Goal: Task Accomplishment & Management: Use online tool/utility

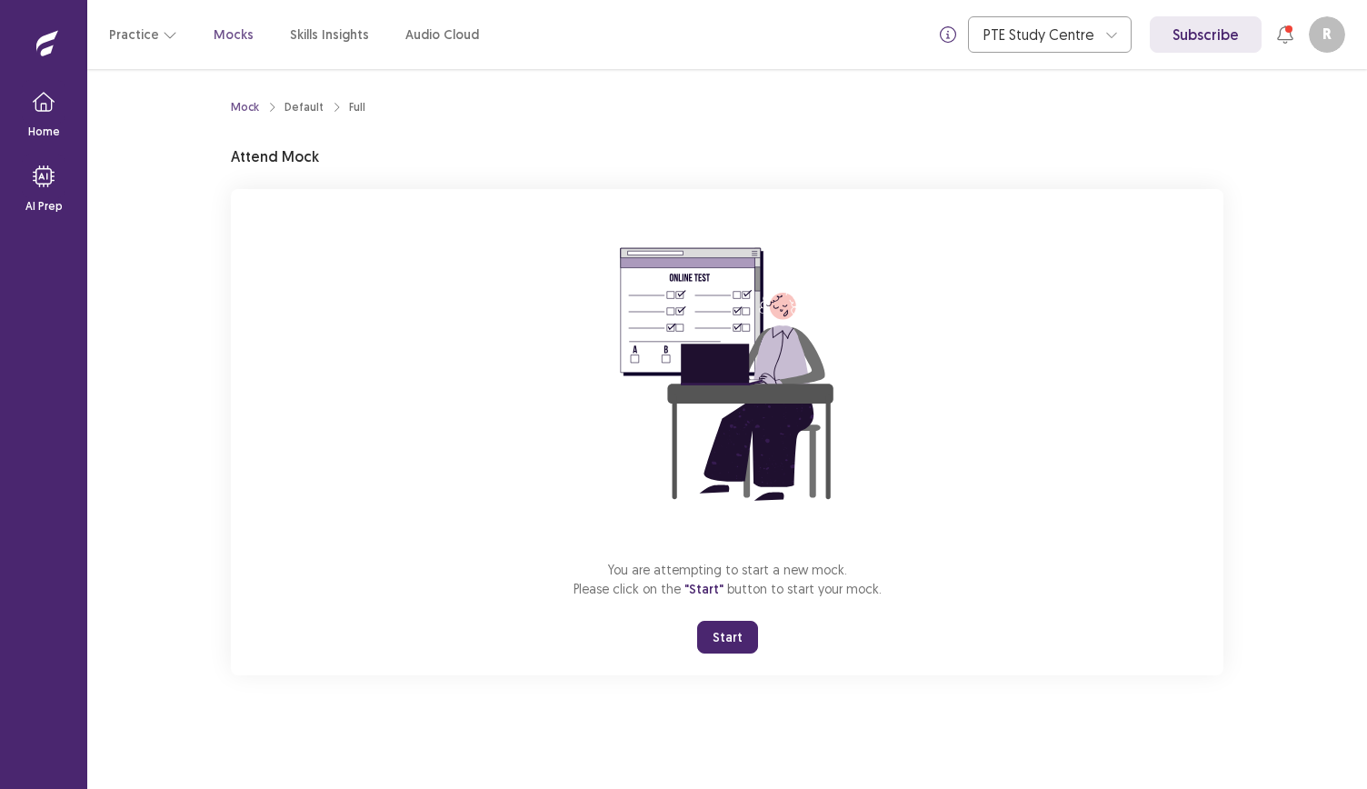
click at [734, 628] on button "Start" at bounding box center [727, 637] width 61 height 33
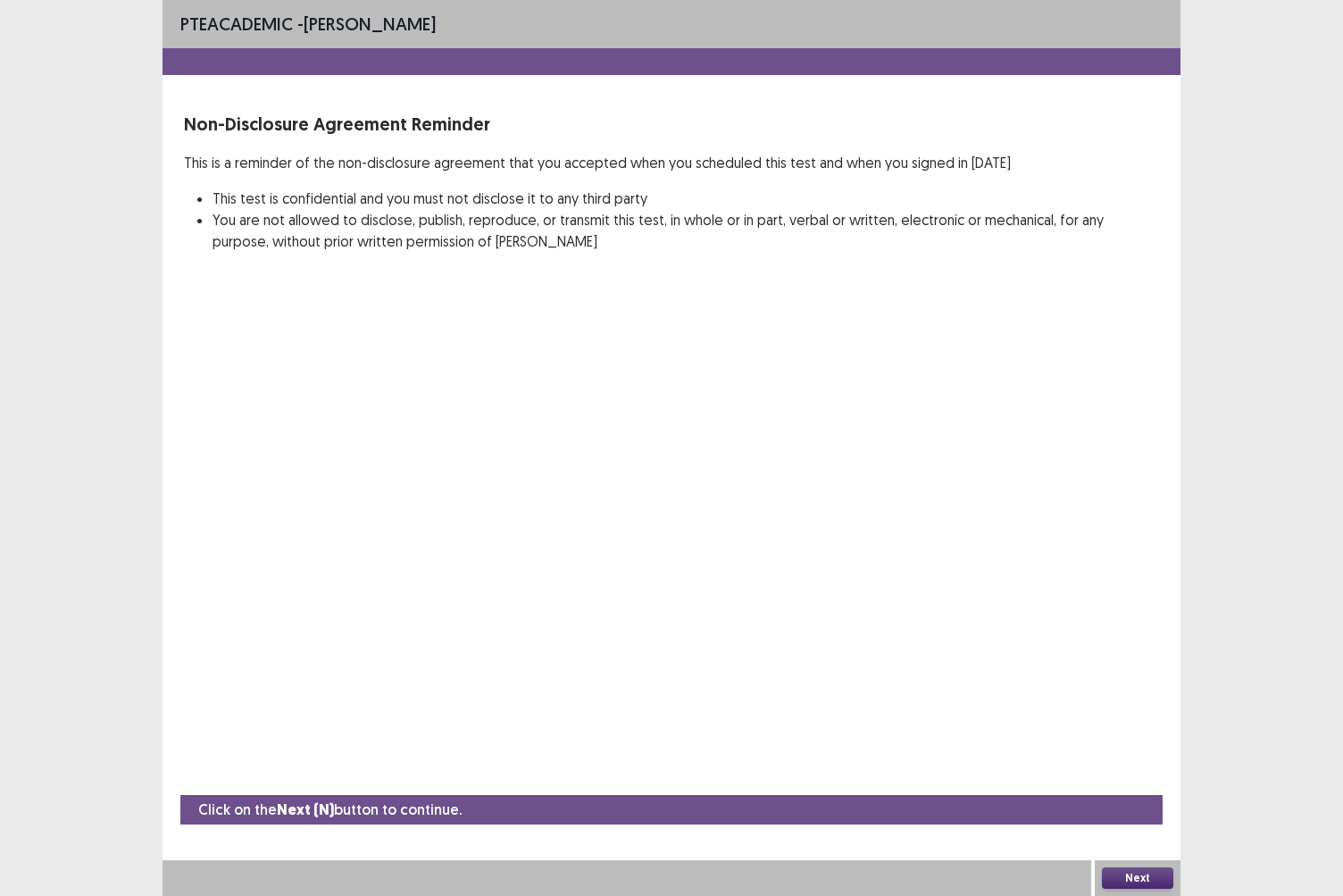
click at [1132, 774] on button "Next" at bounding box center [1138, 878] width 72 height 22
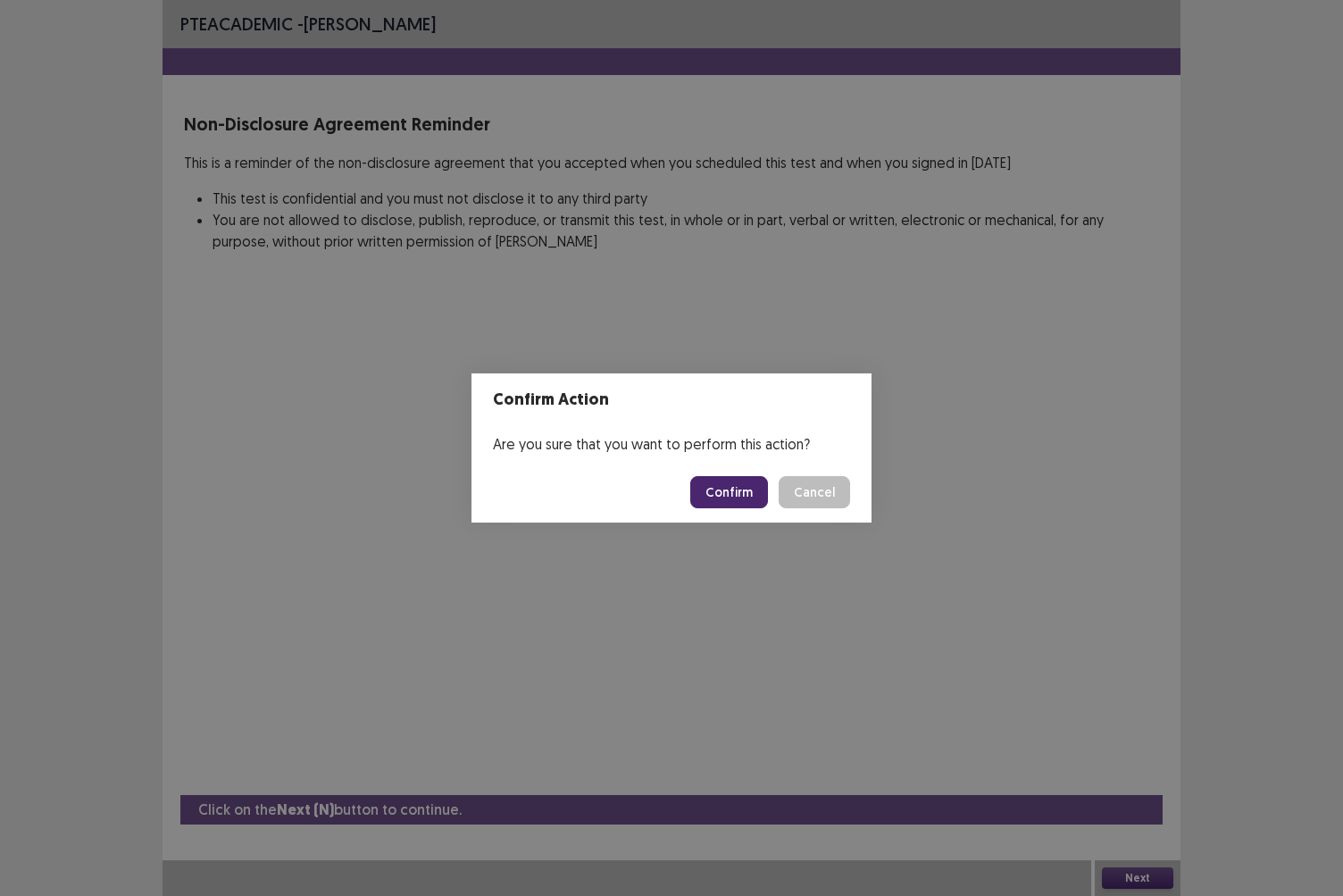
click at [751, 496] on button "Confirm" at bounding box center [729, 491] width 78 height 32
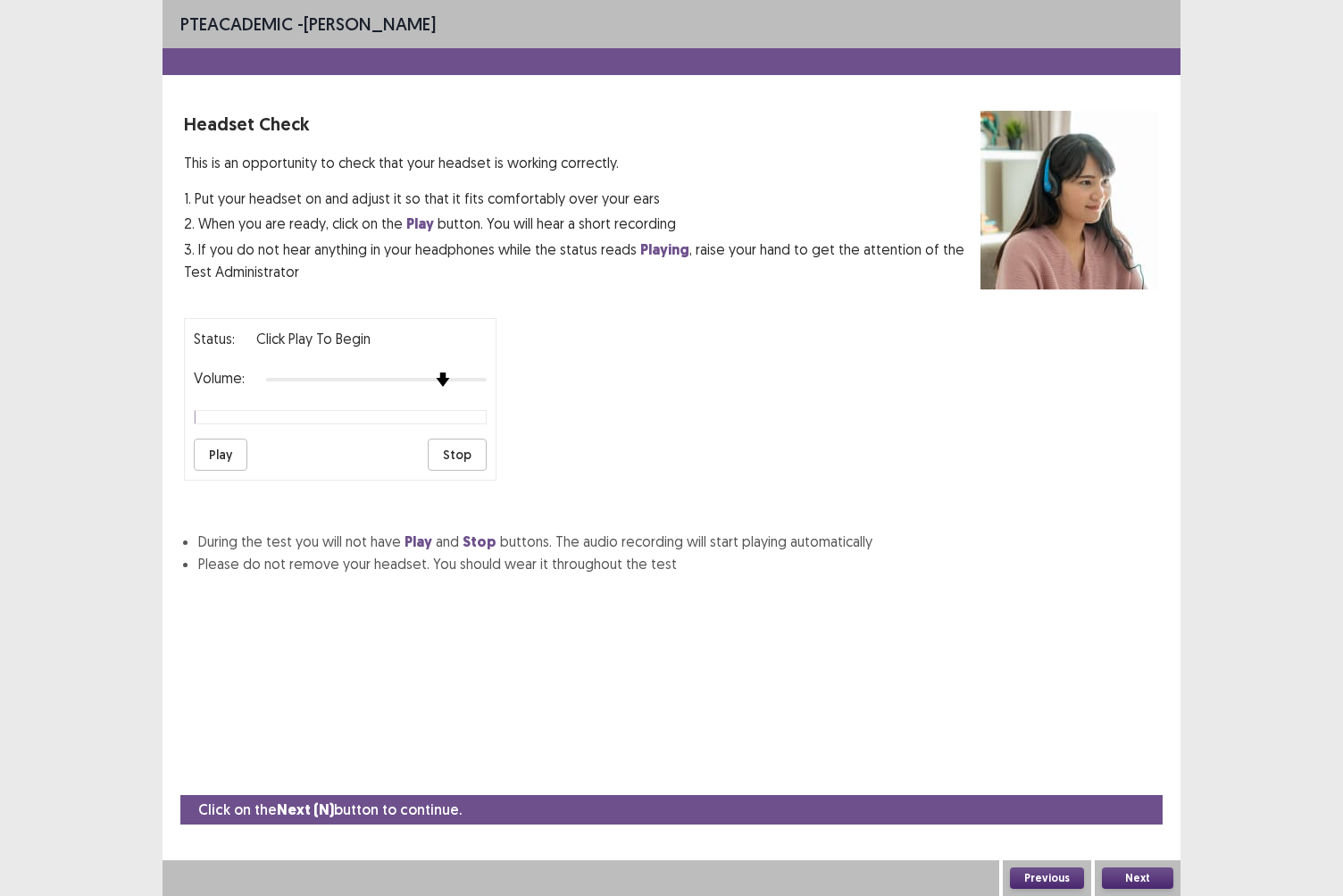
click at [444, 378] on div at bounding box center [442, 379] width 16 height 16
click at [208, 454] on button "Play" at bounding box center [220, 454] width 54 height 32
click at [1150, 774] on button "Next" at bounding box center [1138, 878] width 72 height 22
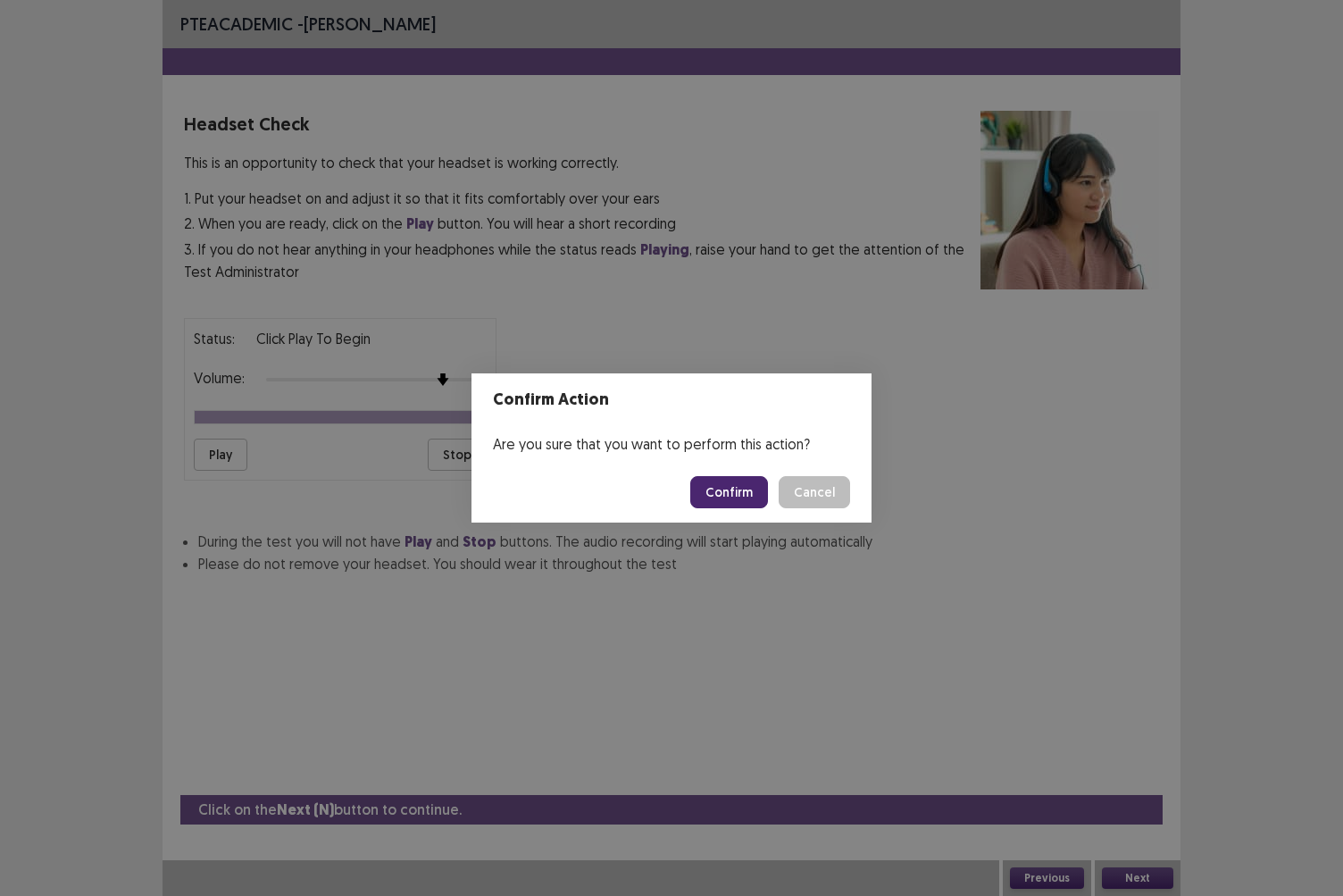
click at [732, 486] on button "Confirm" at bounding box center [729, 491] width 78 height 32
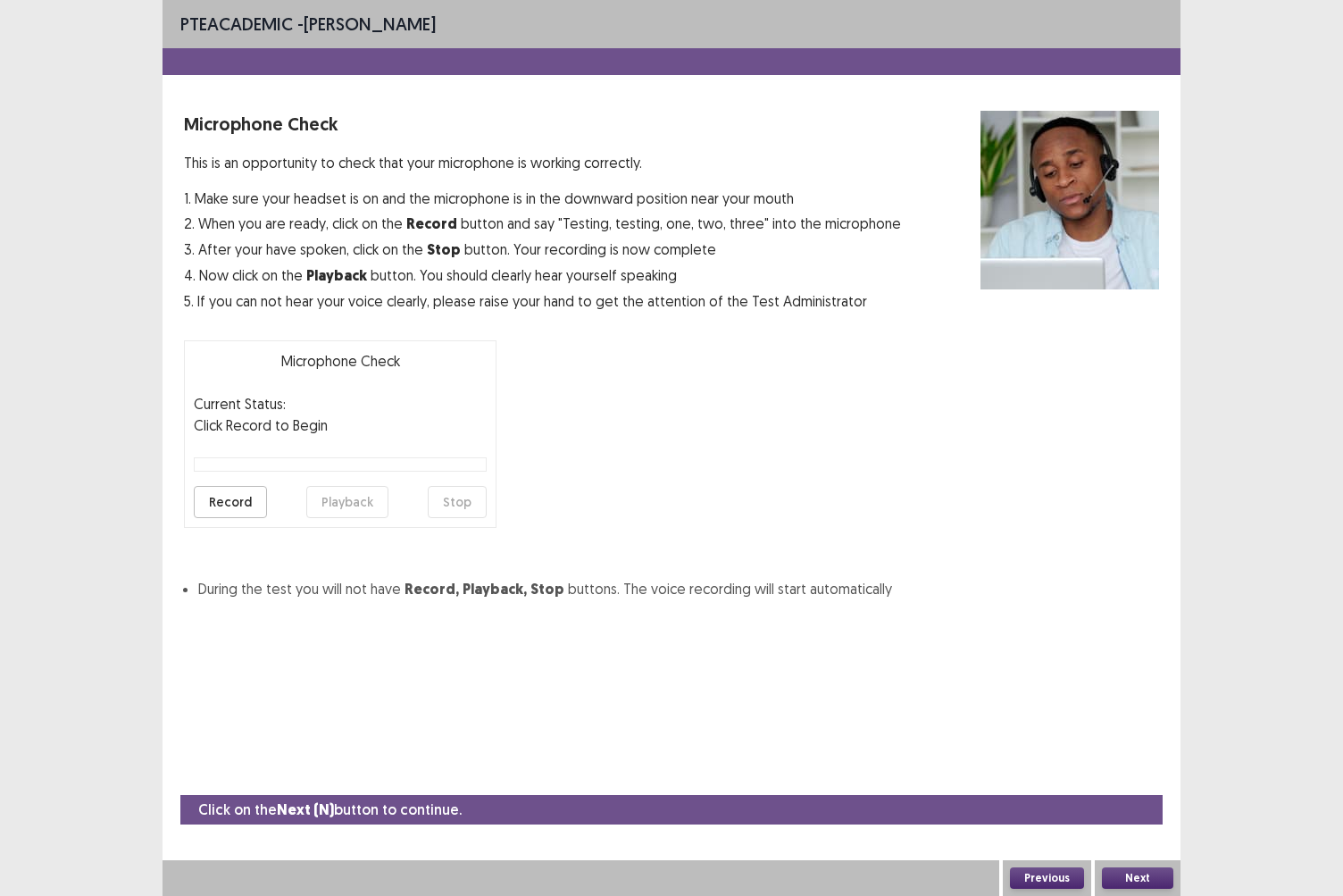
click at [236, 498] on button "Record" at bounding box center [230, 501] width 74 height 32
click at [1158, 774] on button "Next" at bounding box center [1138, 878] width 72 height 22
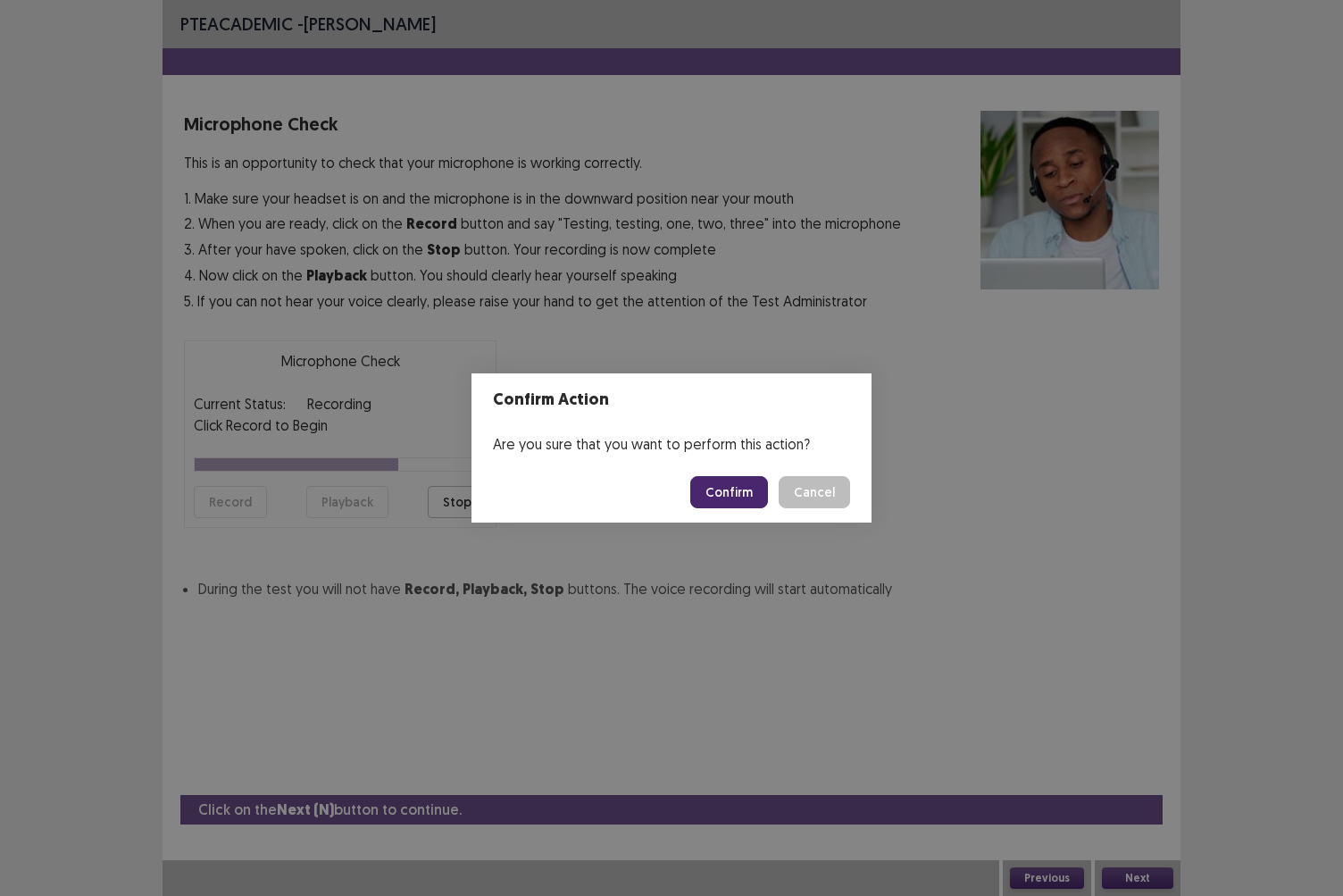
click at [750, 493] on button "Confirm" at bounding box center [729, 491] width 78 height 32
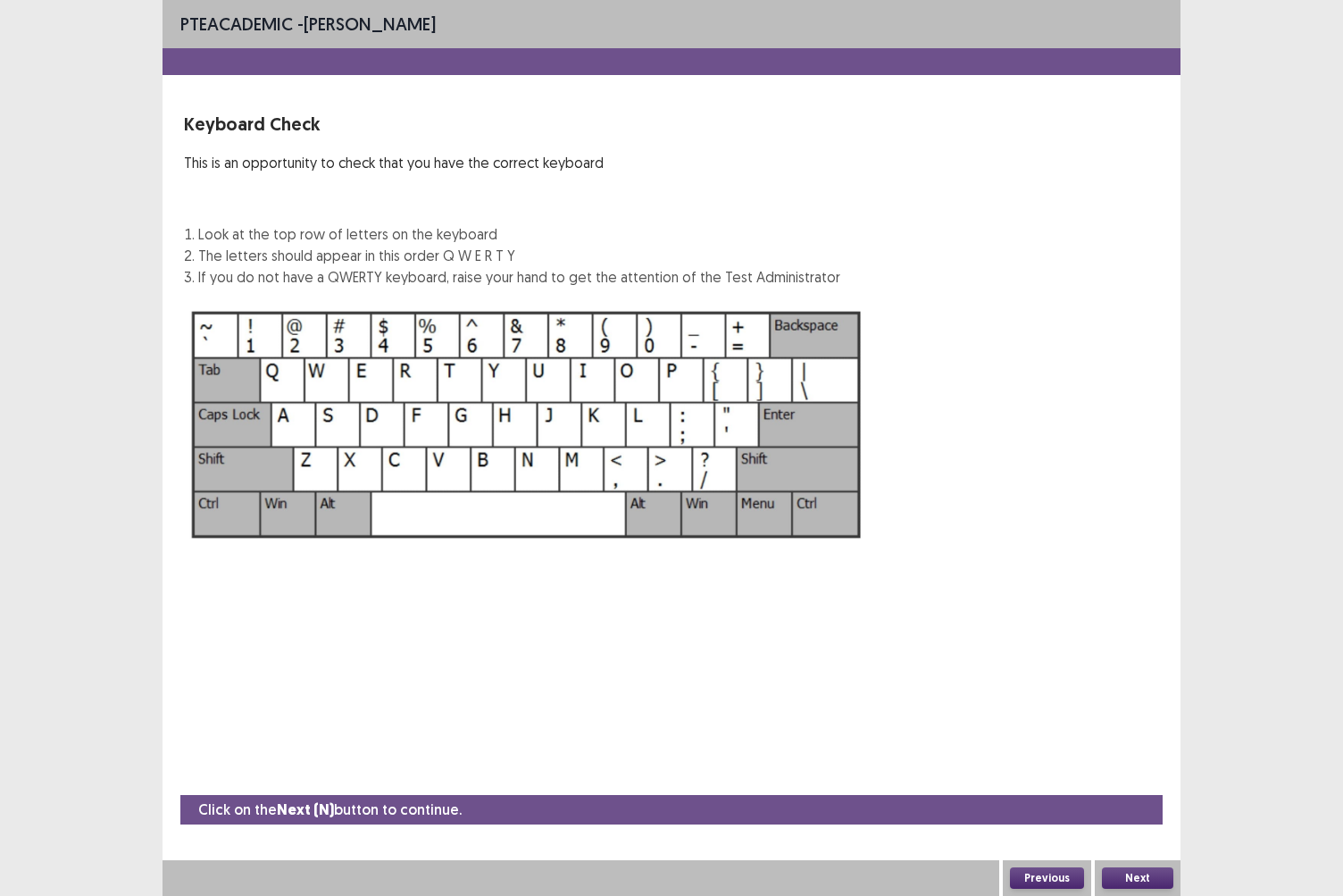
click at [1142, 774] on button "Next" at bounding box center [1138, 878] width 72 height 22
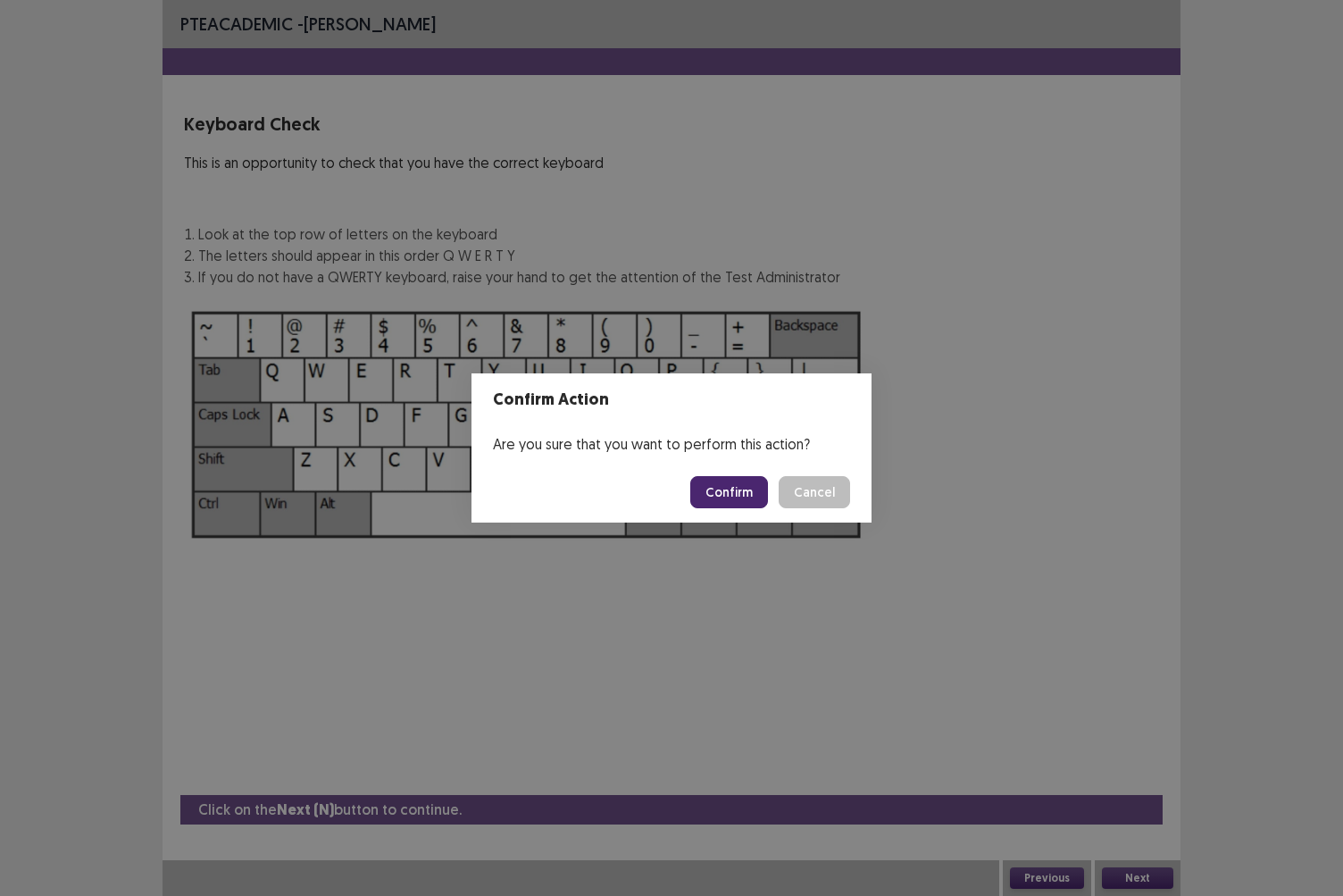
click at [734, 490] on button "Confirm" at bounding box center [729, 491] width 78 height 32
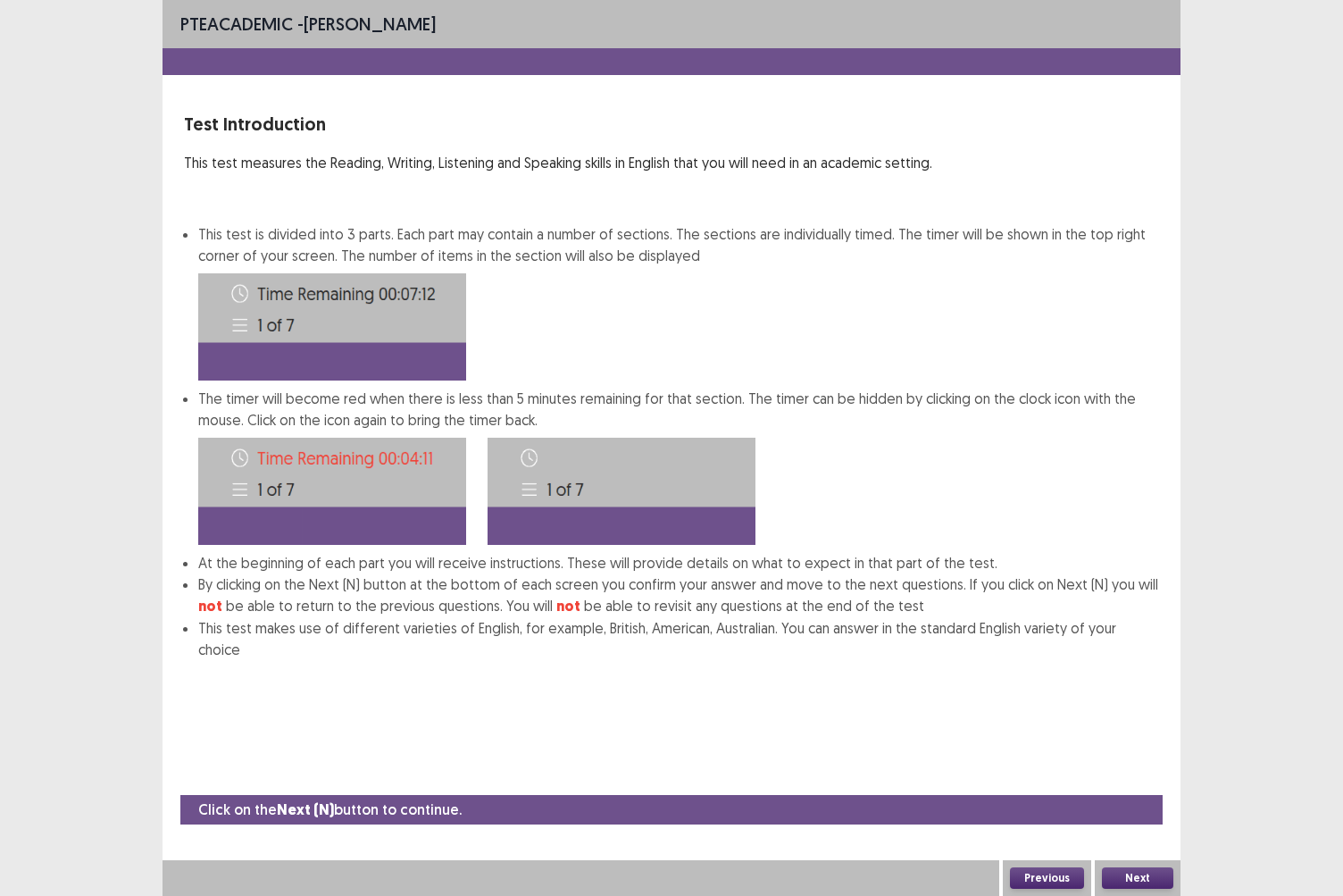
click at [1146, 774] on button "Next" at bounding box center [1138, 878] width 72 height 22
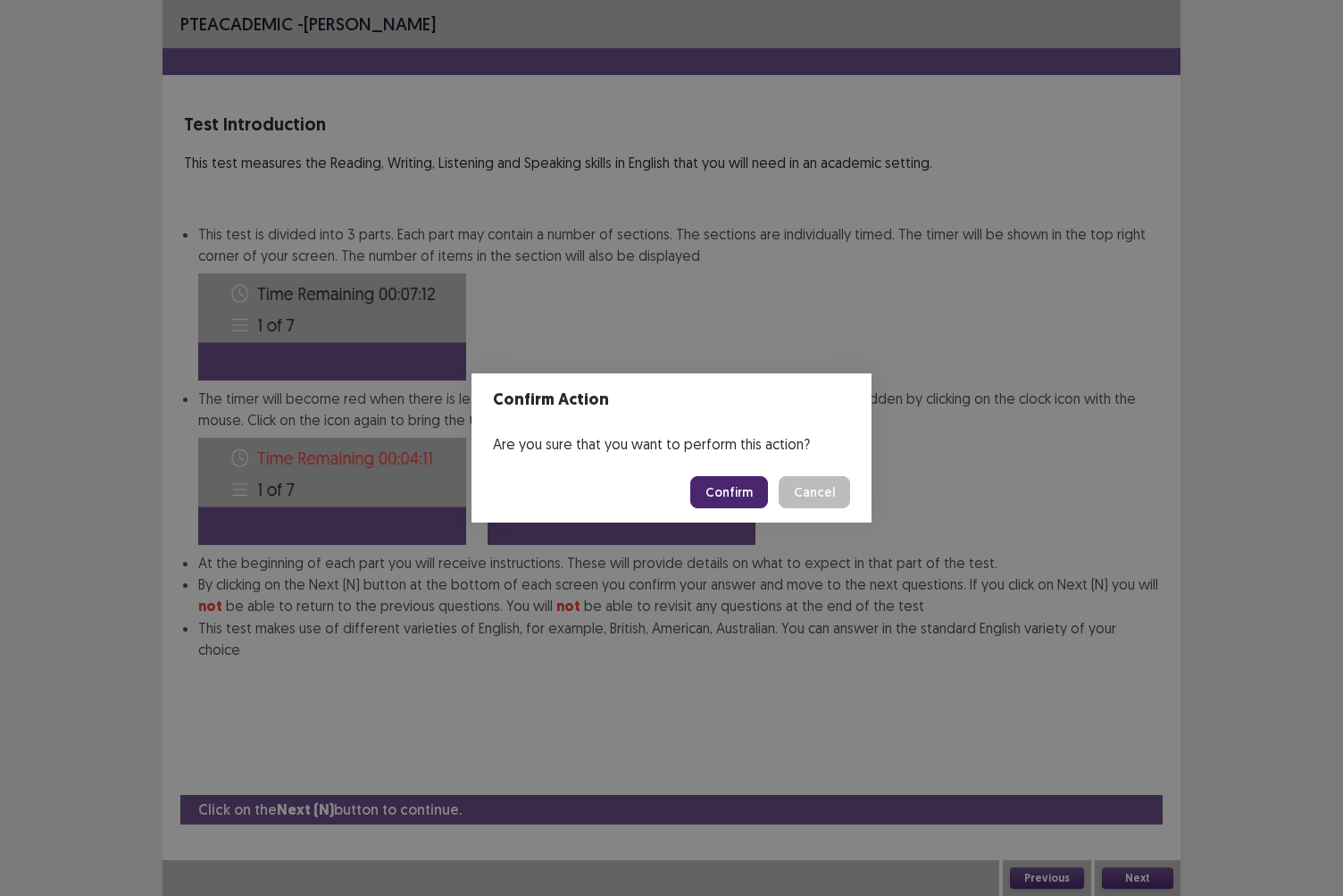
click at [729, 489] on button "Confirm" at bounding box center [729, 491] width 78 height 32
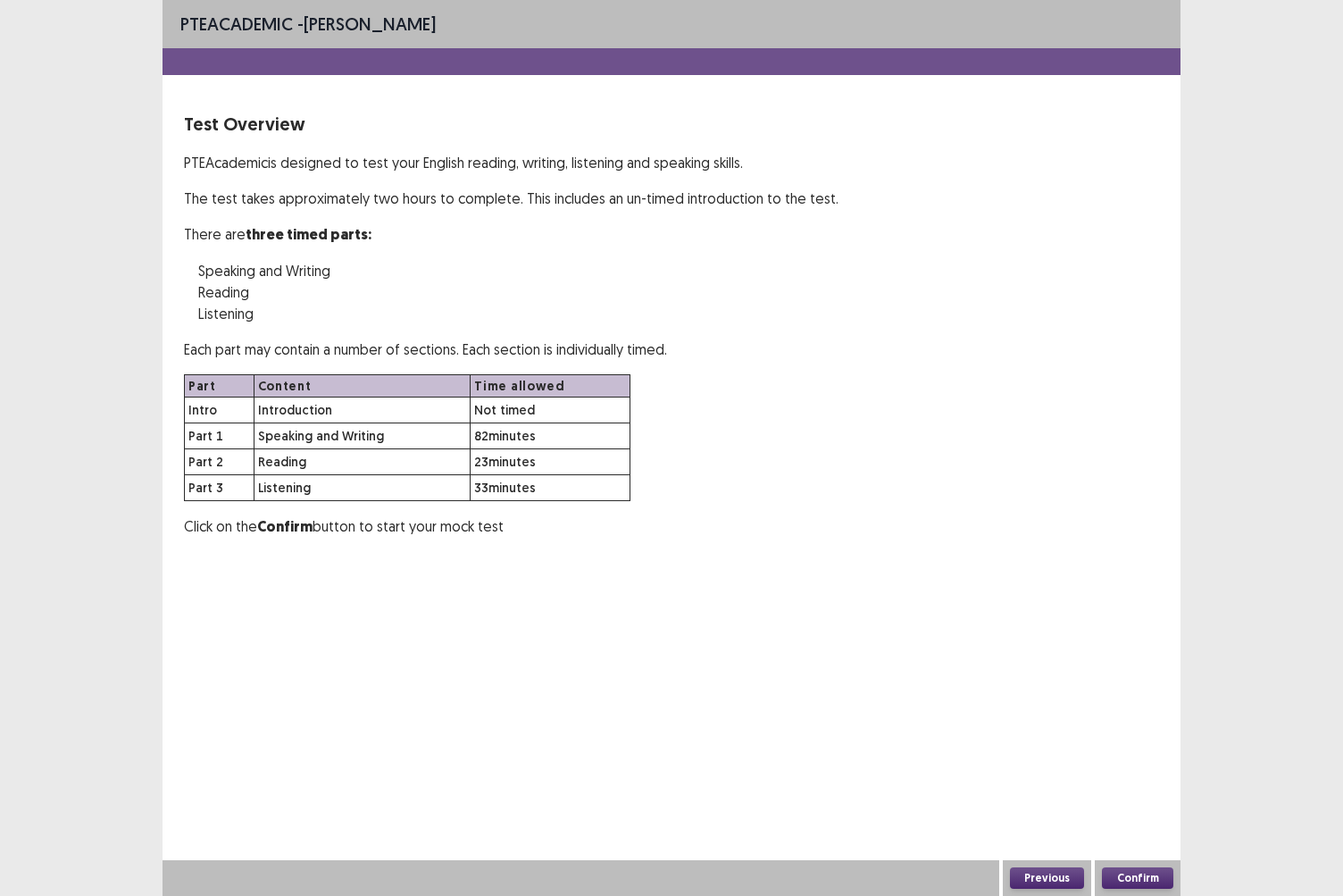
click at [1131, 774] on button "Confirm" at bounding box center [1138, 878] width 72 height 22
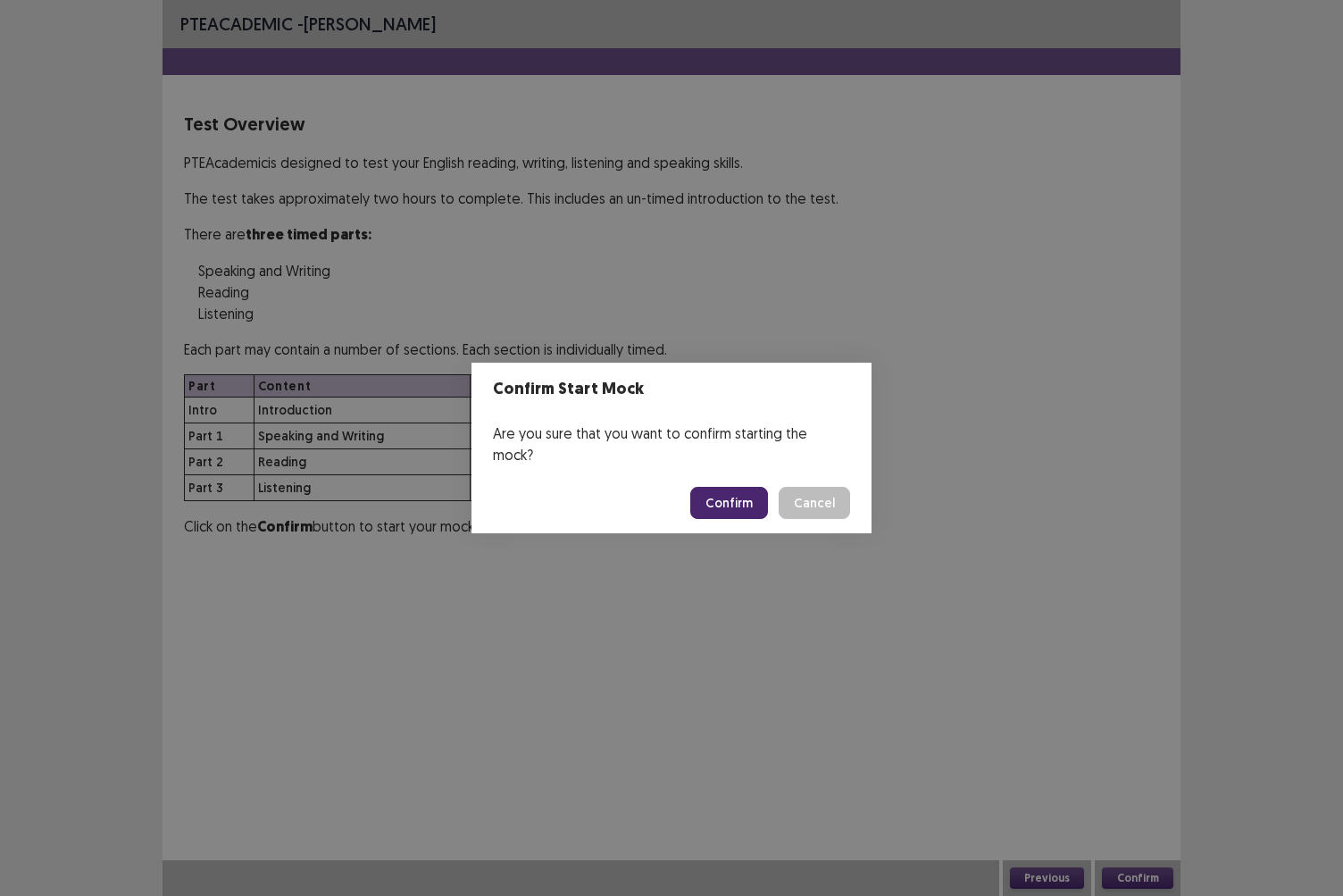
click at [727, 493] on button "Confirm" at bounding box center [729, 502] width 78 height 32
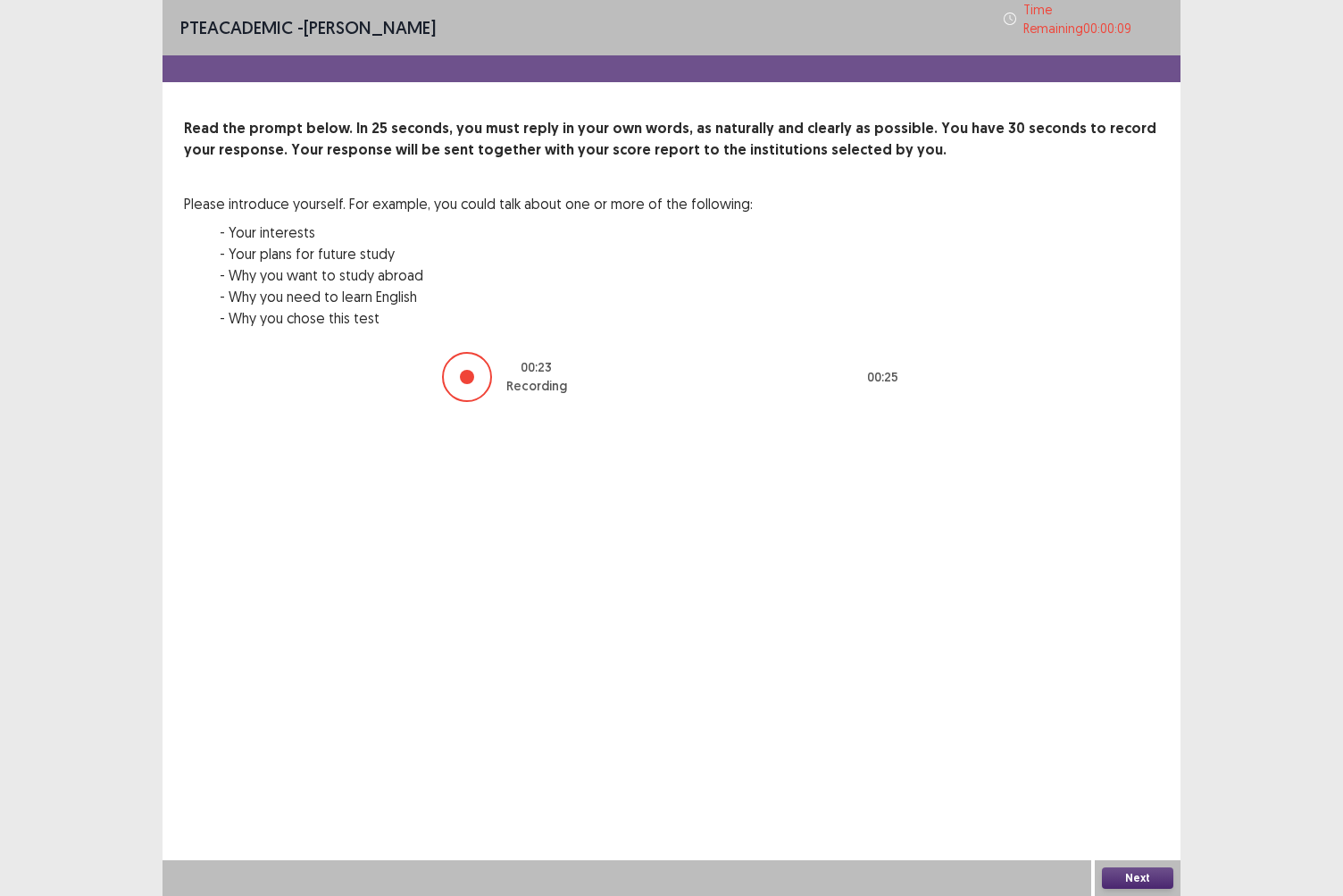
click at [1109, 774] on button "Next" at bounding box center [1138, 878] width 72 height 22
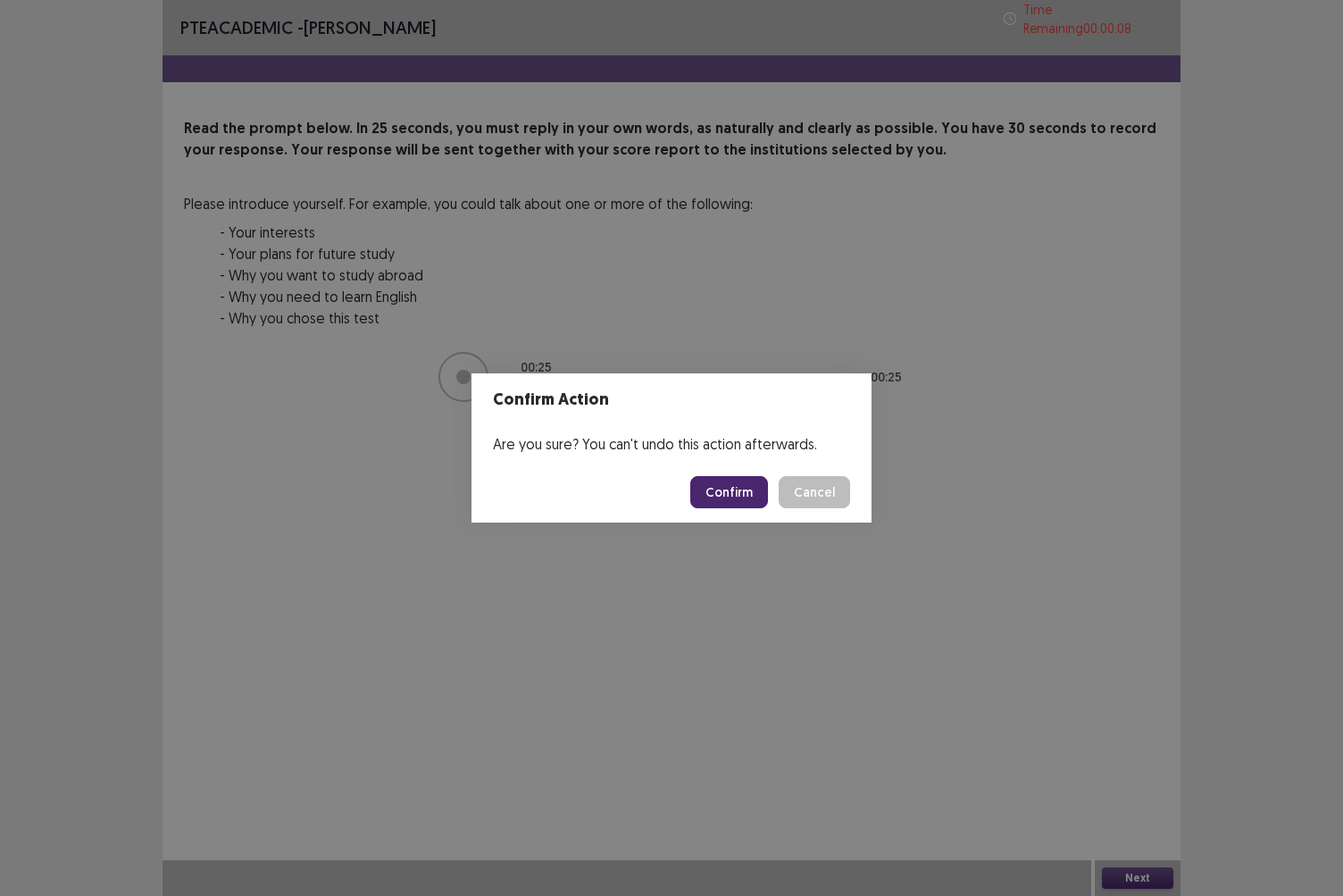
click at [738, 486] on button "Confirm" at bounding box center [729, 491] width 78 height 32
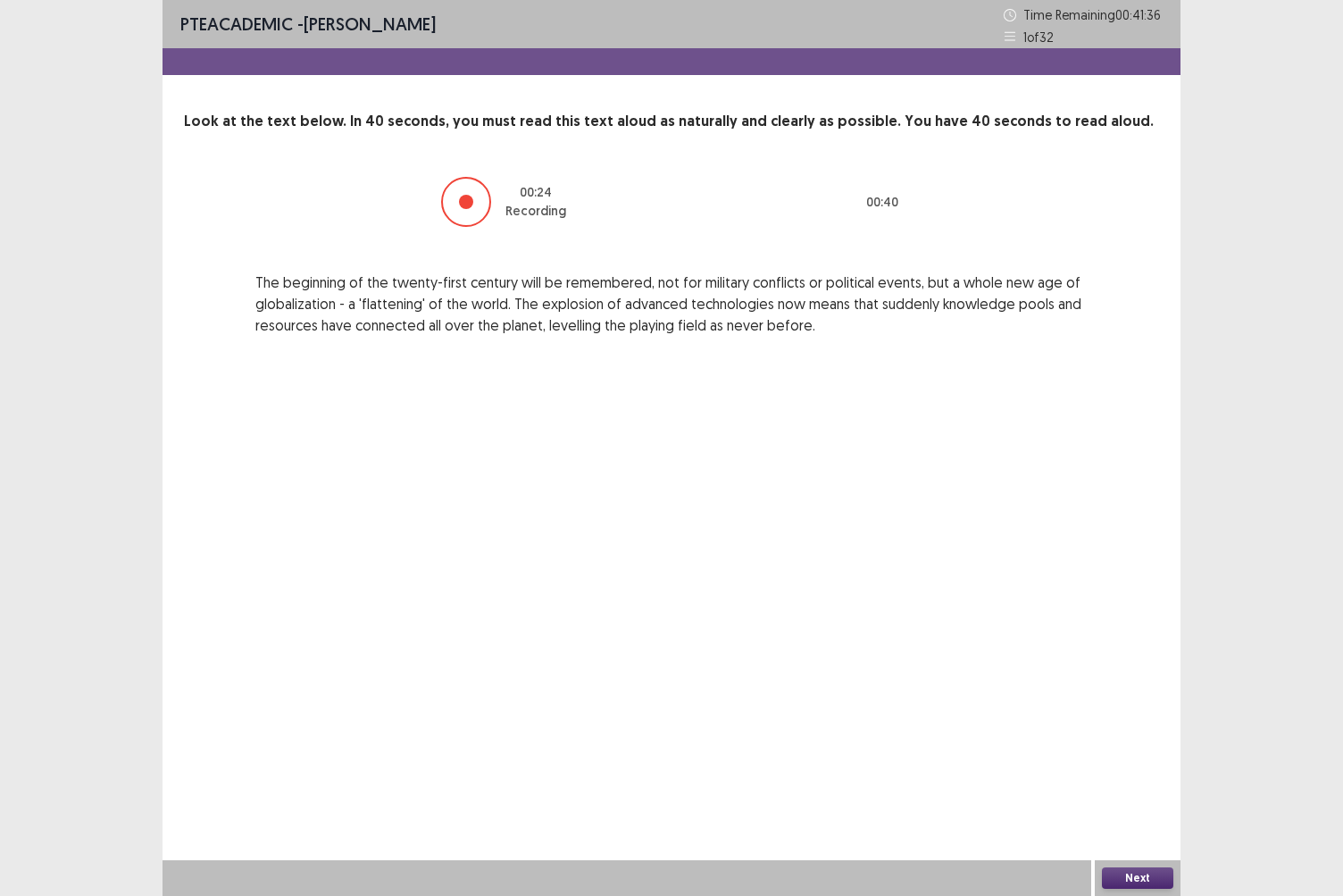
click at [1143, 774] on button "Next" at bounding box center [1138, 878] width 72 height 22
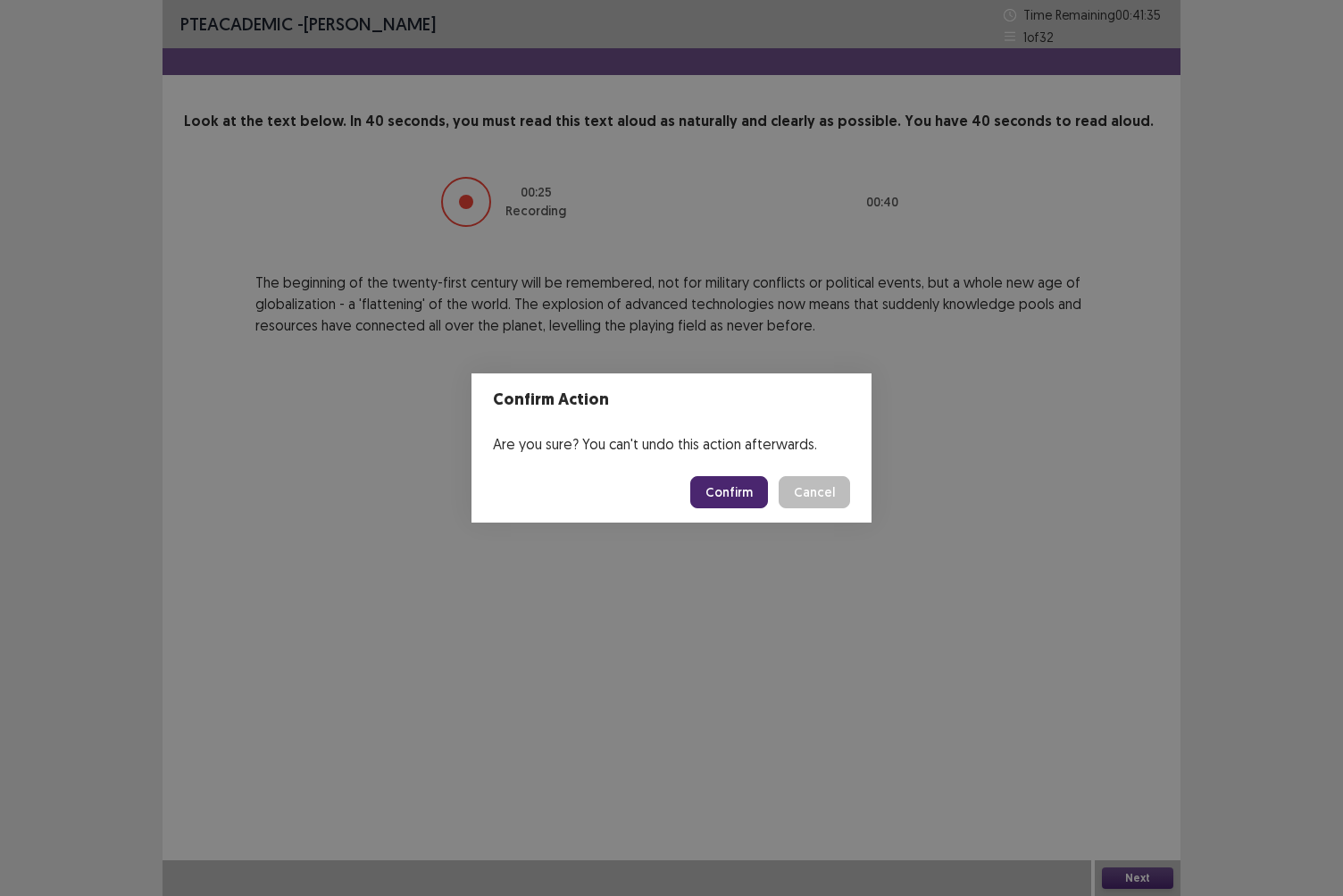
click at [745, 491] on button "Confirm" at bounding box center [729, 491] width 78 height 32
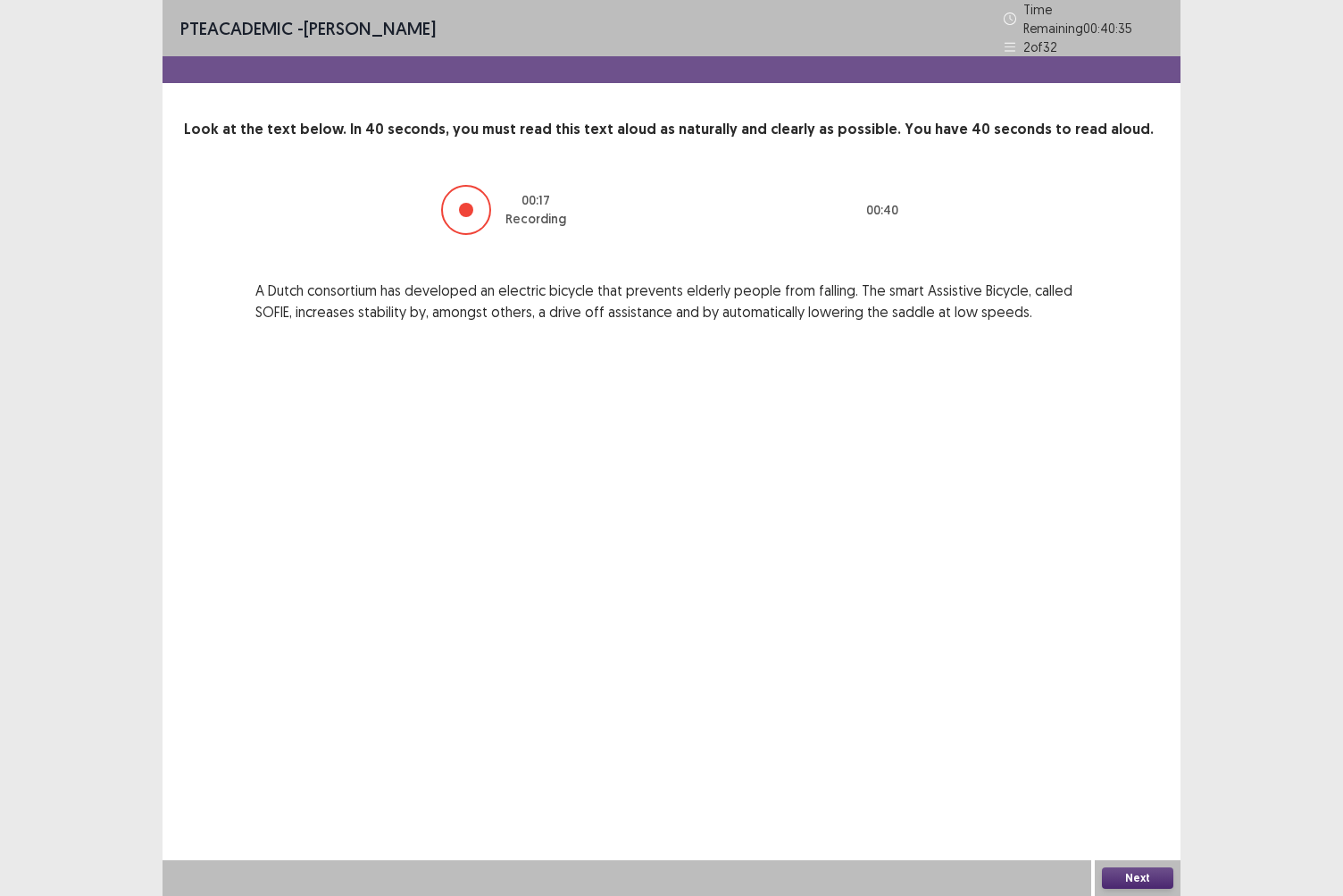
click at [1125, 774] on button "Next" at bounding box center [1138, 878] width 72 height 22
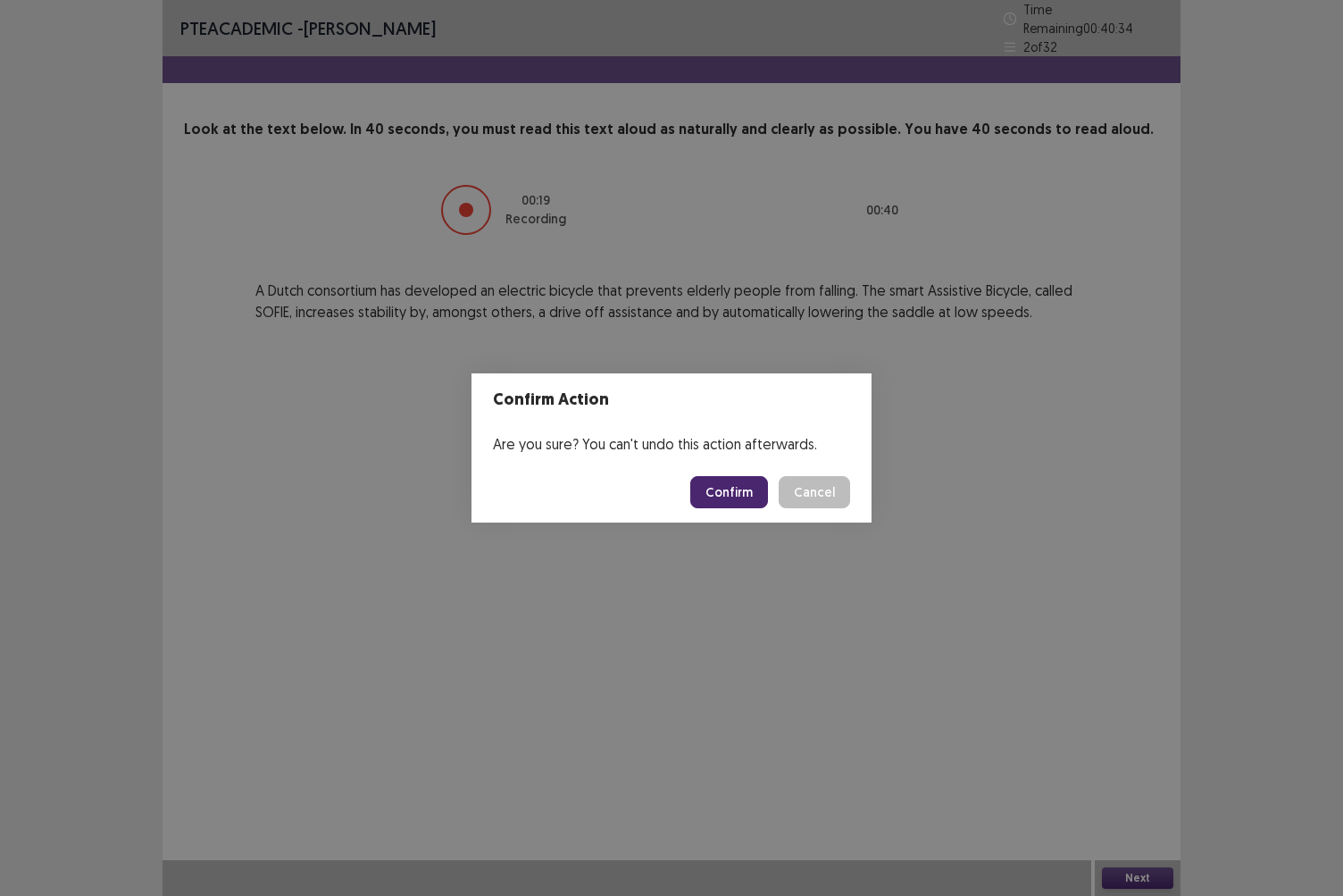
click at [743, 492] on button "Confirm" at bounding box center [729, 491] width 78 height 32
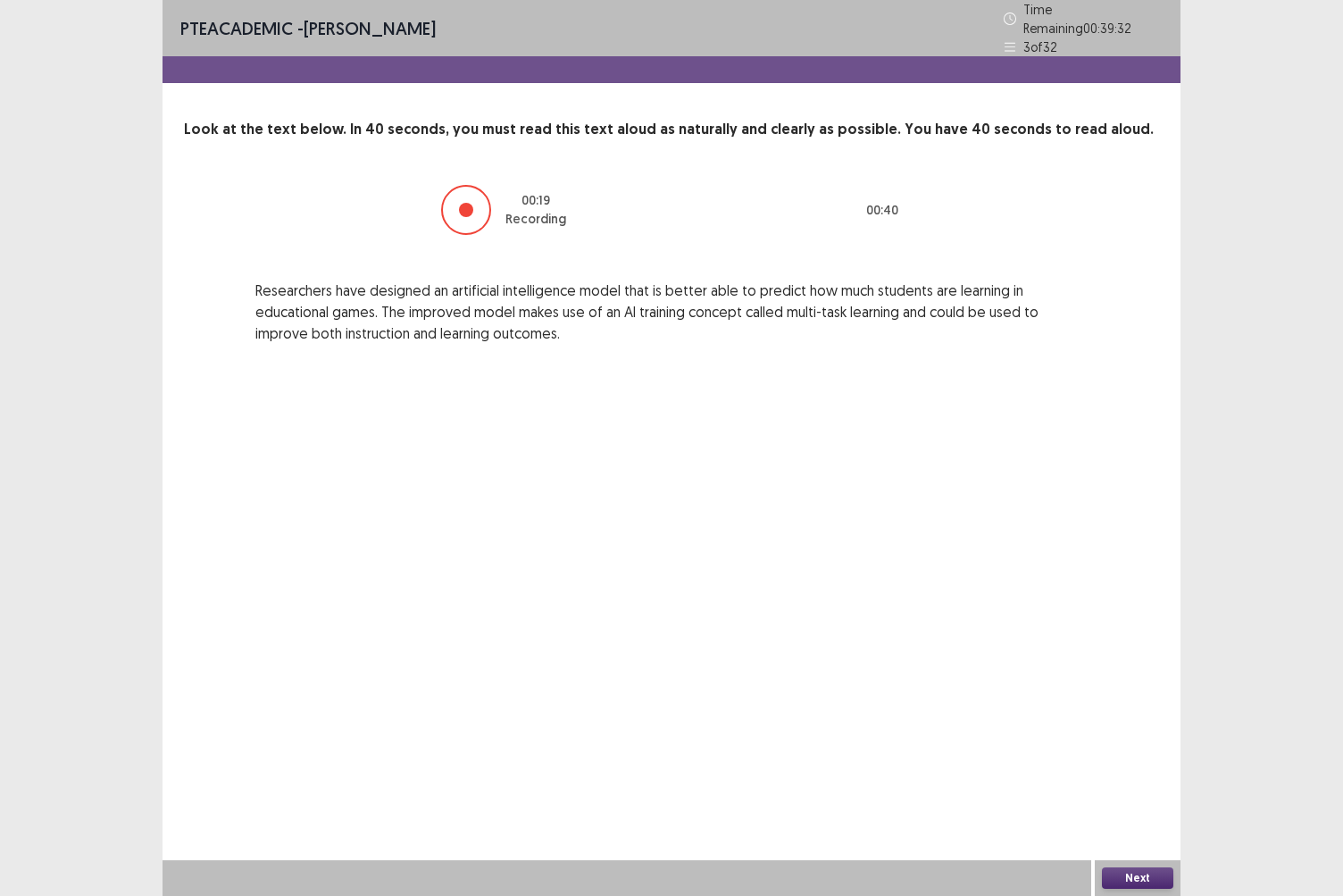
click at [1118, 774] on button "Next" at bounding box center [1138, 878] width 72 height 22
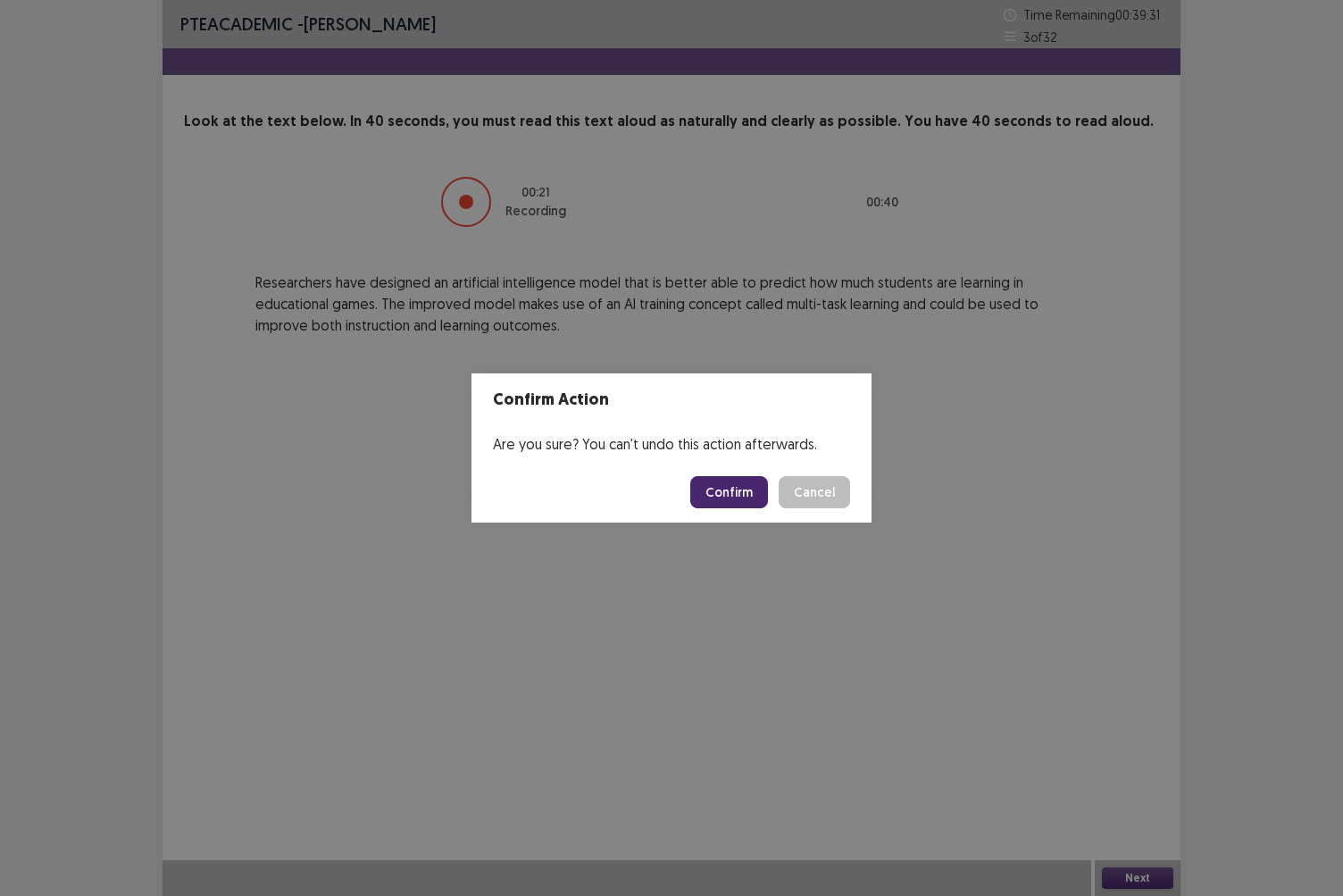
click at [741, 494] on button "Confirm" at bounding box center [729, 491] width 78 height 32
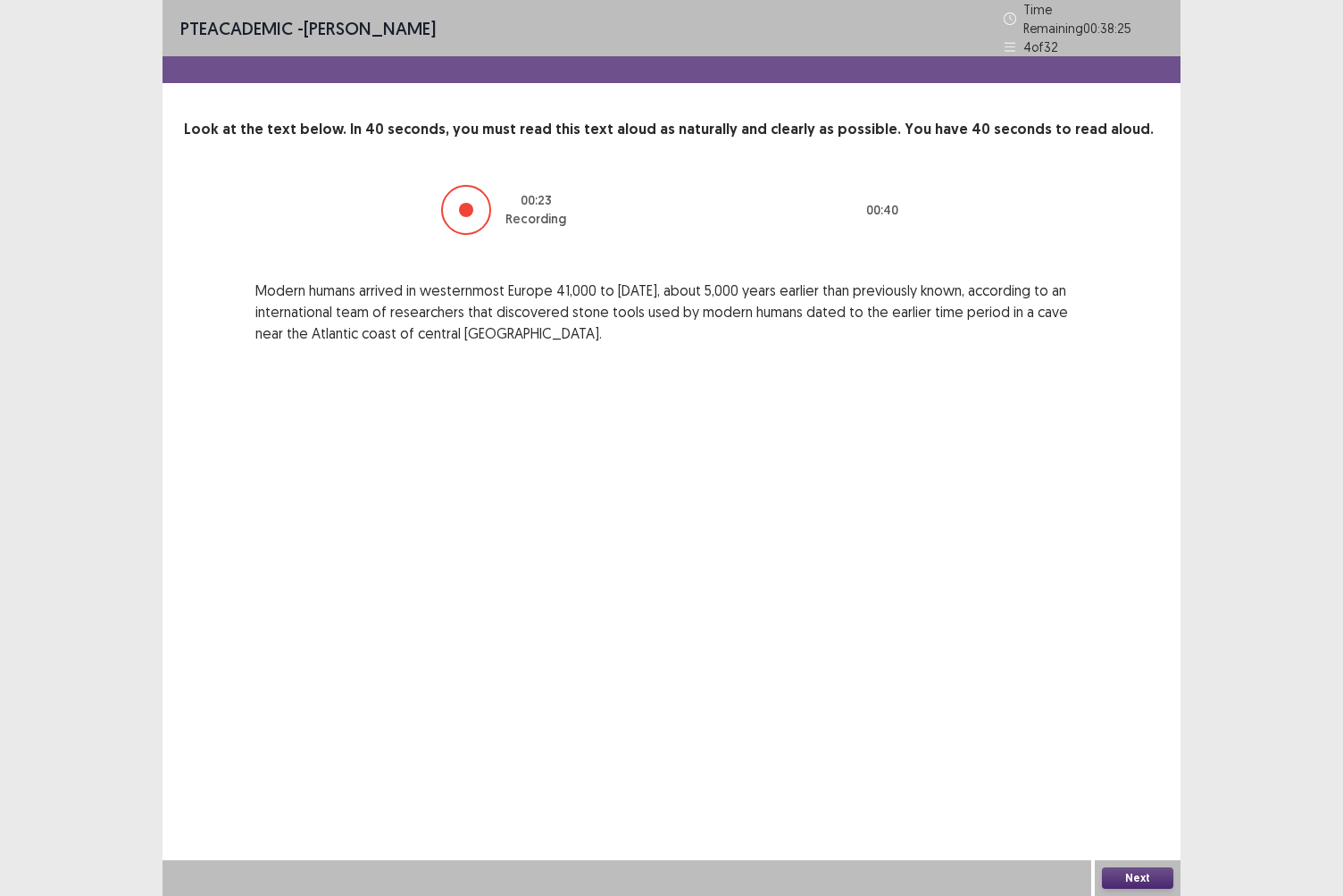
click at [1110, 774] on div "Next" at bounding box center [1137, 877] width 85 height 35
click at [1146, 774] on button "Next" at bounding box center [1138, 878] width 72 height 22
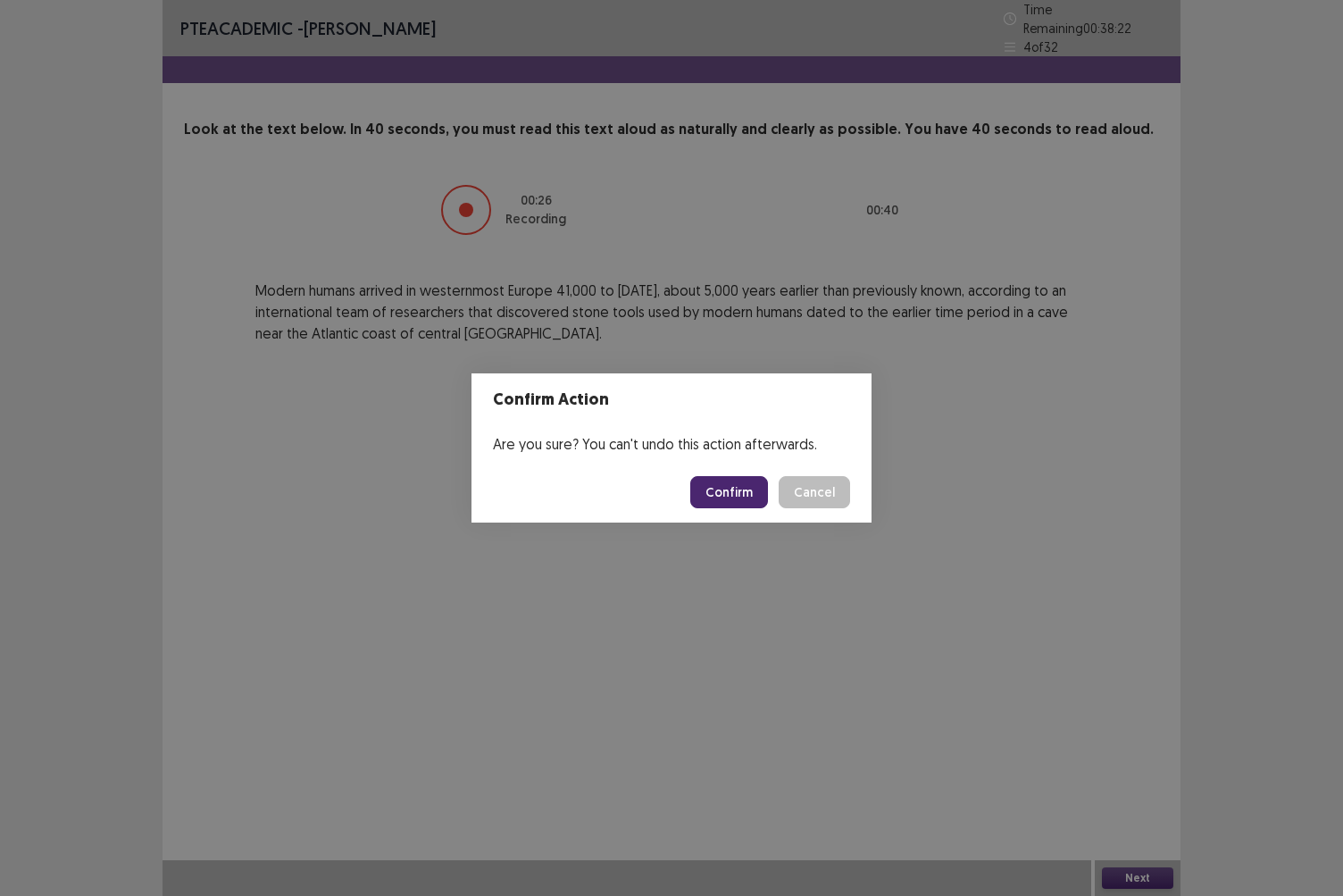
click at [731, 482] on button "Confirm" at bounding box center [729, 491] width 78 height 32
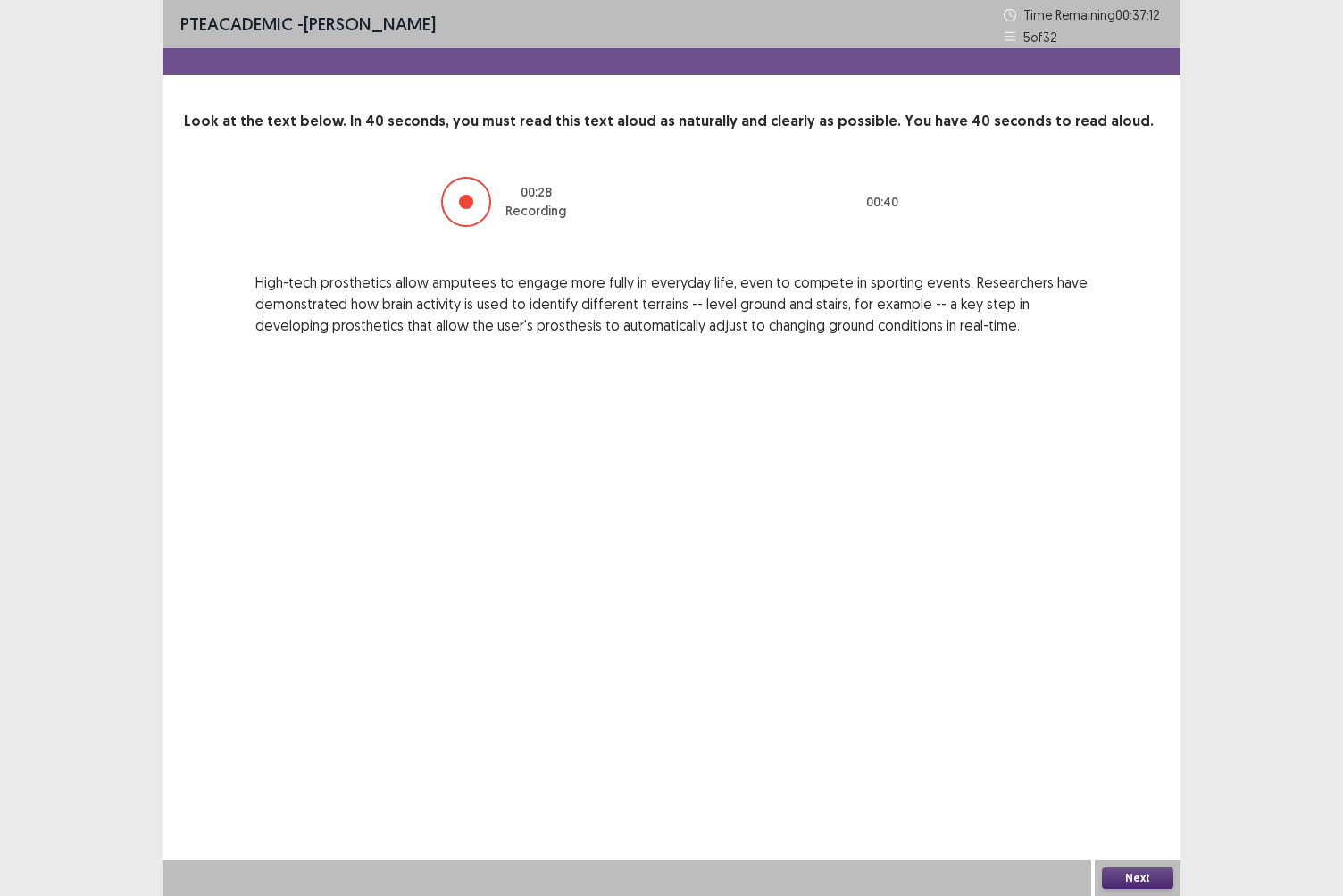
click at [1136, 774] on button "Next" at bounding box center [1138, 878] width 72 height 22
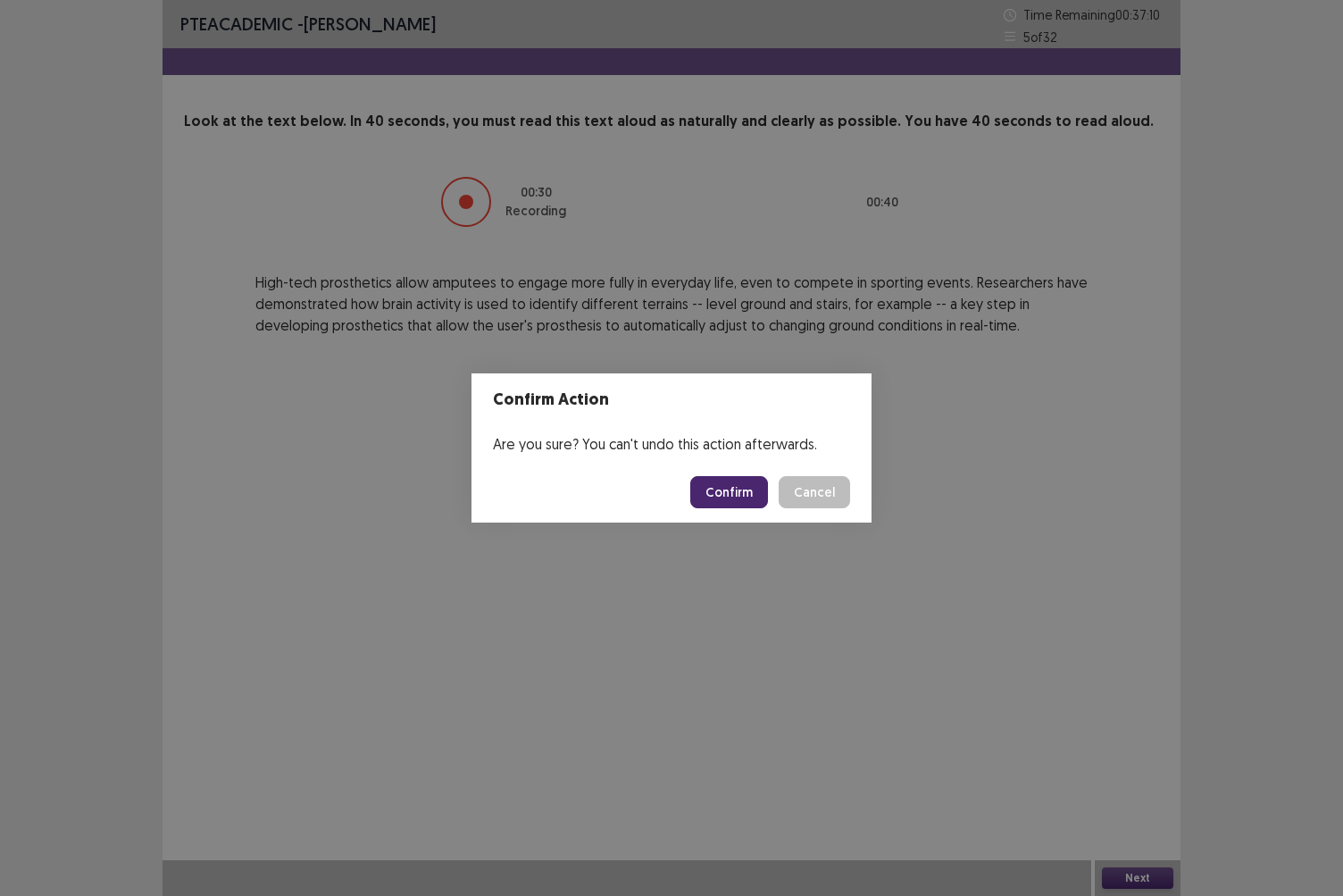
click at [748, 495] on button "Confirm" at bounding box center [729, 491] width 78 height 32
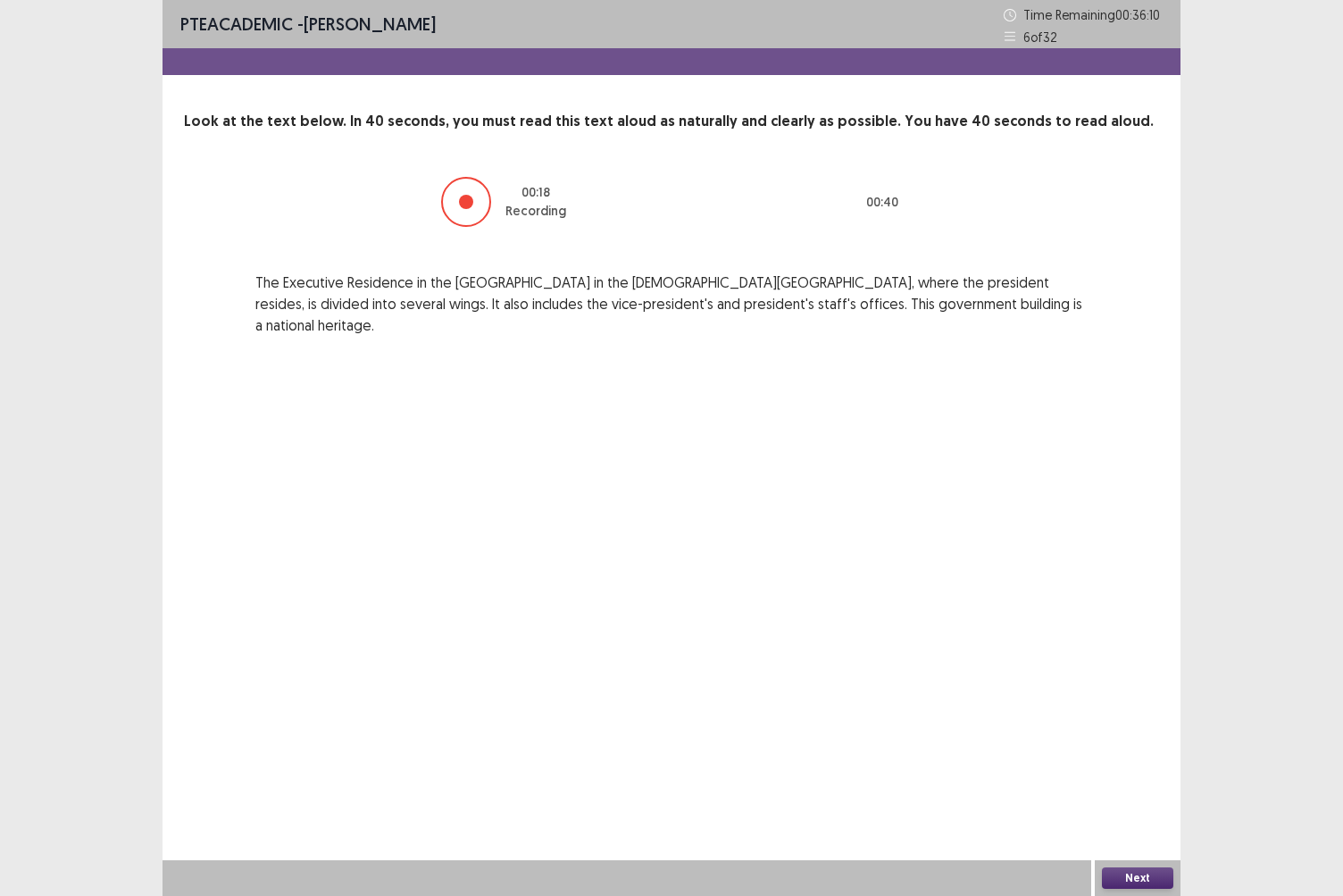
click at [1118, 774] on button "Next" at bounding box center [1138, 878] width 72 height 22
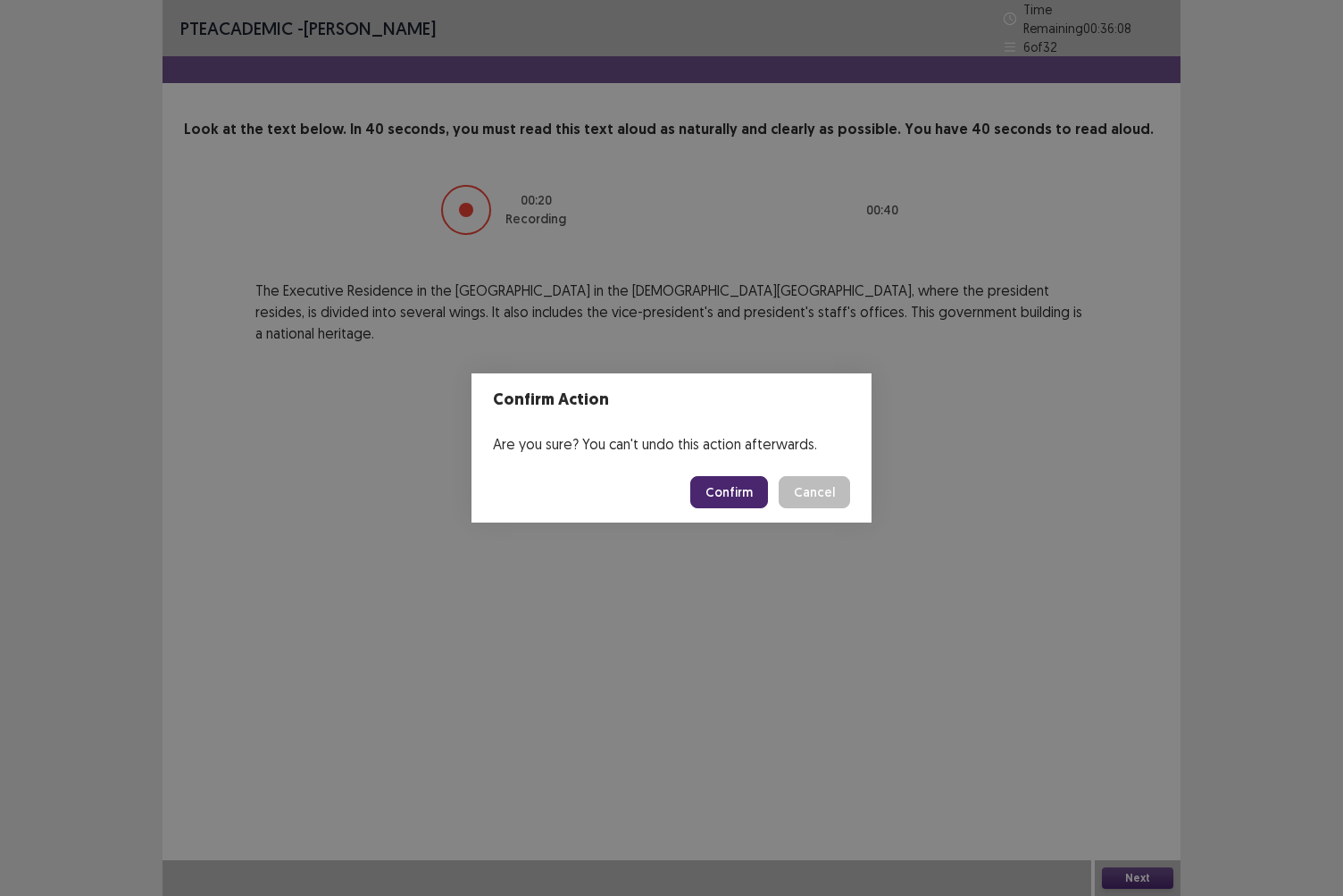
click at [729, 489] on button "Confirm" at bounding box center [729, 491] width 78 height 32
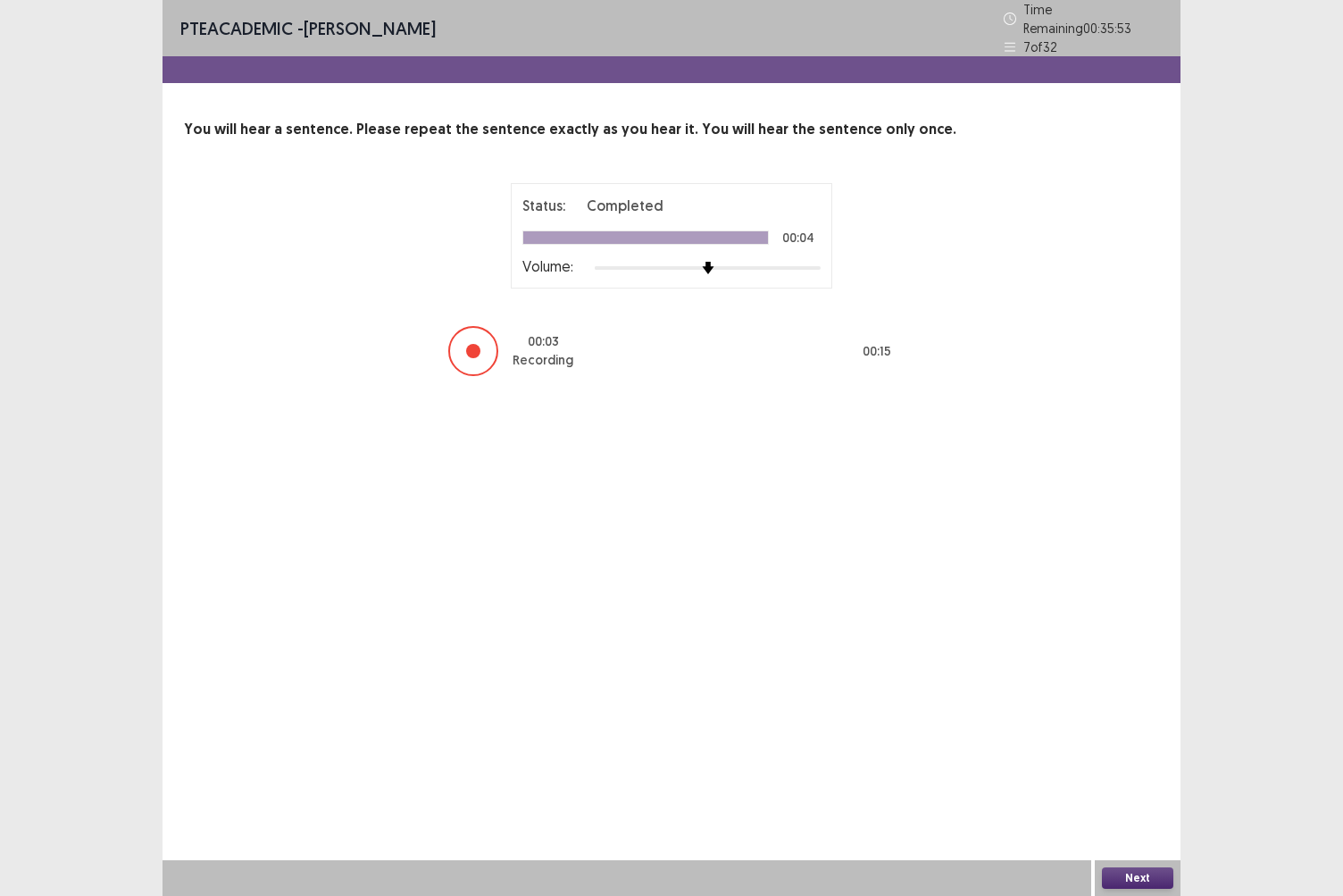
click at [1132, 774] on button "Next" at bounding box center [1138, 878] width 72 height 22
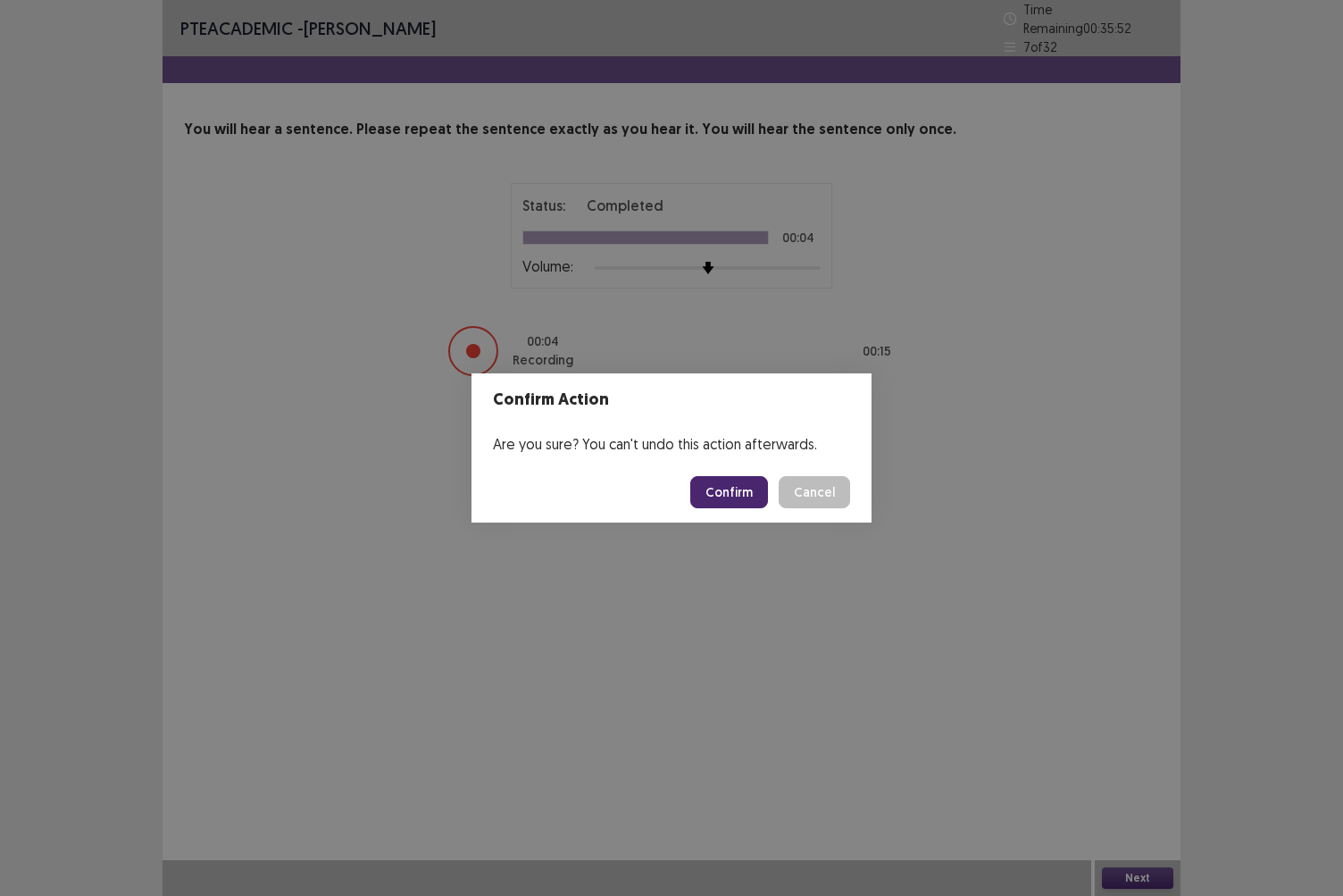
click at [746, 499] on button "Confirm" at bounding box center [729, 491] width 78 height 32
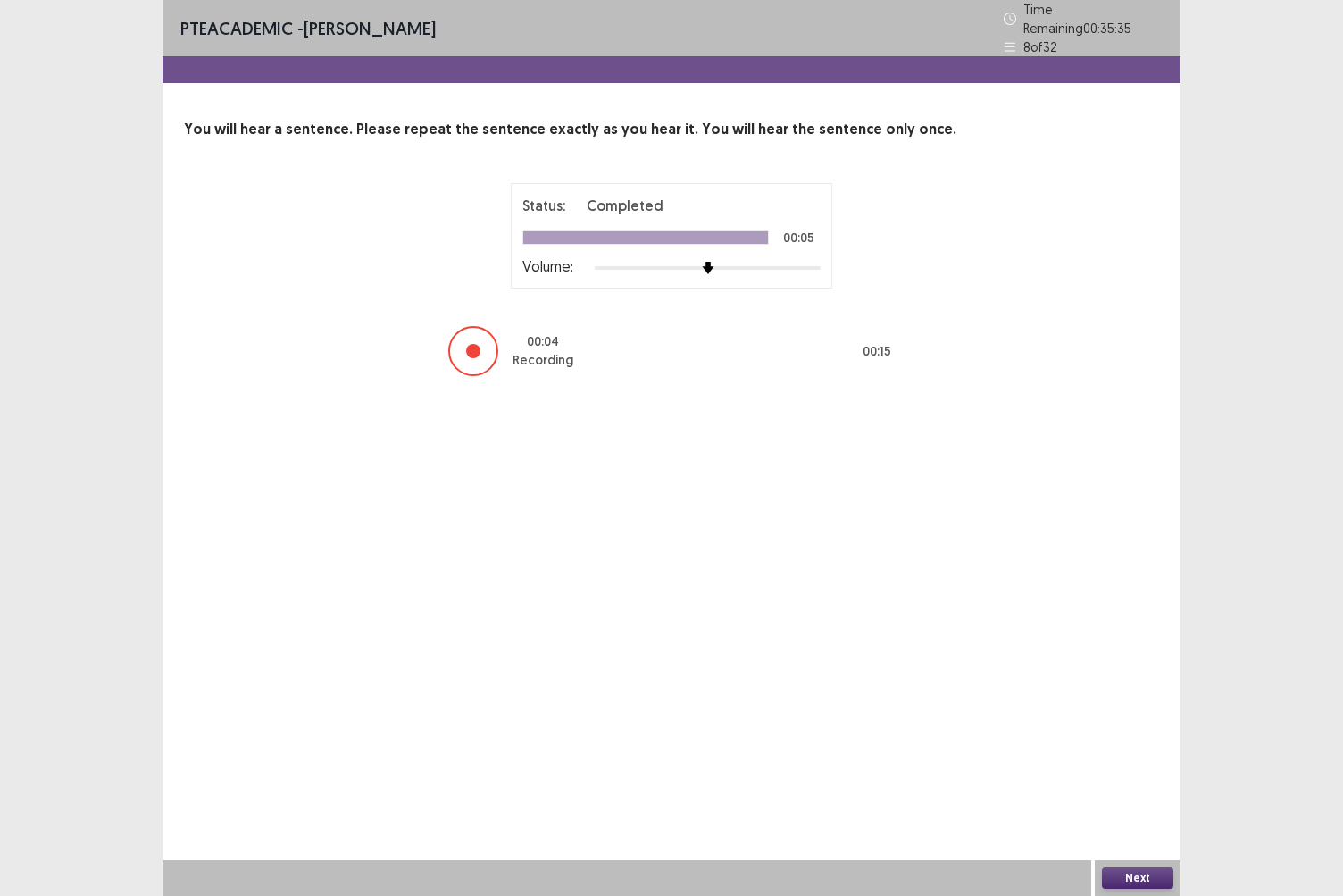
click at [1133, 774] on button "Next" at bounding box center [1138, 878] width 72 height 22
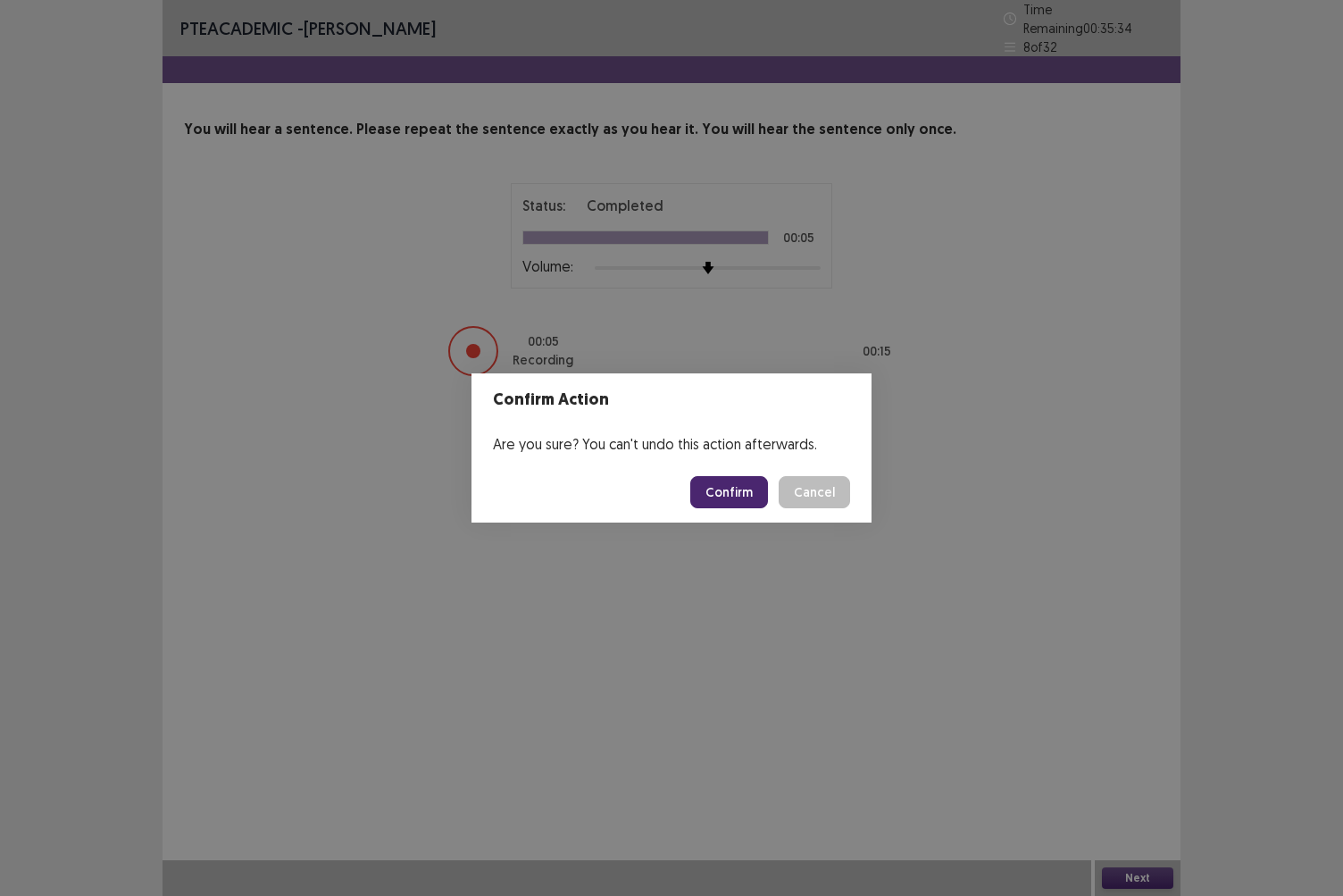
click at [723, 495] on button "Confirm" at bounding box center [729, 491] width 78 height 32
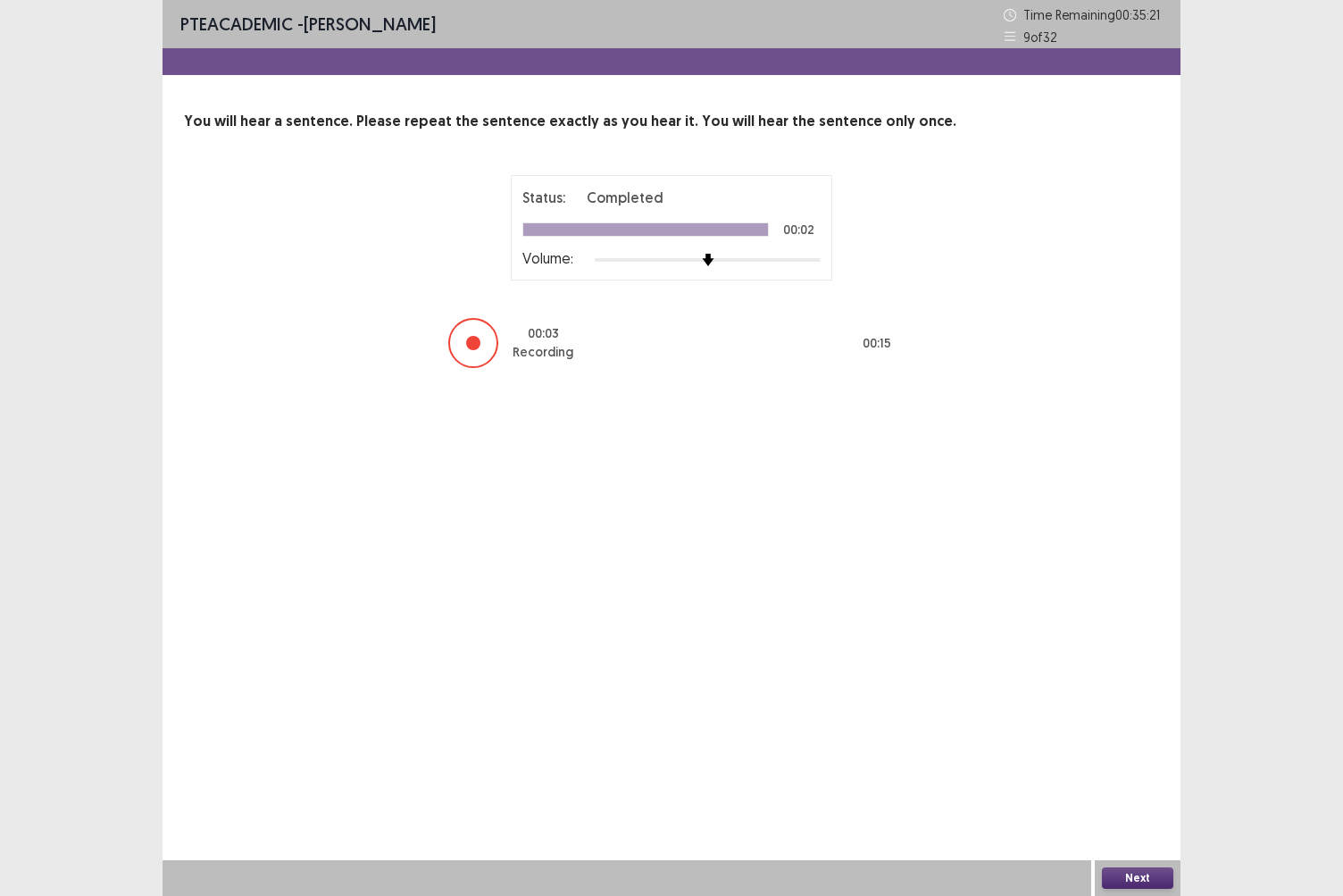
click at [1147, 774] on button "Next" at bounding box center [1138, 878] width 72 height 22
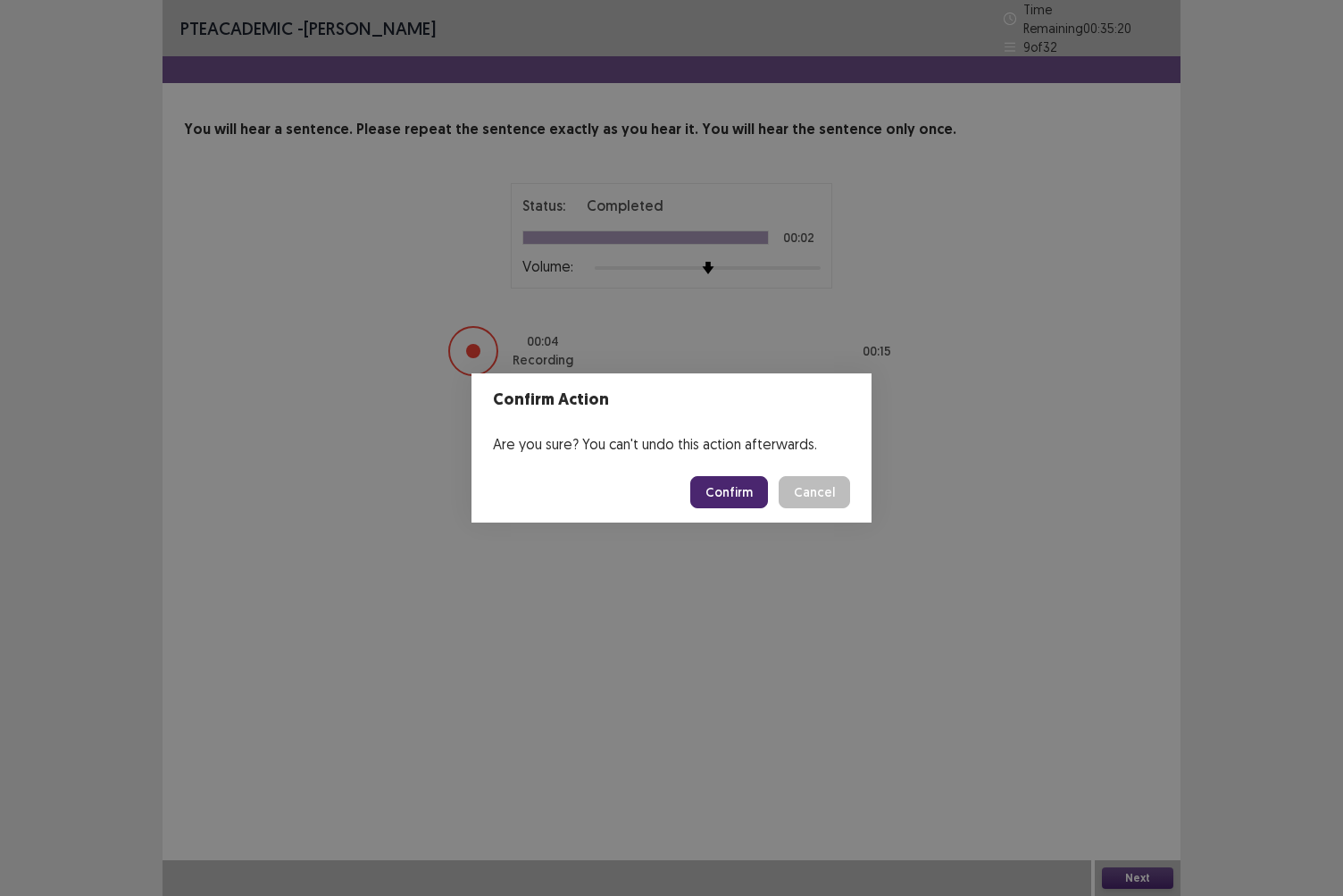
click at [731, 495] on button "Confirm" at bounding box center [729, 491] width 78 height 32
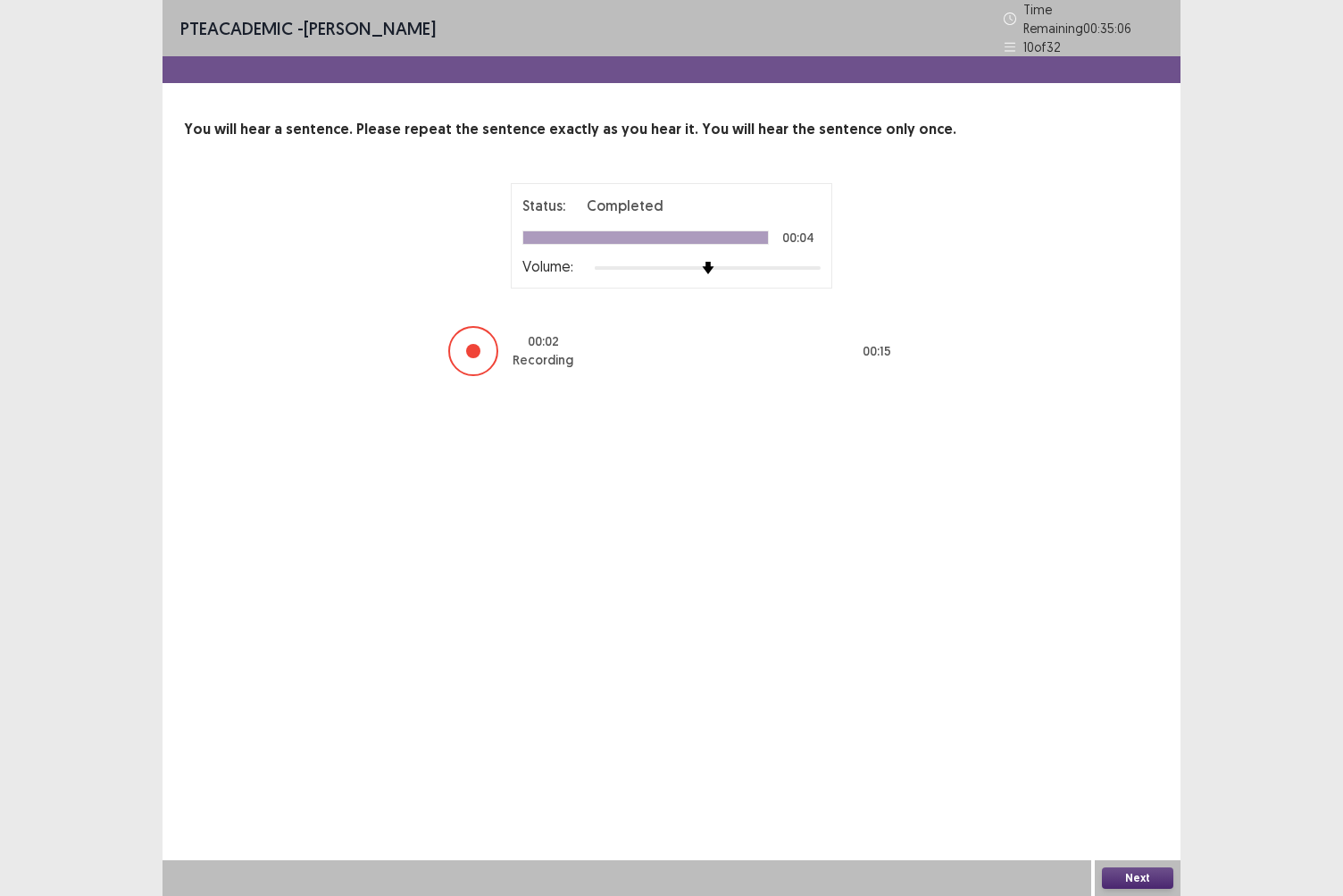
click at [1122, 774] on button "Next" at bounding box center [1138, 878] width 72 height 22
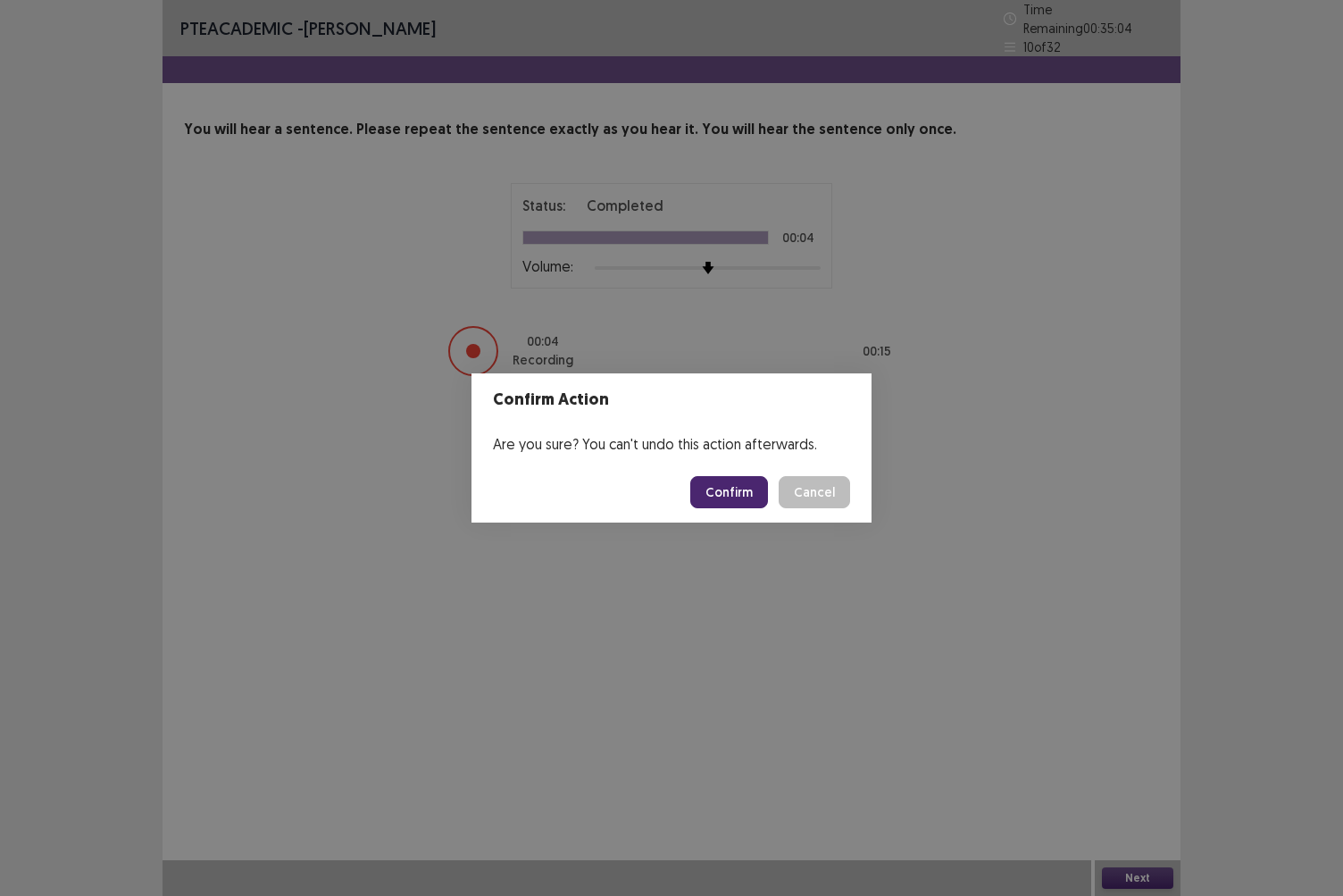
click at [720, 489] on button "Confirm" at bounding box center [729, 491] width 78 height 32
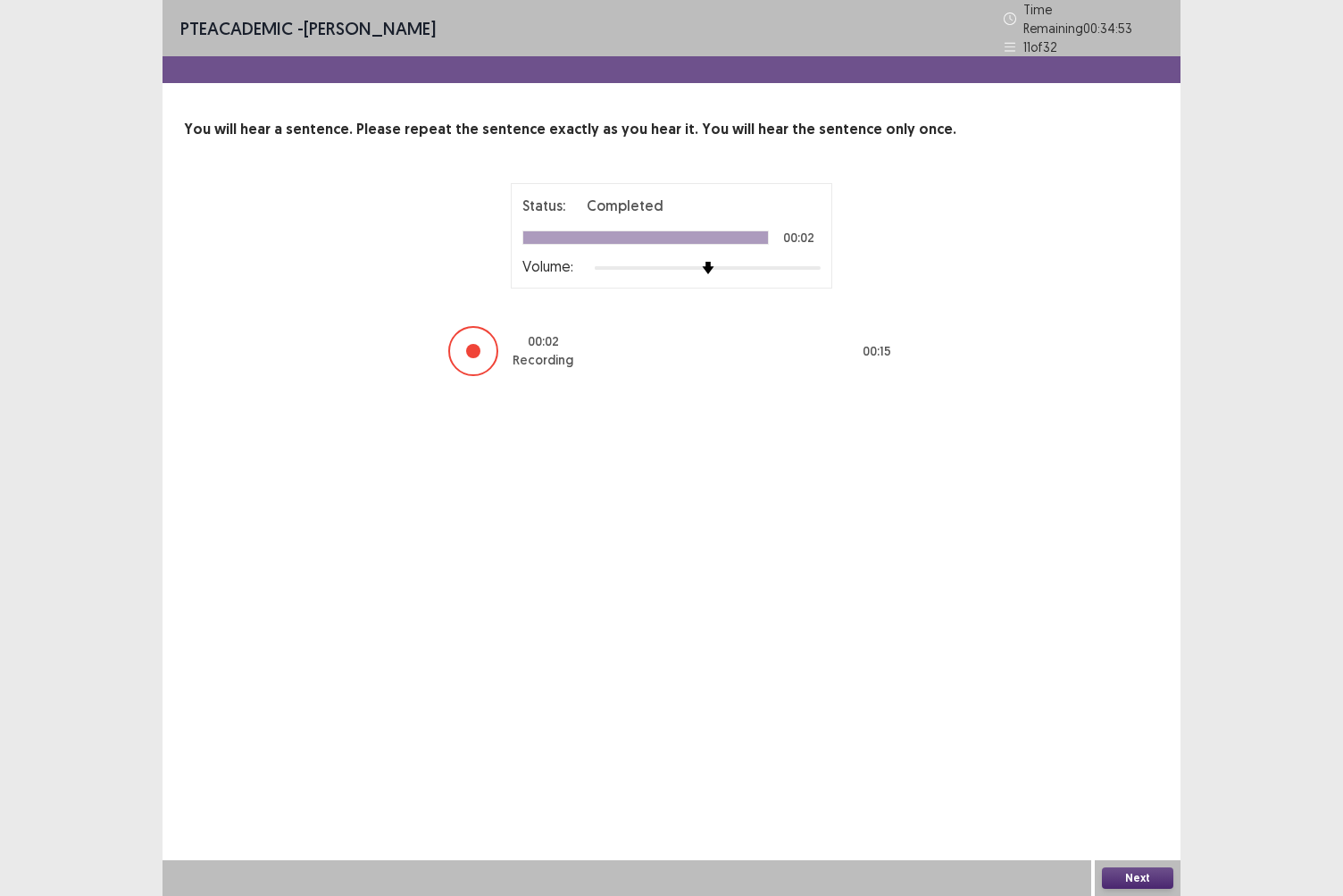
click at [1120, 774] on button "Next" at bounding box center [1138, 878] width 72 height 22
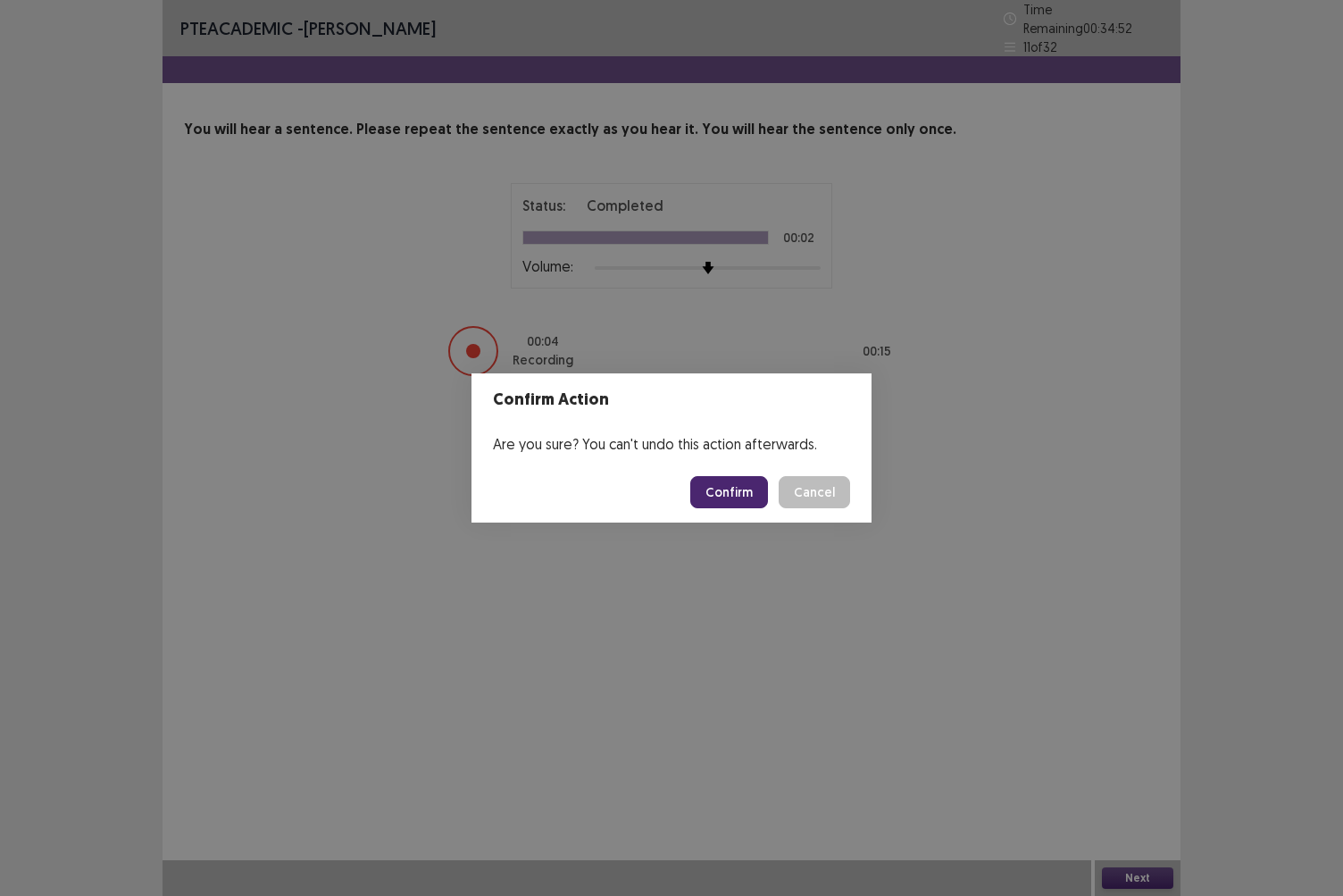
click at [738, 489] on button "Confirm" at bounding box center [729, 491] width 78 height 32
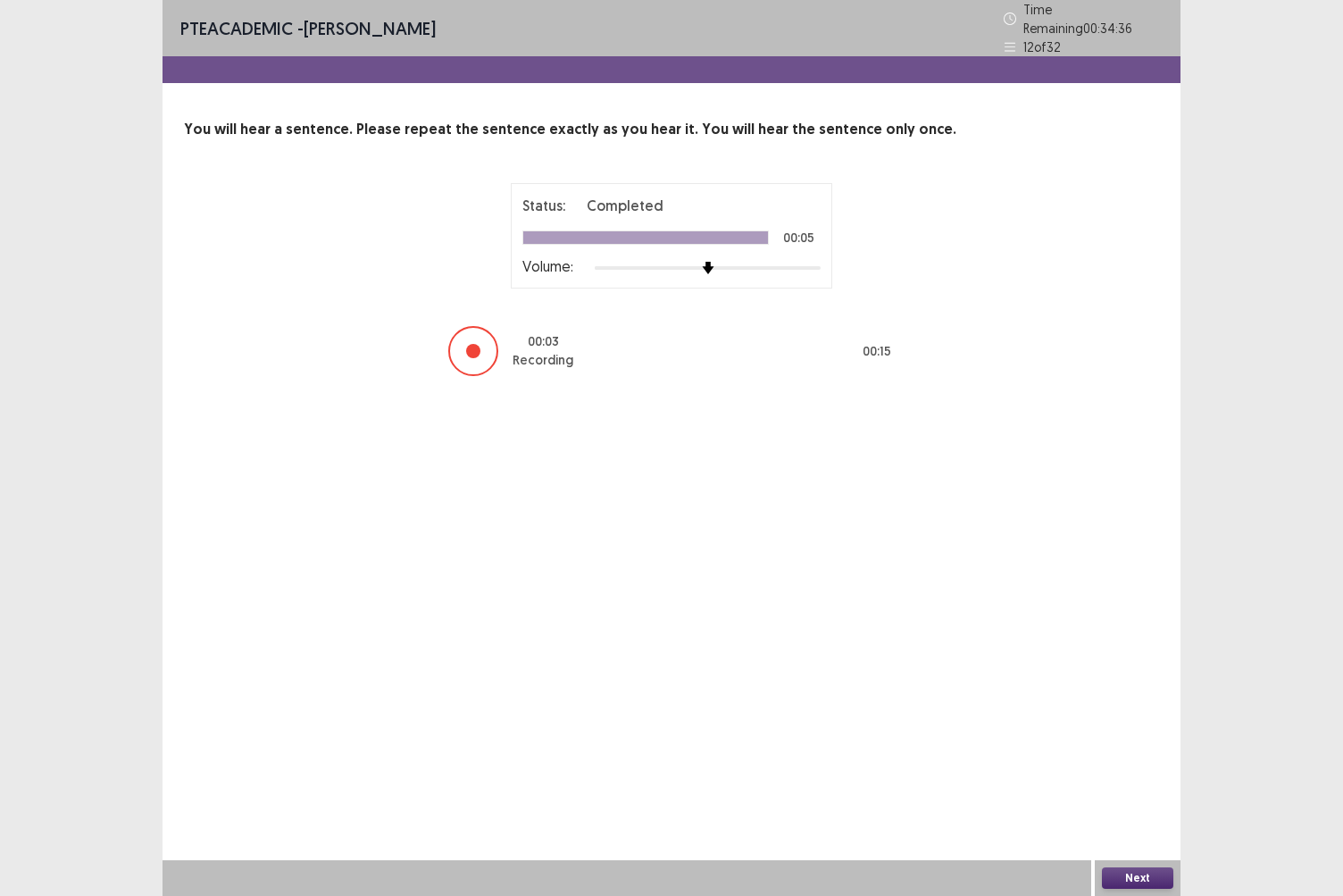
click at [1109, 774] on button "Next" at bounding box center [1138, 878] width 72 height 22
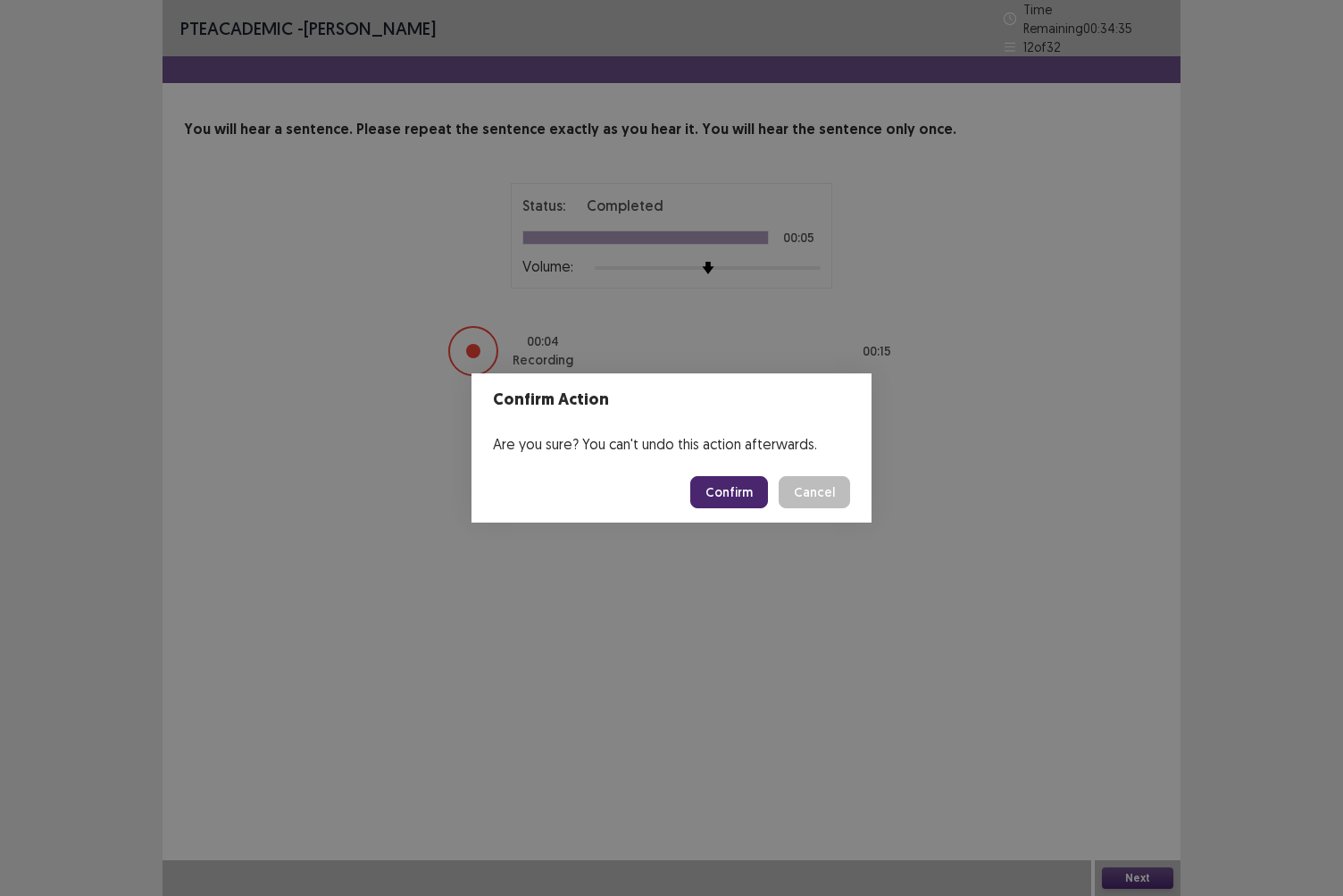
click at [760, 497] on button "Confirm" at bounding box center [729, 491] width 78 height 32
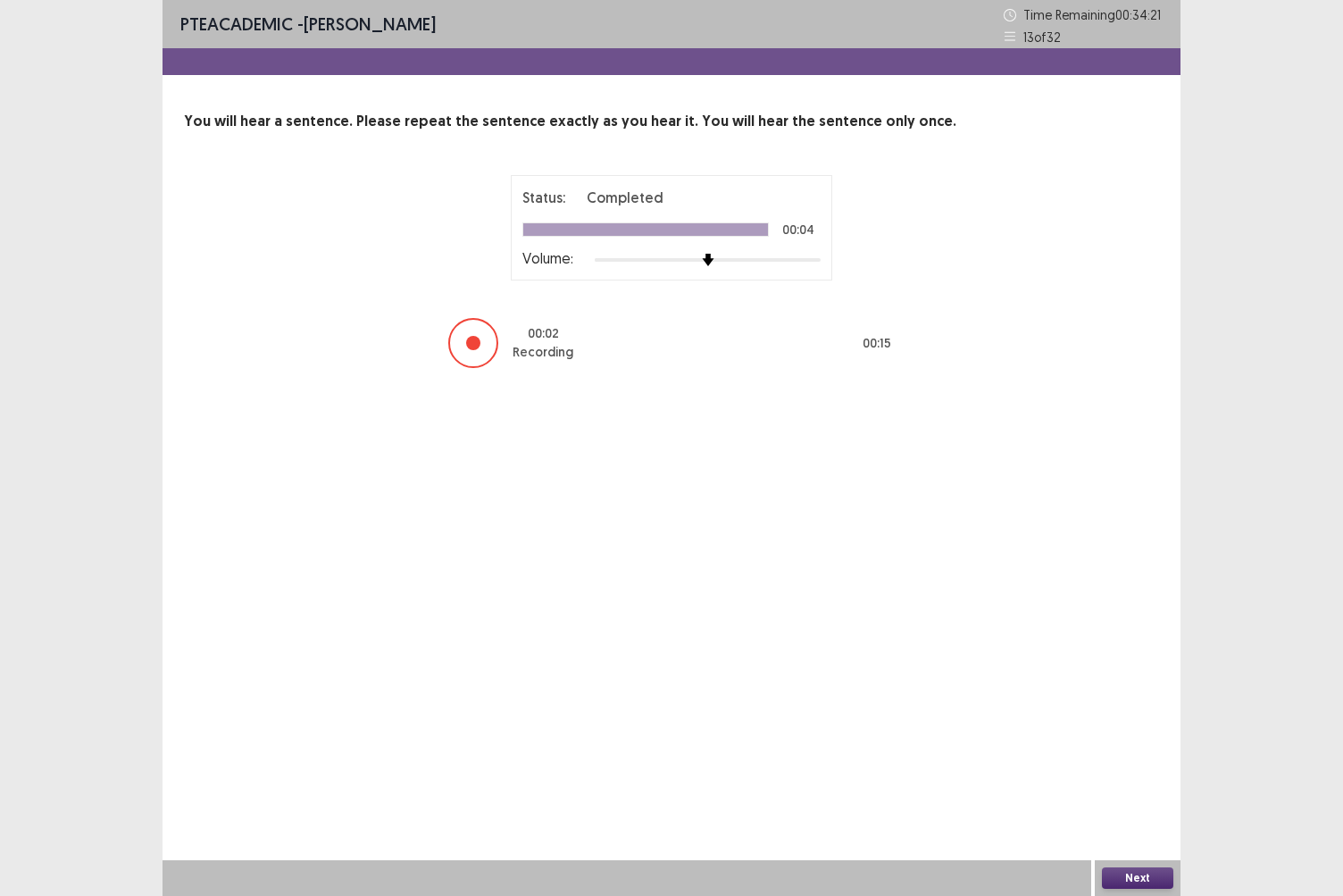
click at [1110, 774] on button "Next" at bounding box center [1138, 878] width 72 height 22
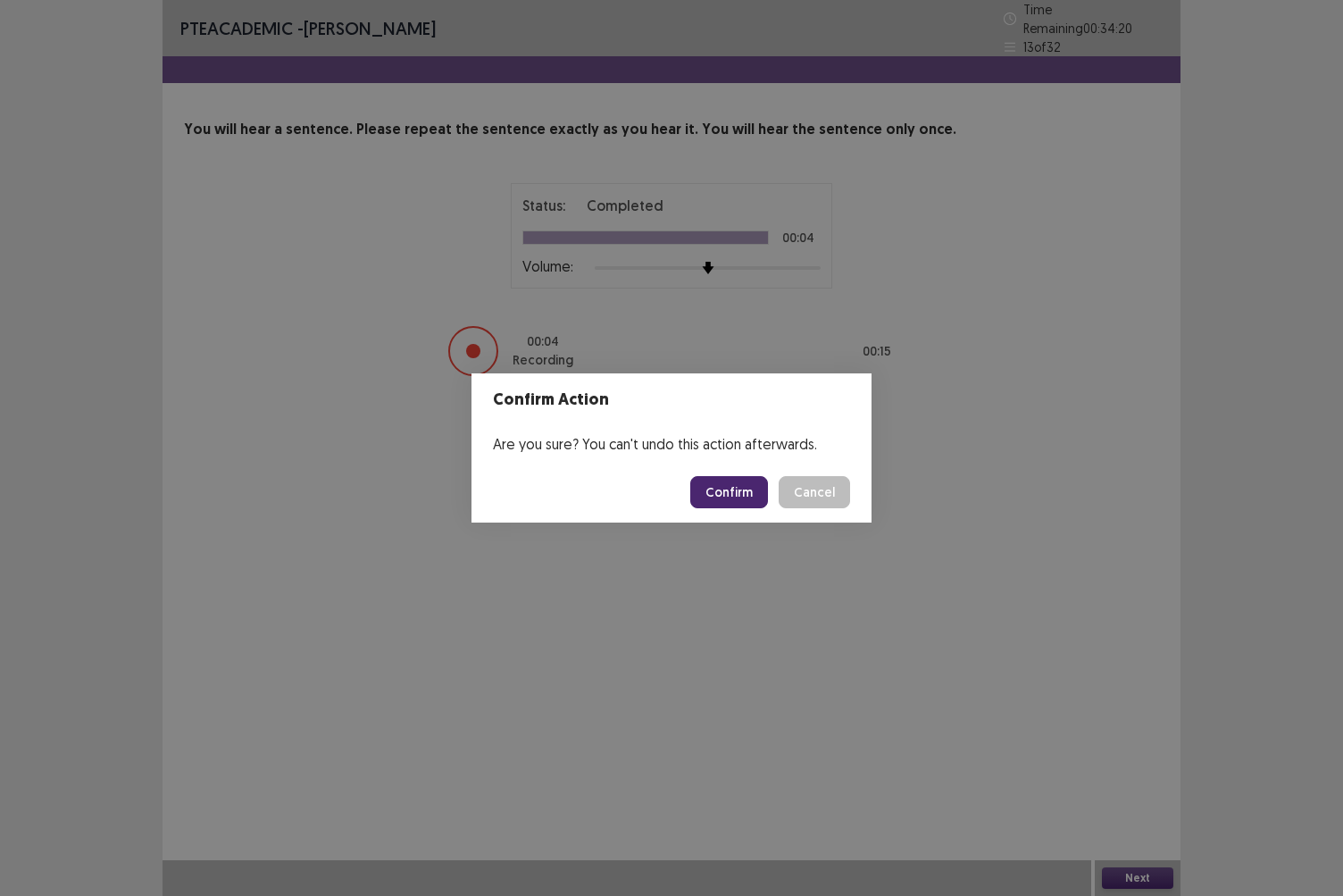
click at [728, 500] on button "Confirm" at bounding box center [729, 491] width 78 height 32
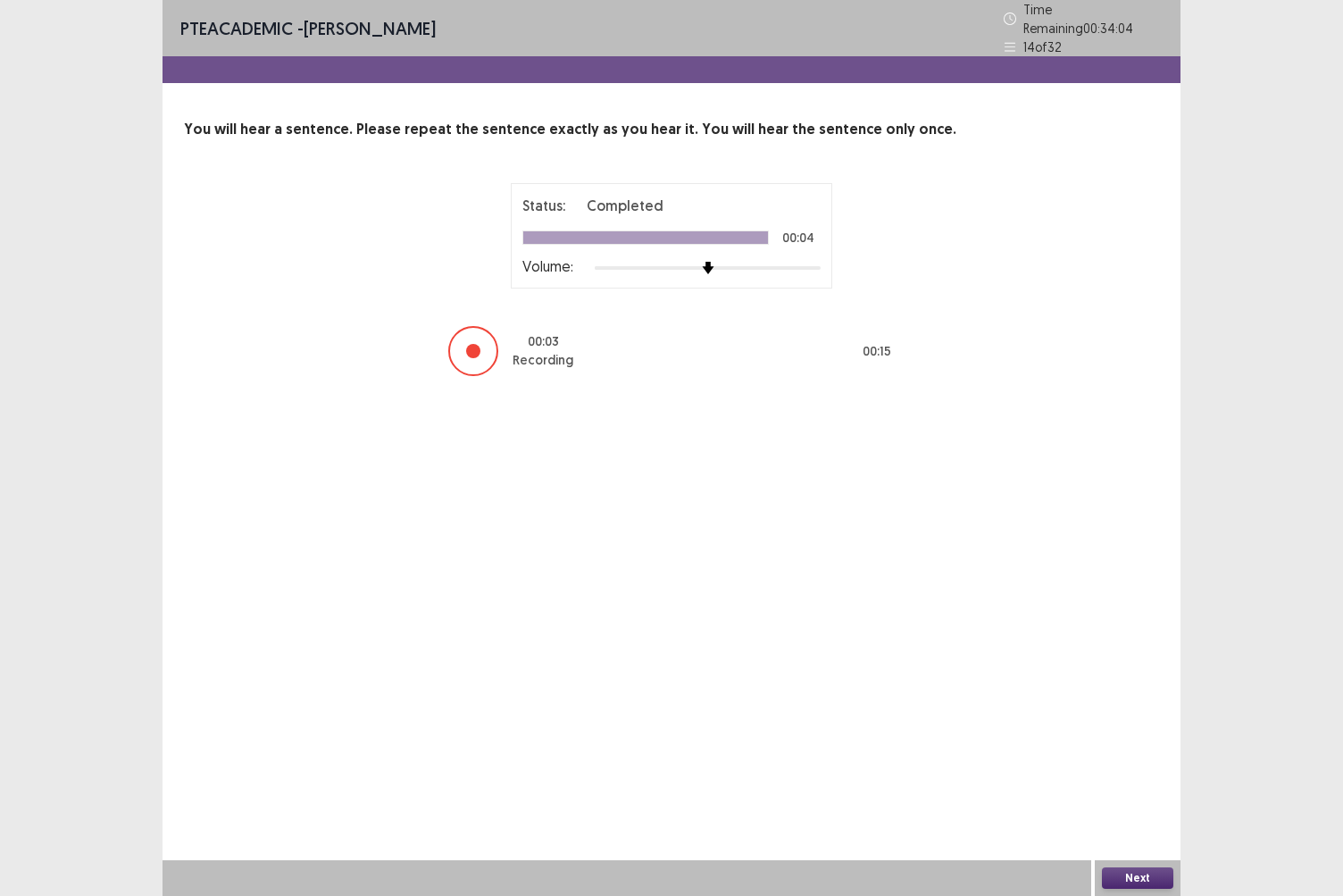
click at [1127, 774] on button "Next" at bounding box center [1138, 878] width 72 height 22
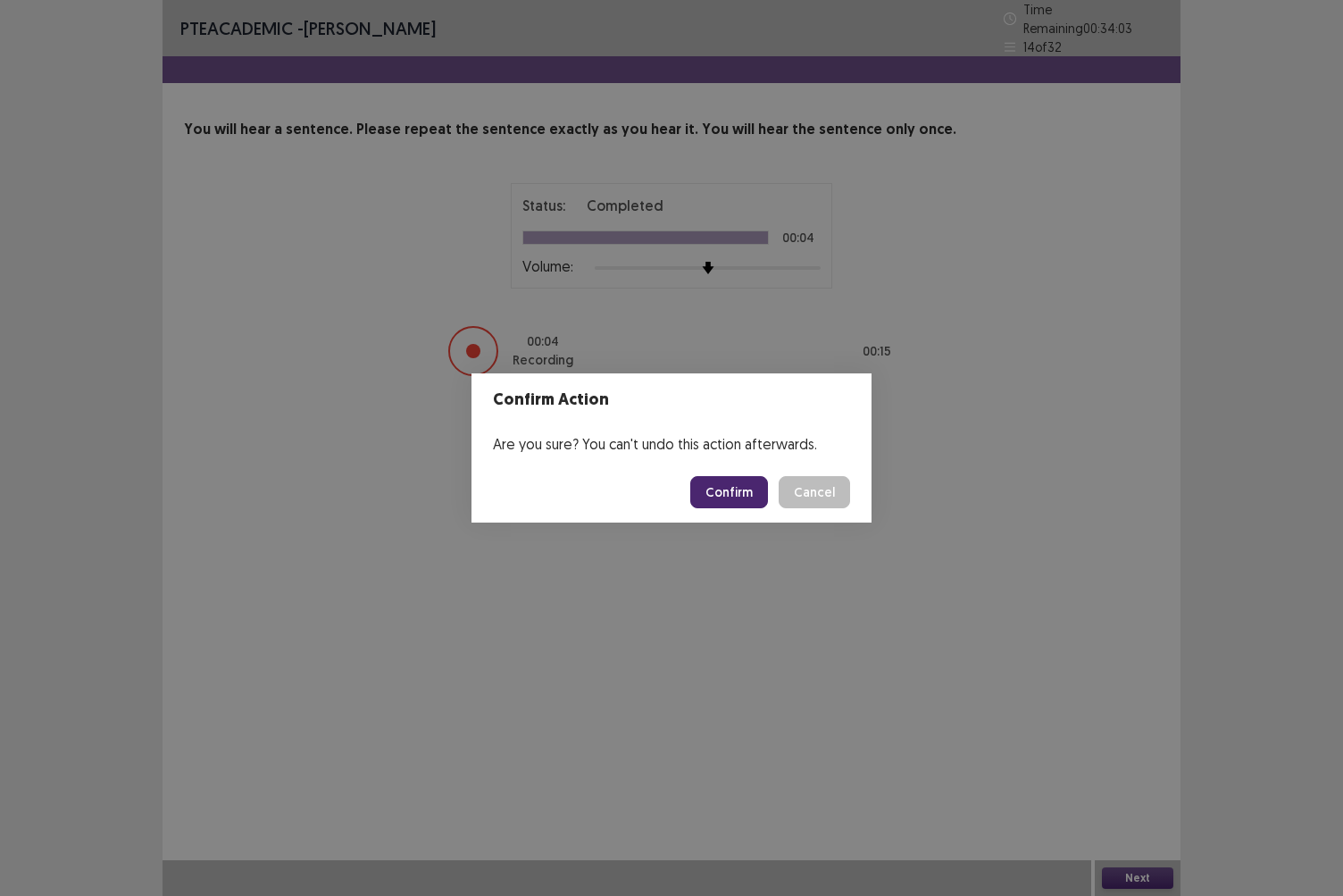
click at [708, 490] on button "Confirm" at bounding box center [729, 491] width 78 height 32
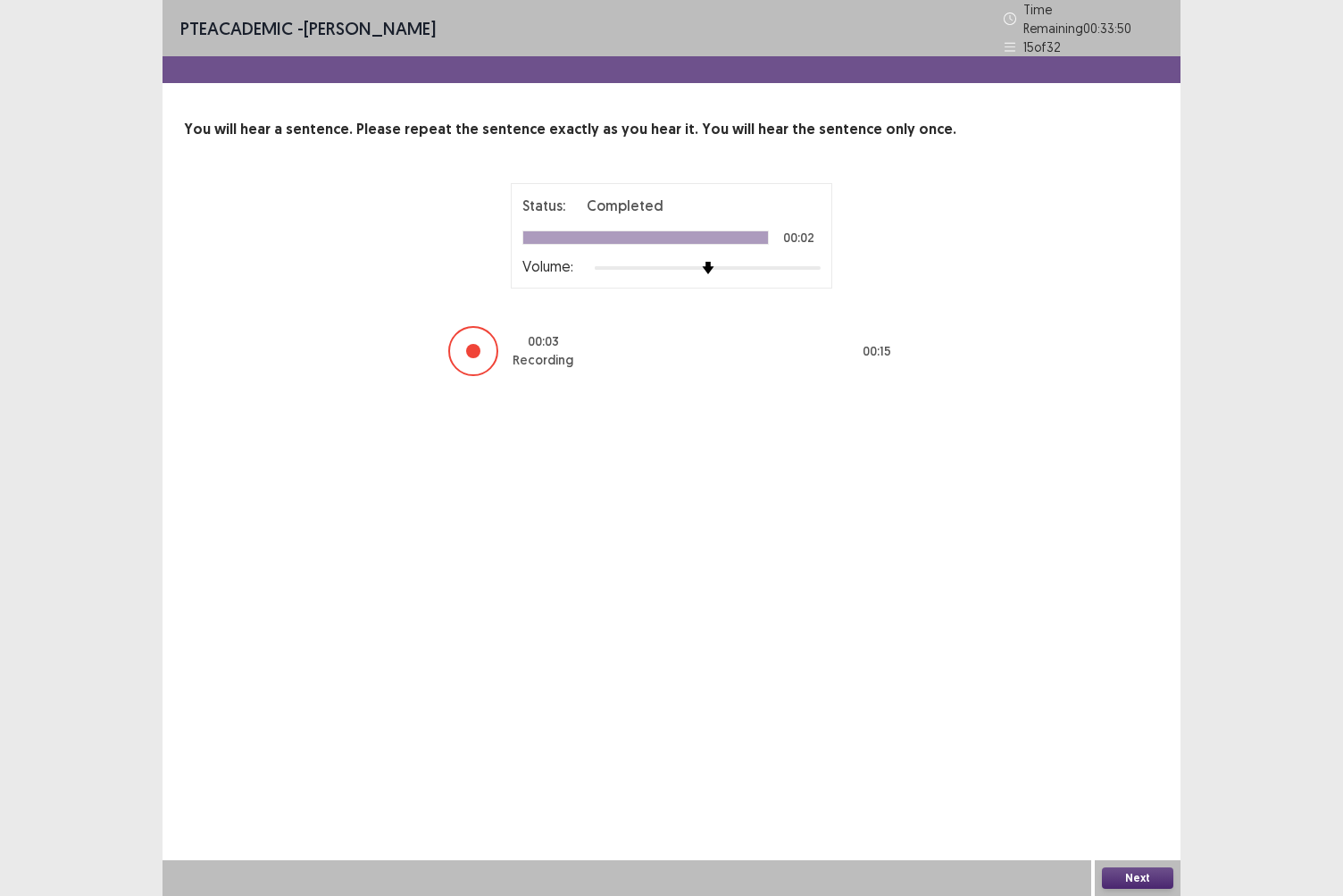
click at [1122, 774] on button "Next" at bounding box center [1138, 878] width 72 height 22
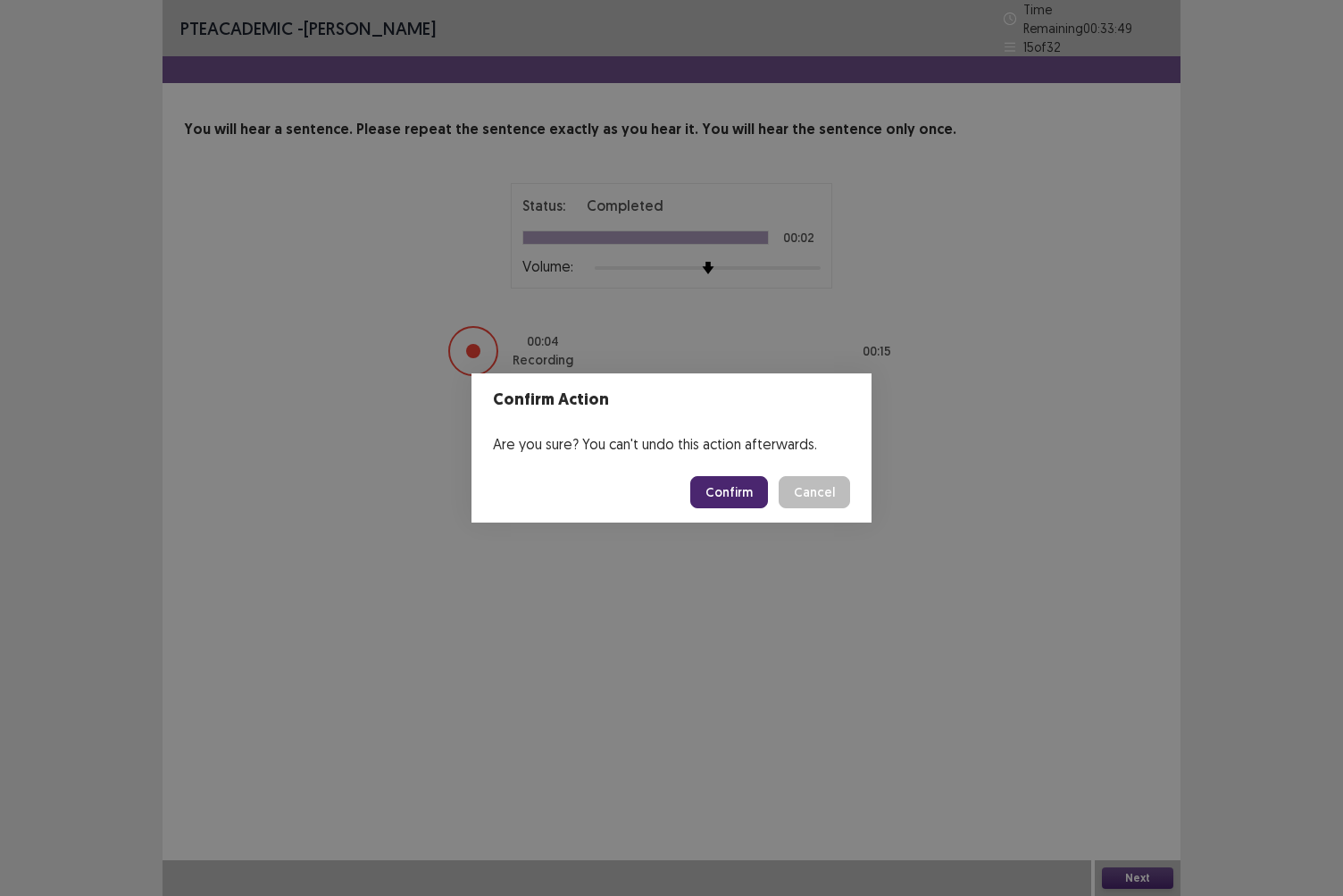
click at [700, 495] on button "Confirm" at bounding box center [729, 491] width 78 height 32
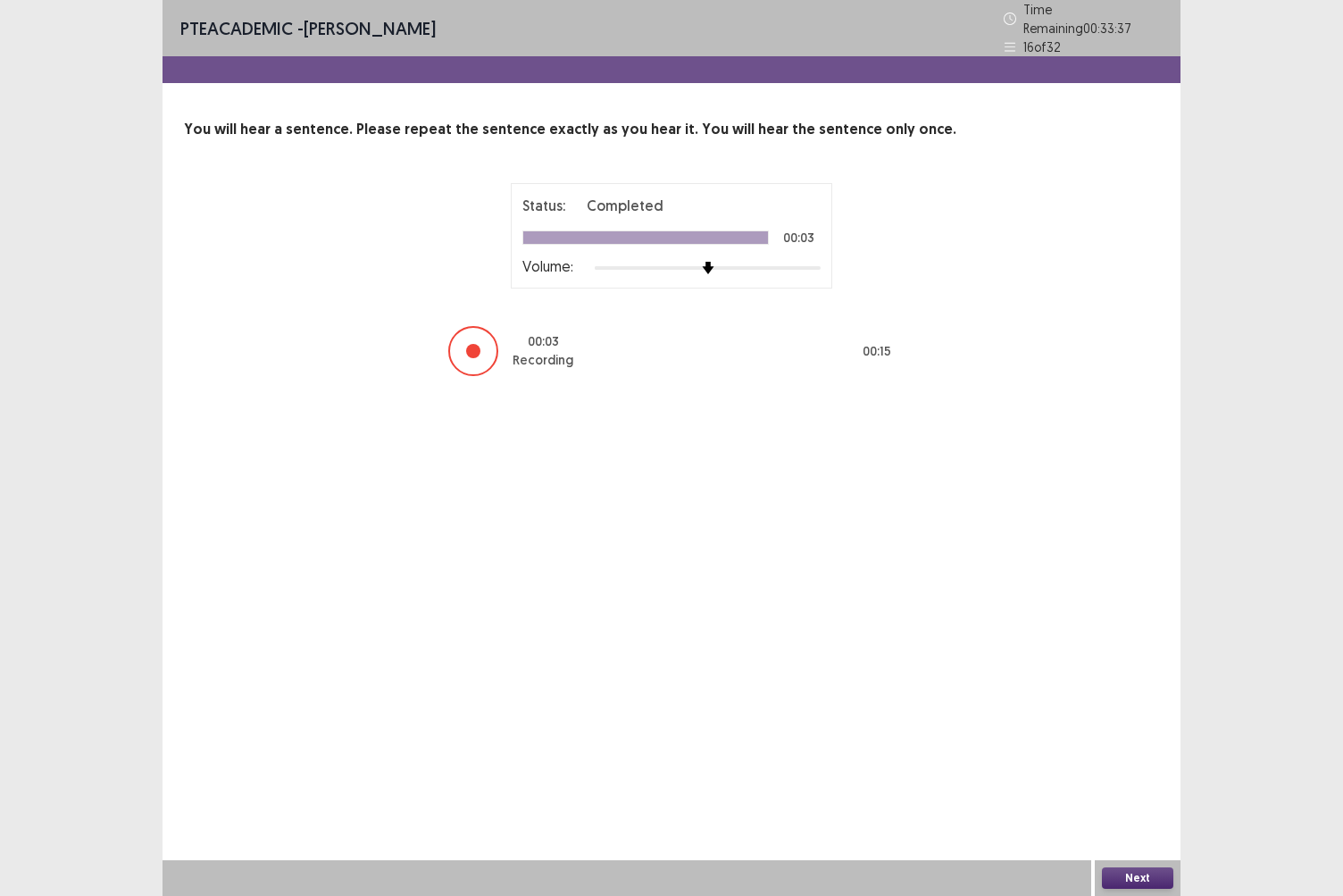
click at [1123, 774] on button "Next" at bounding box center [1138, 878] width 72 height 22
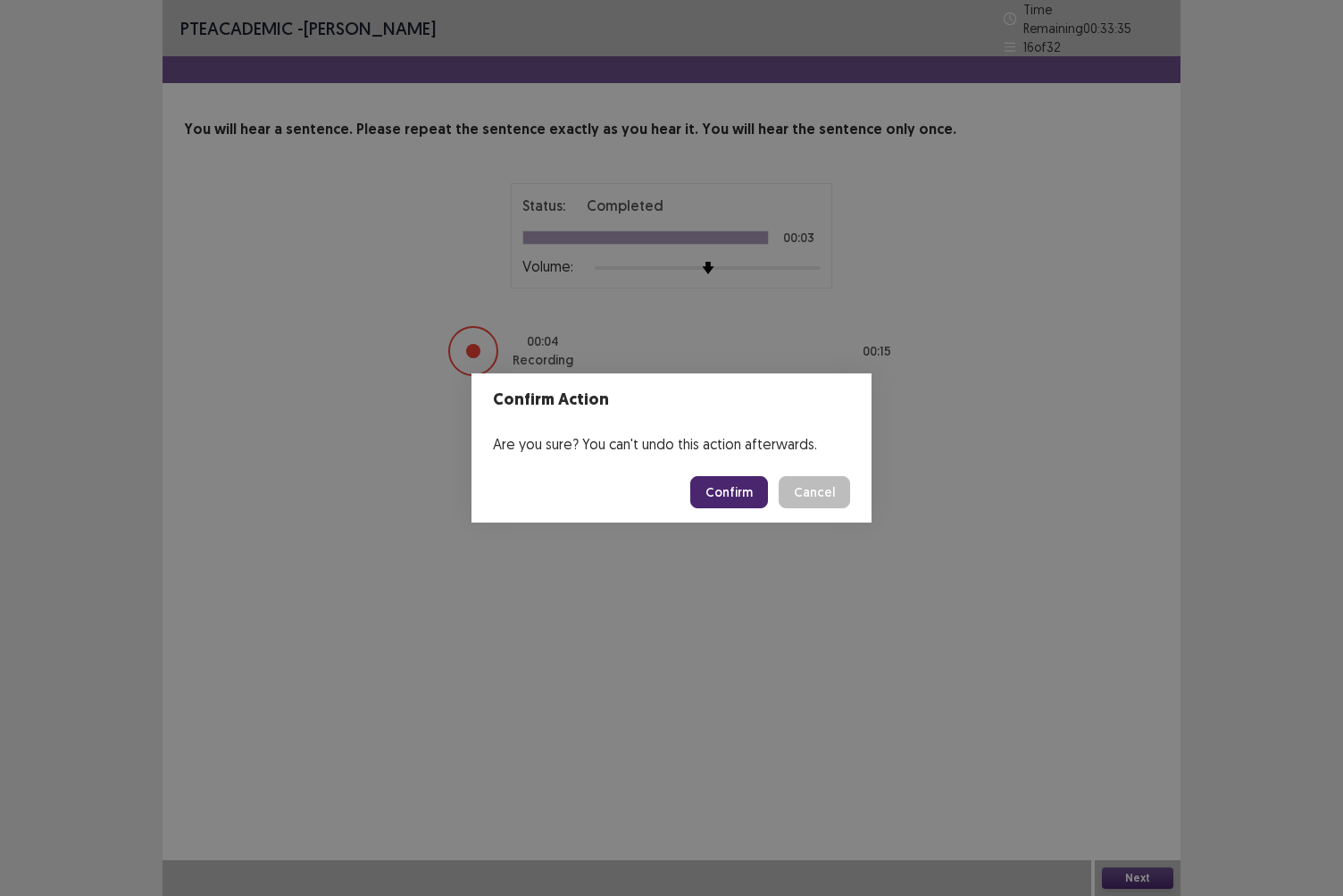
click at [747, 495] on button "Confirm" at bounding box center [729, 491] width 78 height 32
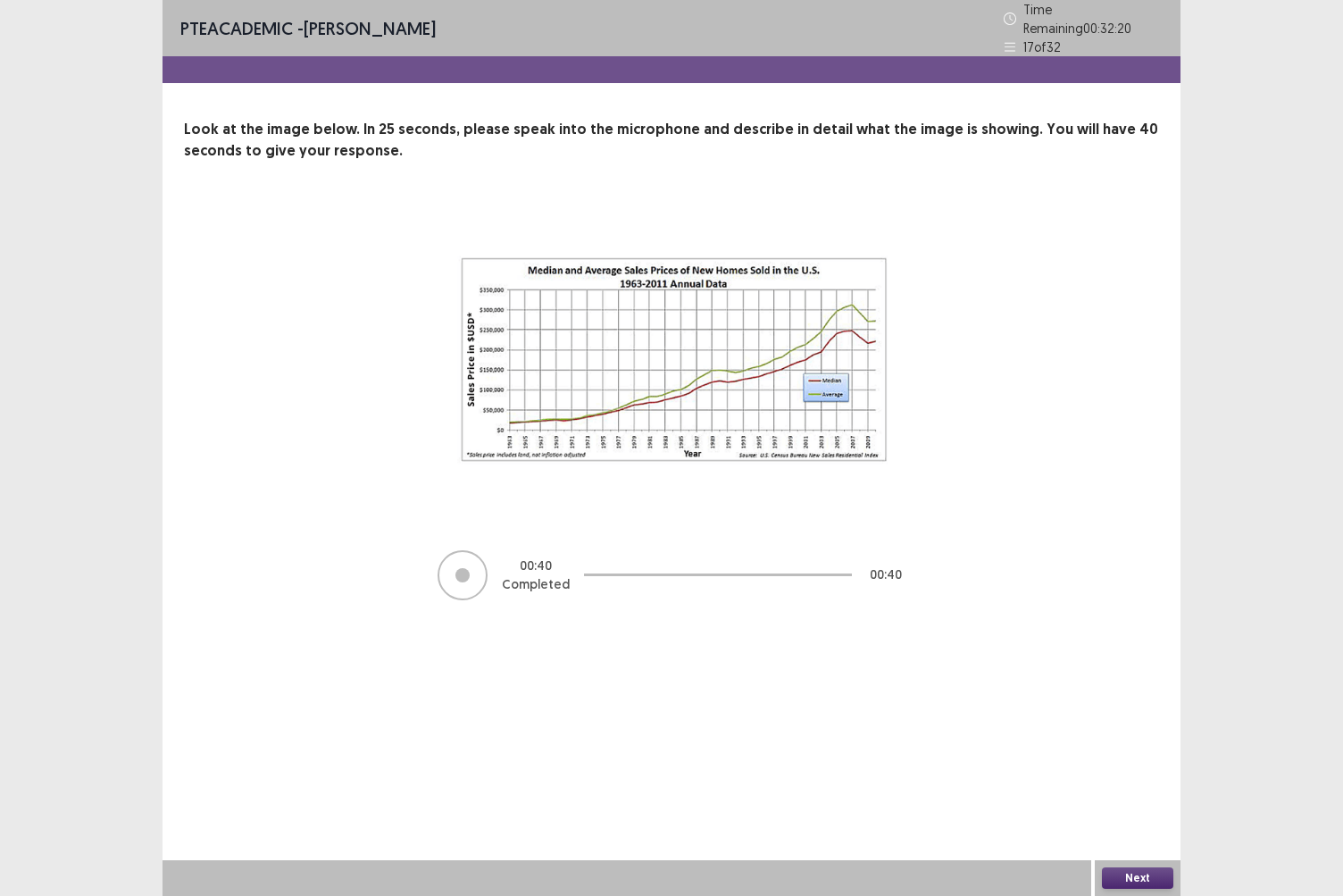
click at [1136, 774] on button "Next" at bounding box center [1138, 878] width 72 height 22
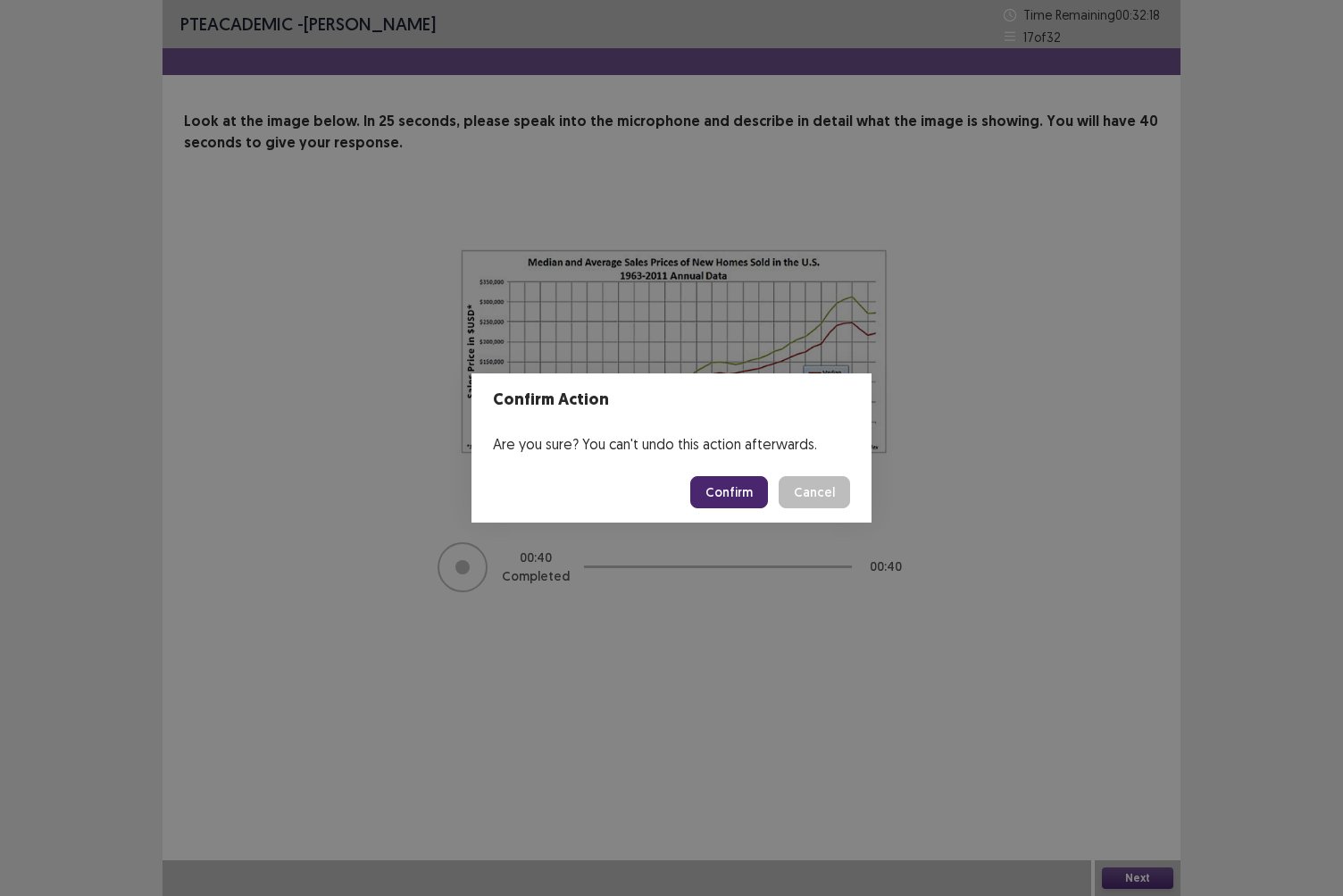
click at [745, 479] on button "Confirm" at bounding box center [729, 491] width 78 height 32
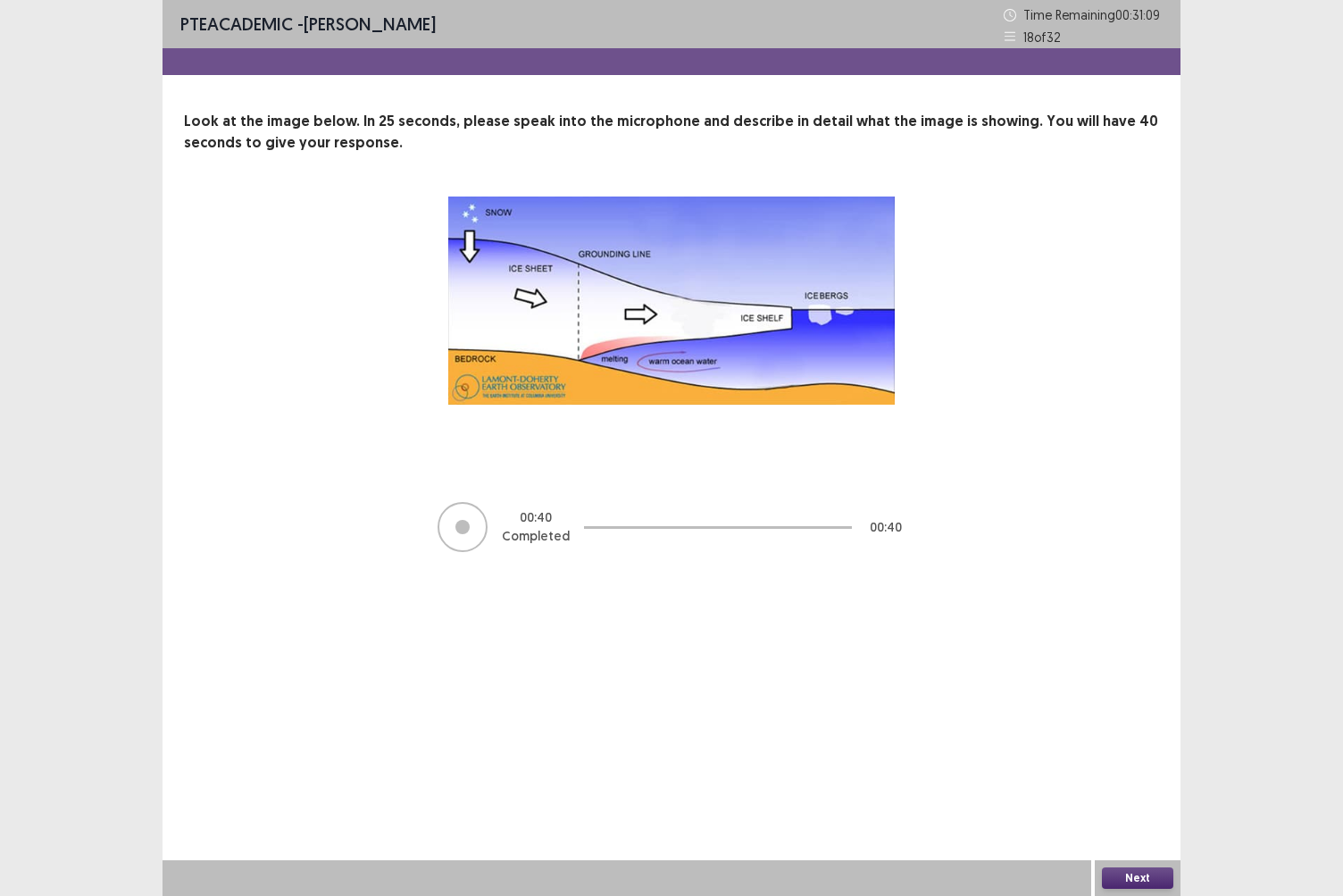
click at [1136, 774] on button "Next" at bounding box center [1138, 878] width 72 height 22
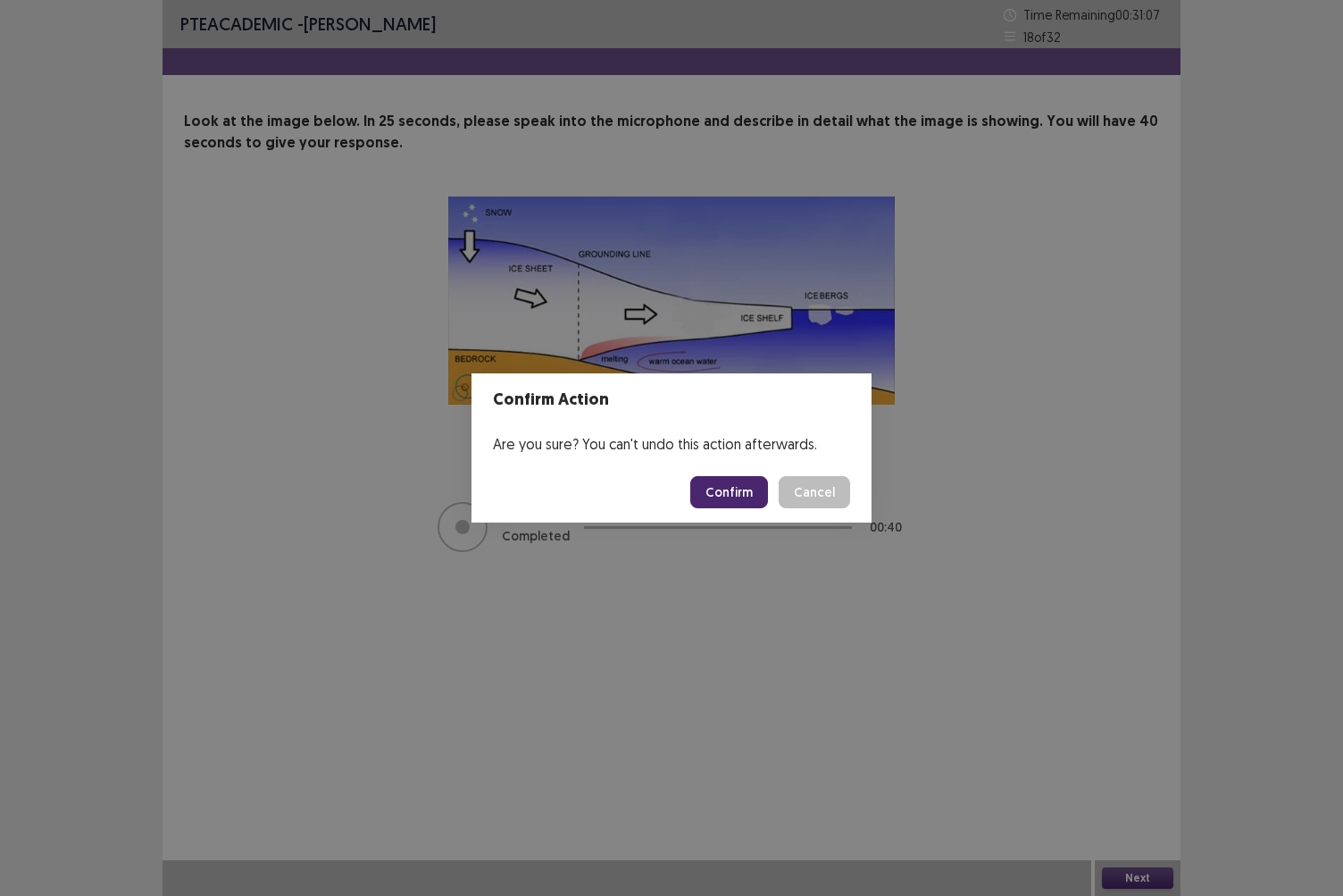
click at [731, 484] on button "Confirm" at bounding box center [729, 491] width 78 height 32
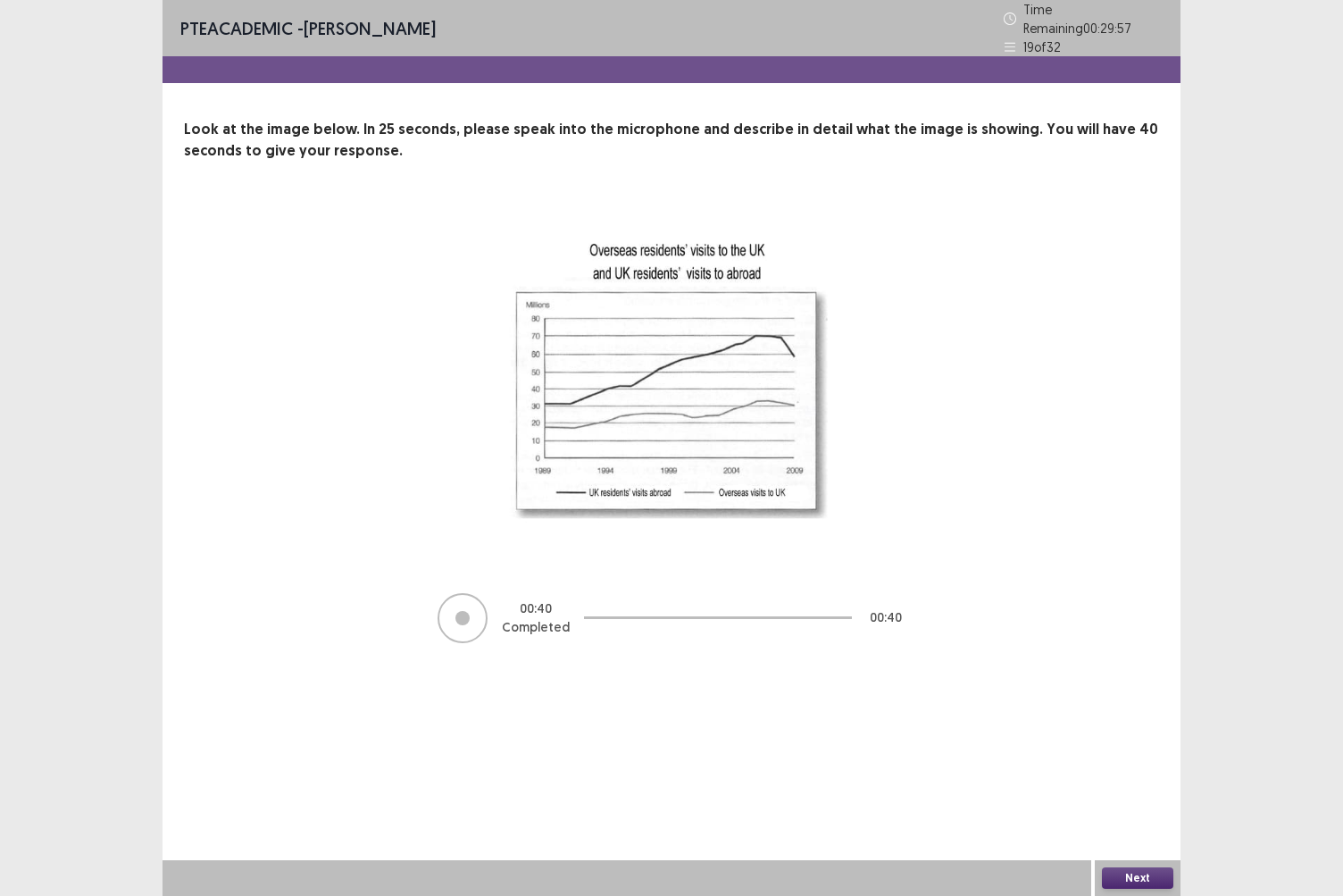
click at [1139, 774] on button "Next" at bounding box center [1138, 878] width 72 height 22
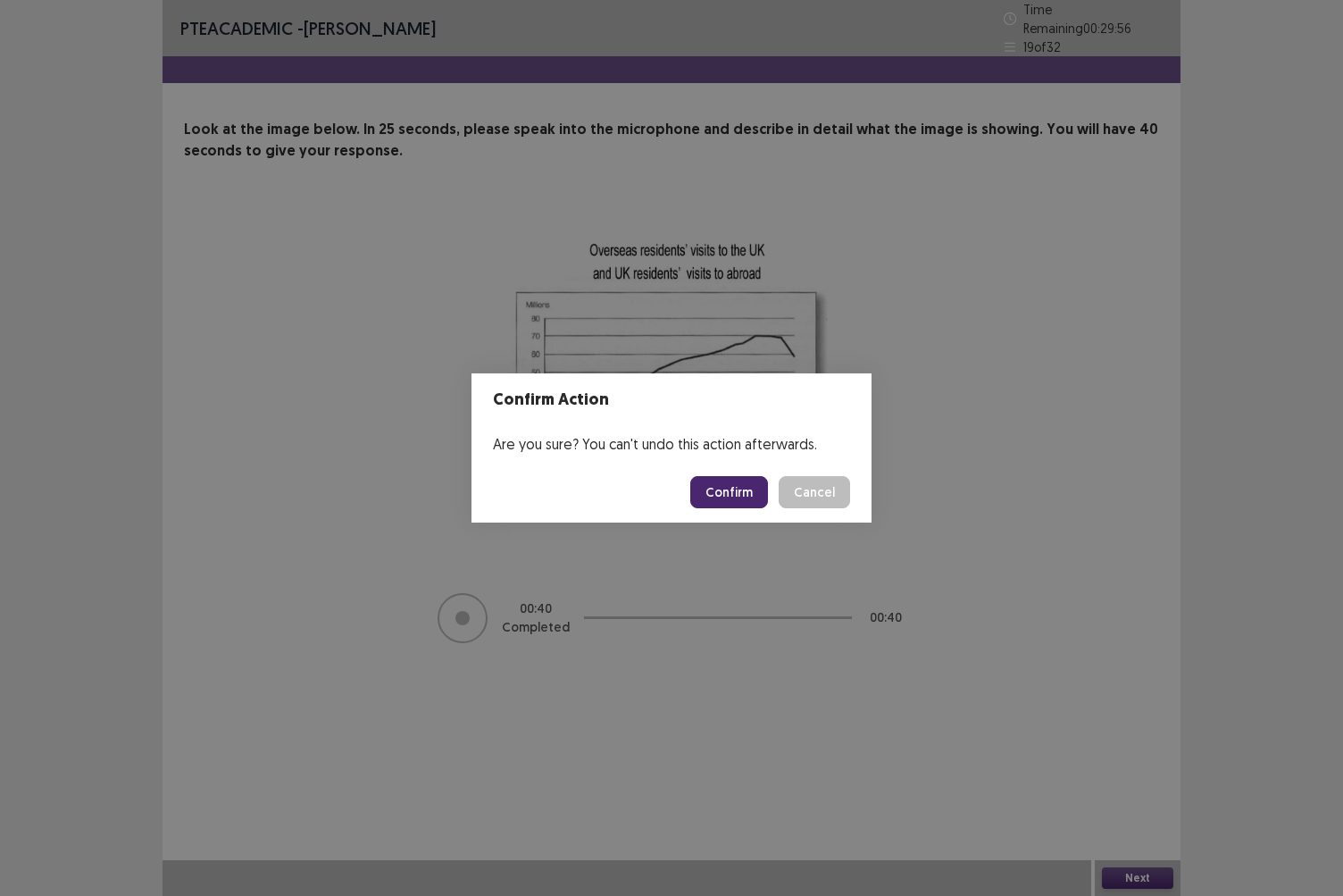
click at [748, 489] on button "Confirm" at bounding box center [729, 491] width 78 height 32
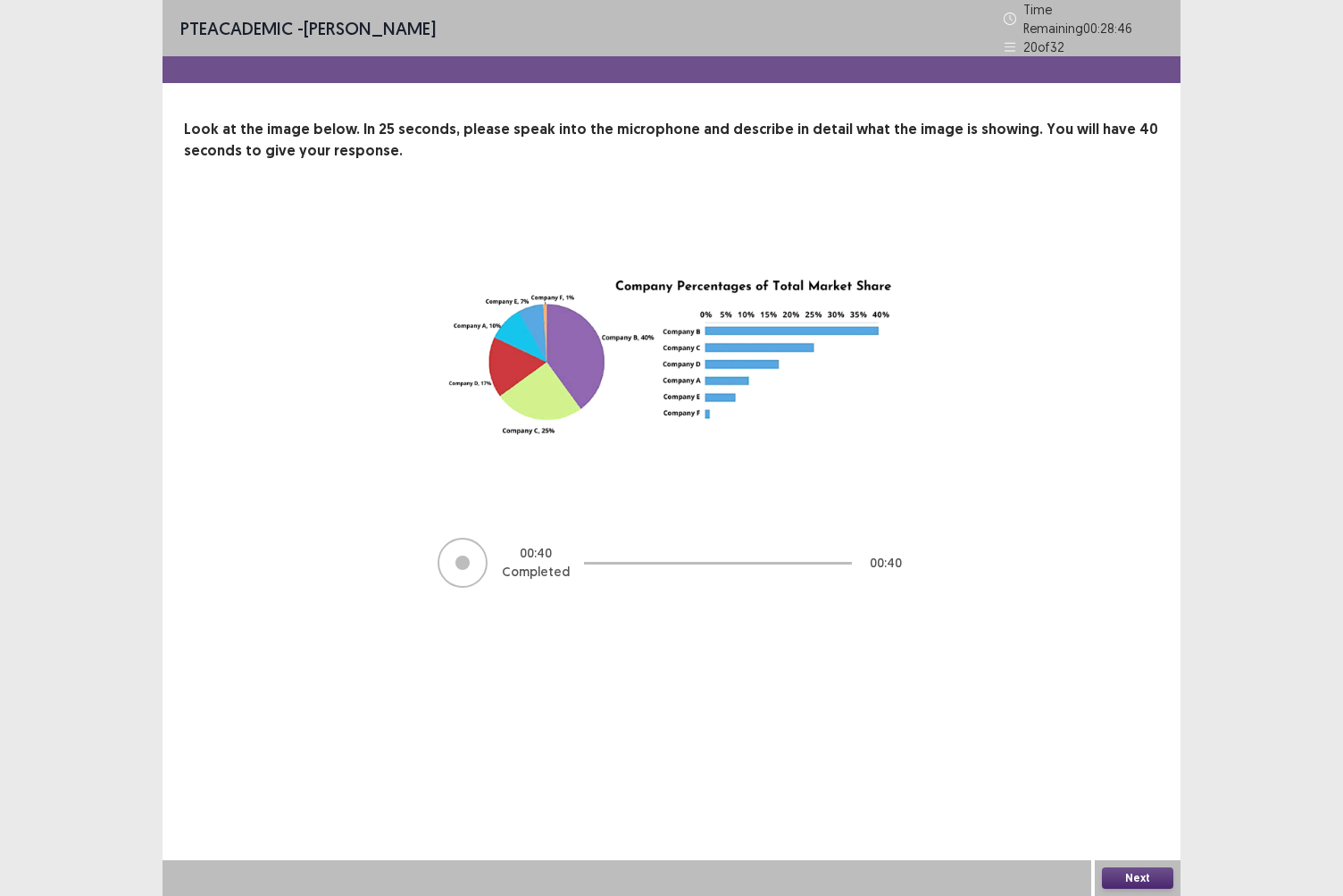
click at [1147, 774] on button "Next" at bounding box center [1138, 878] width 72 height 22
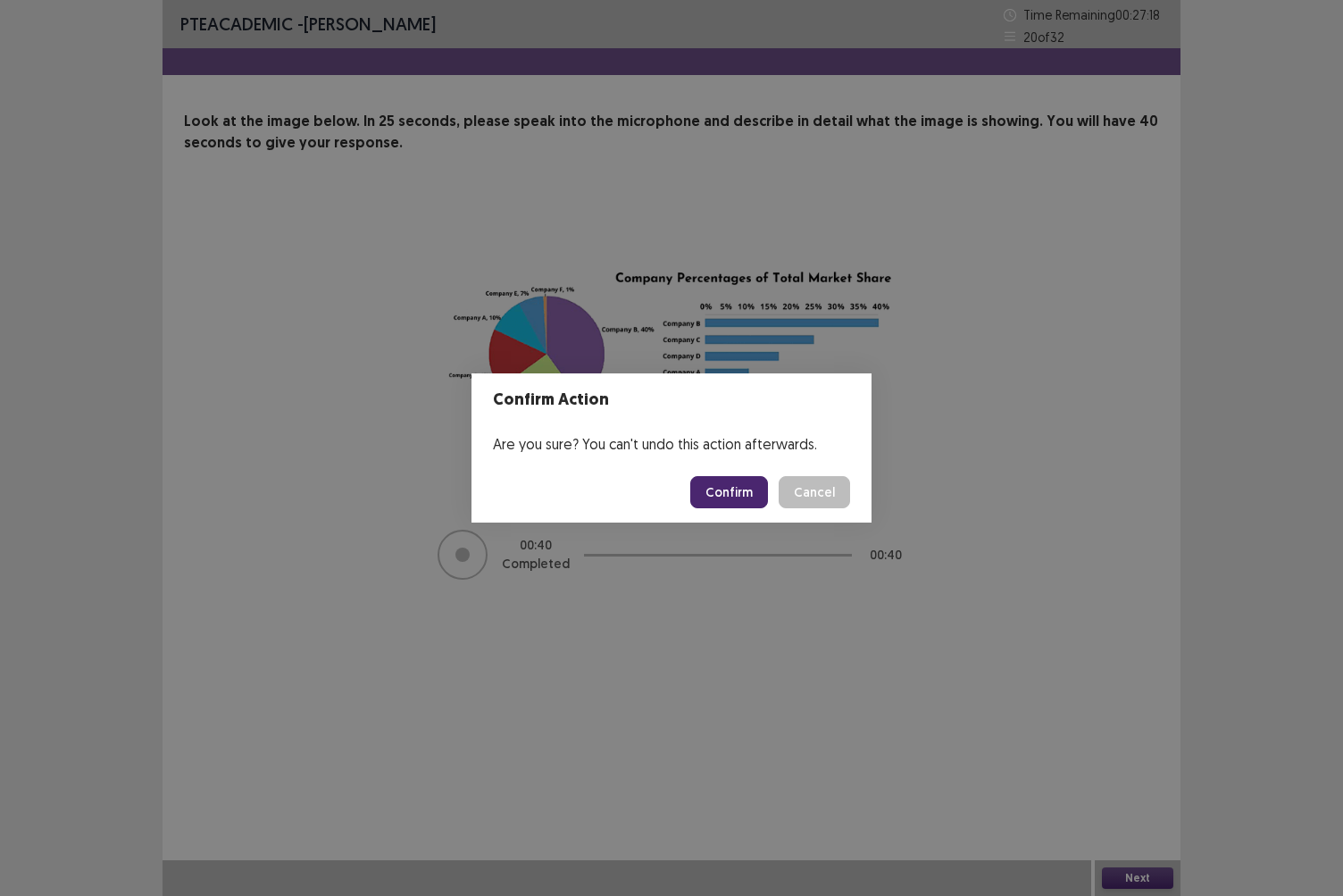
click at [734, 487] on button "Confirm" at bounding box center [729, 491] width 78 height 32
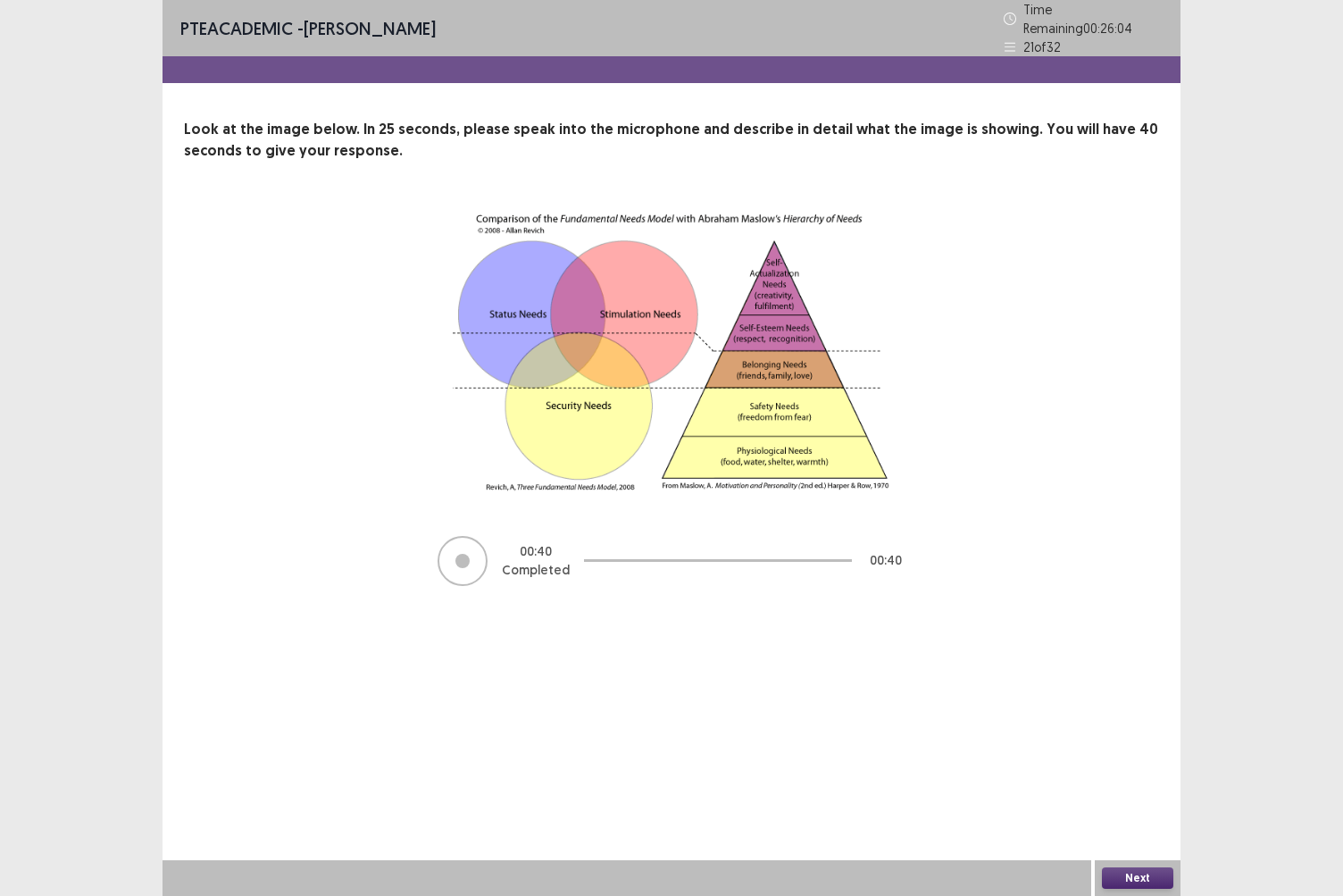
click at [1133, 774] on button "Next" at bounding box center [1138, 878] width 72 height 22
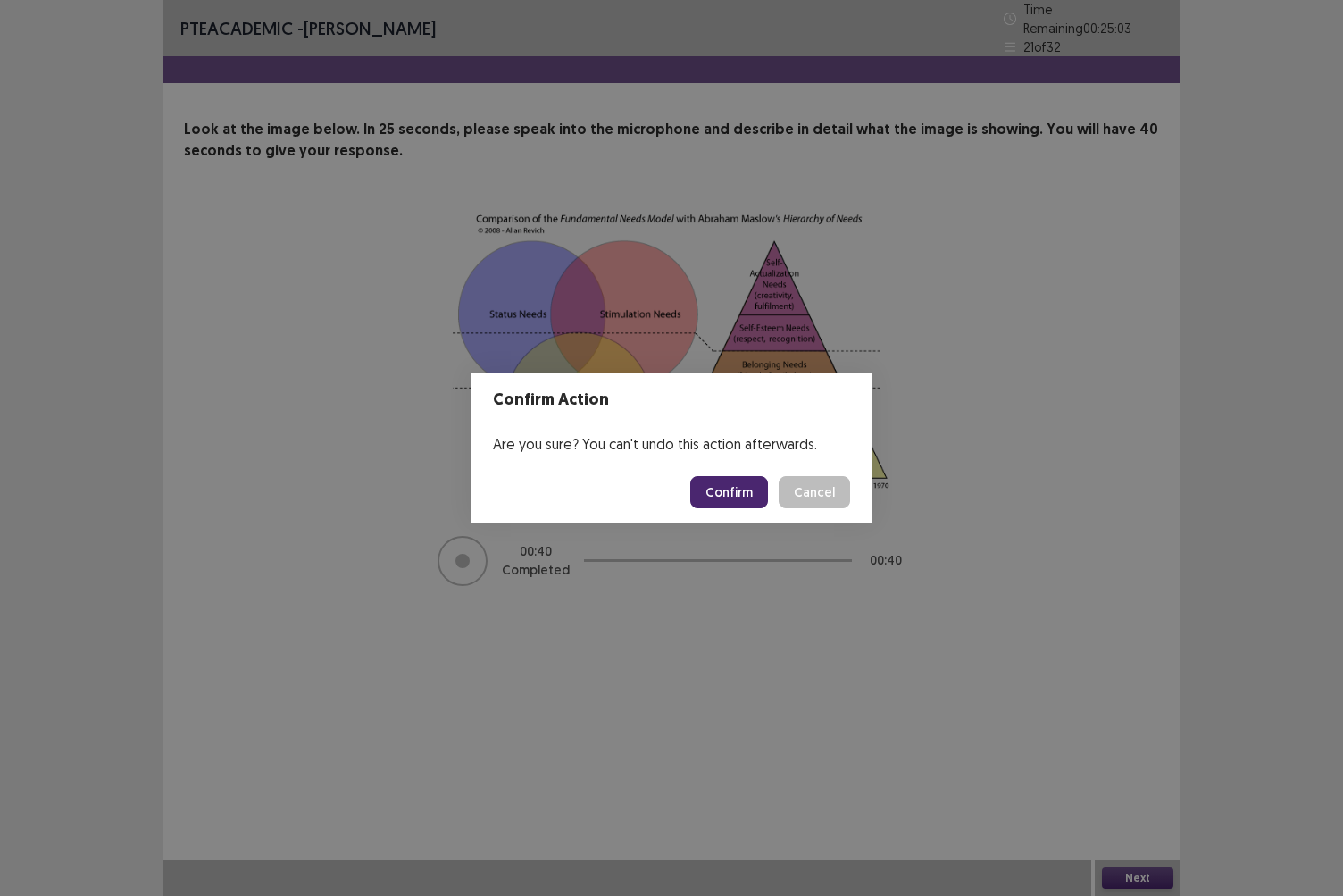
click at [733, 489] on button "Confirm" at bounding box center [729, 491] width 78 height 32
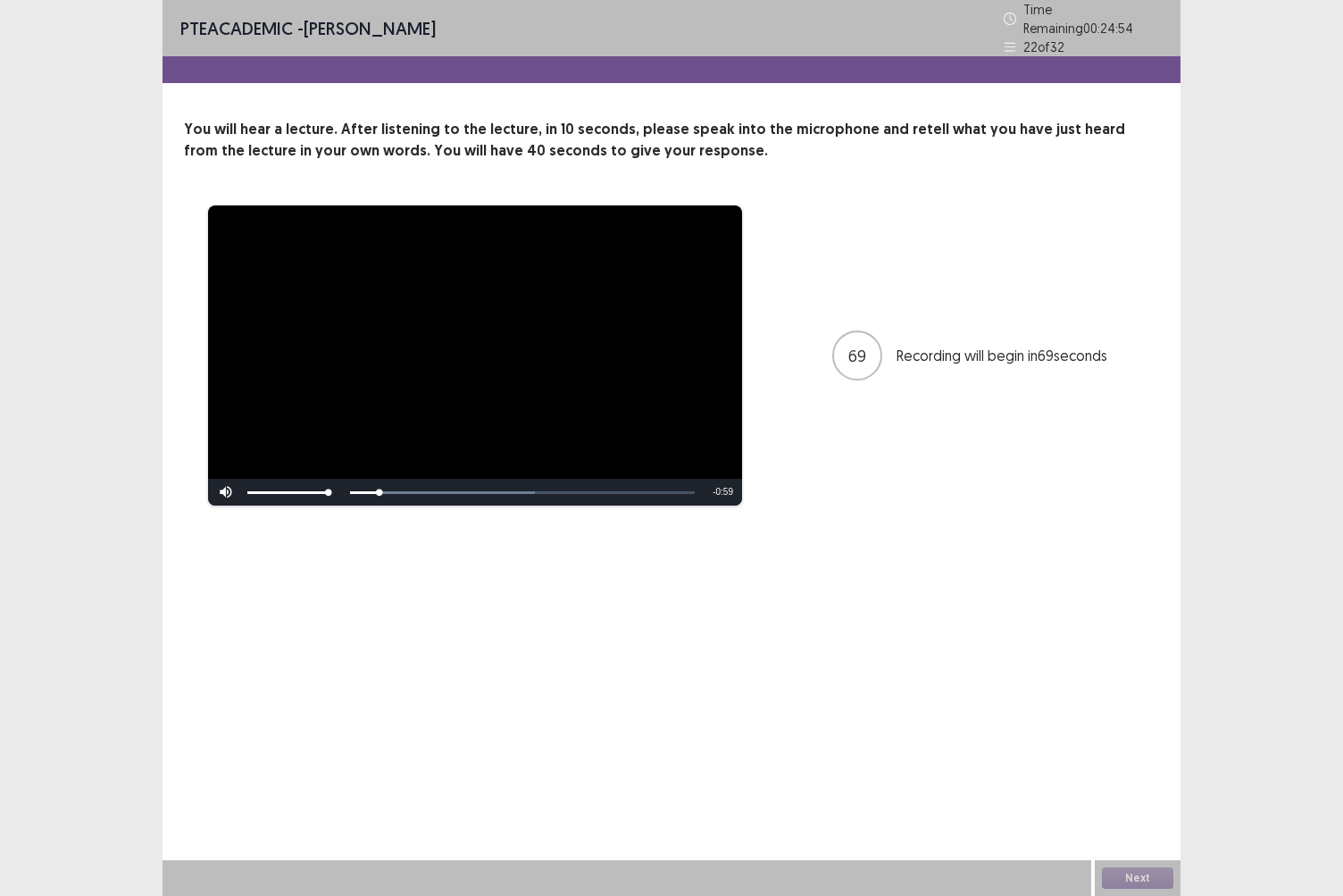
click at [9, 774] on div "**********" at bounding box center [671, 448] width 1343 height 896
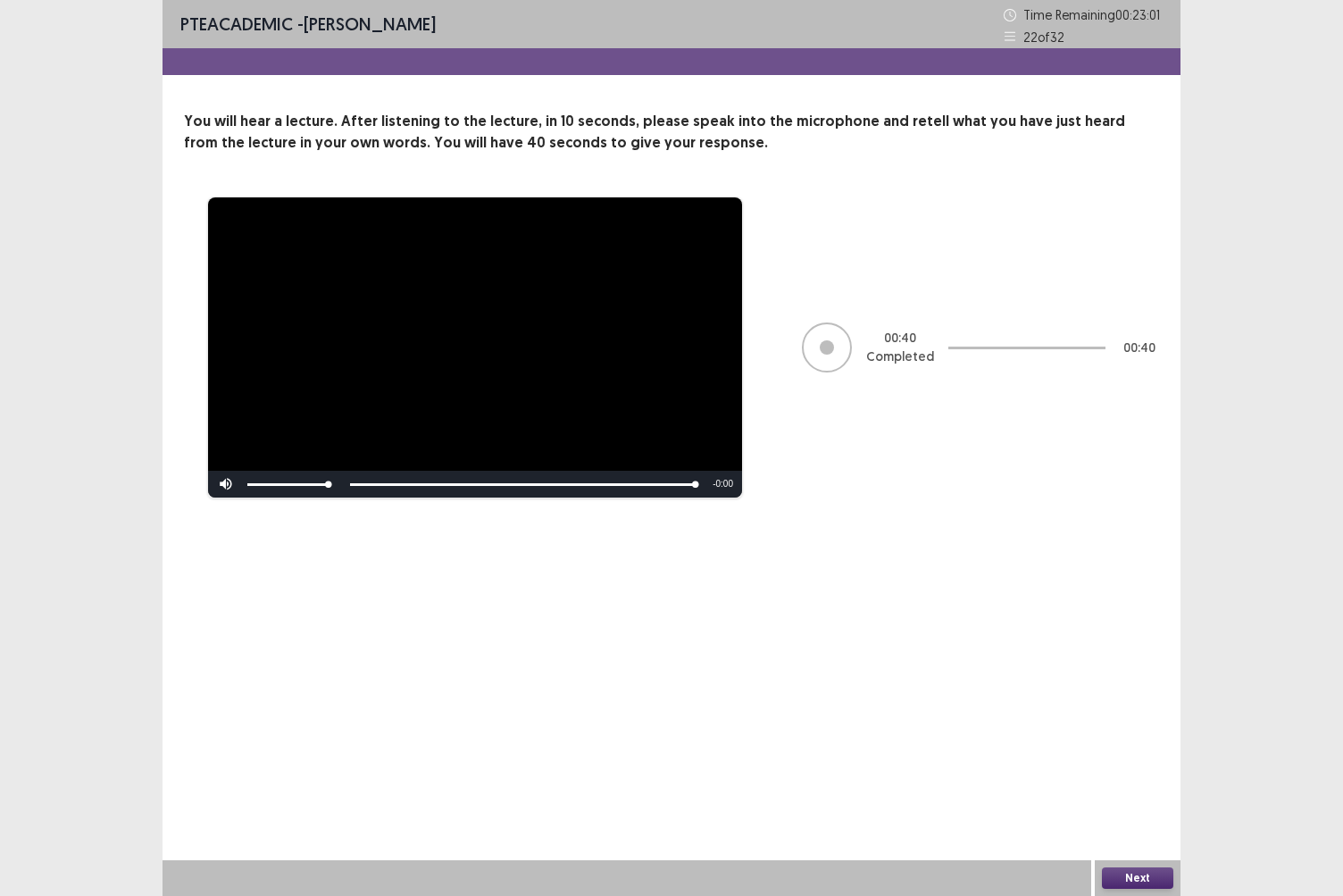
click at [1125, 774] on button "Next" at bounding box center [1138, 878] width 72 height 22
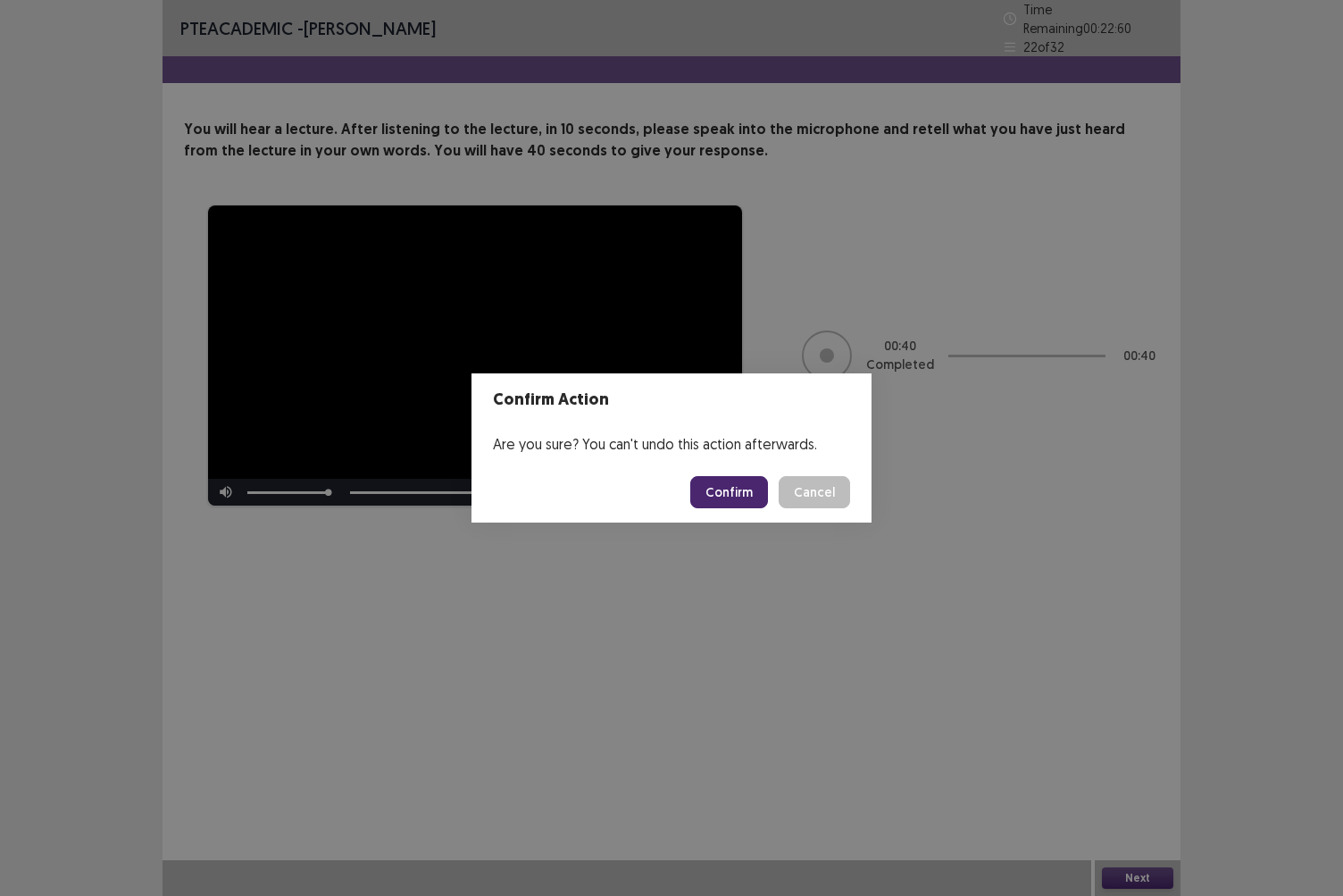
click at [727, 486] on button "Confirm" at bounding box center [729, 491] width 78 height 32
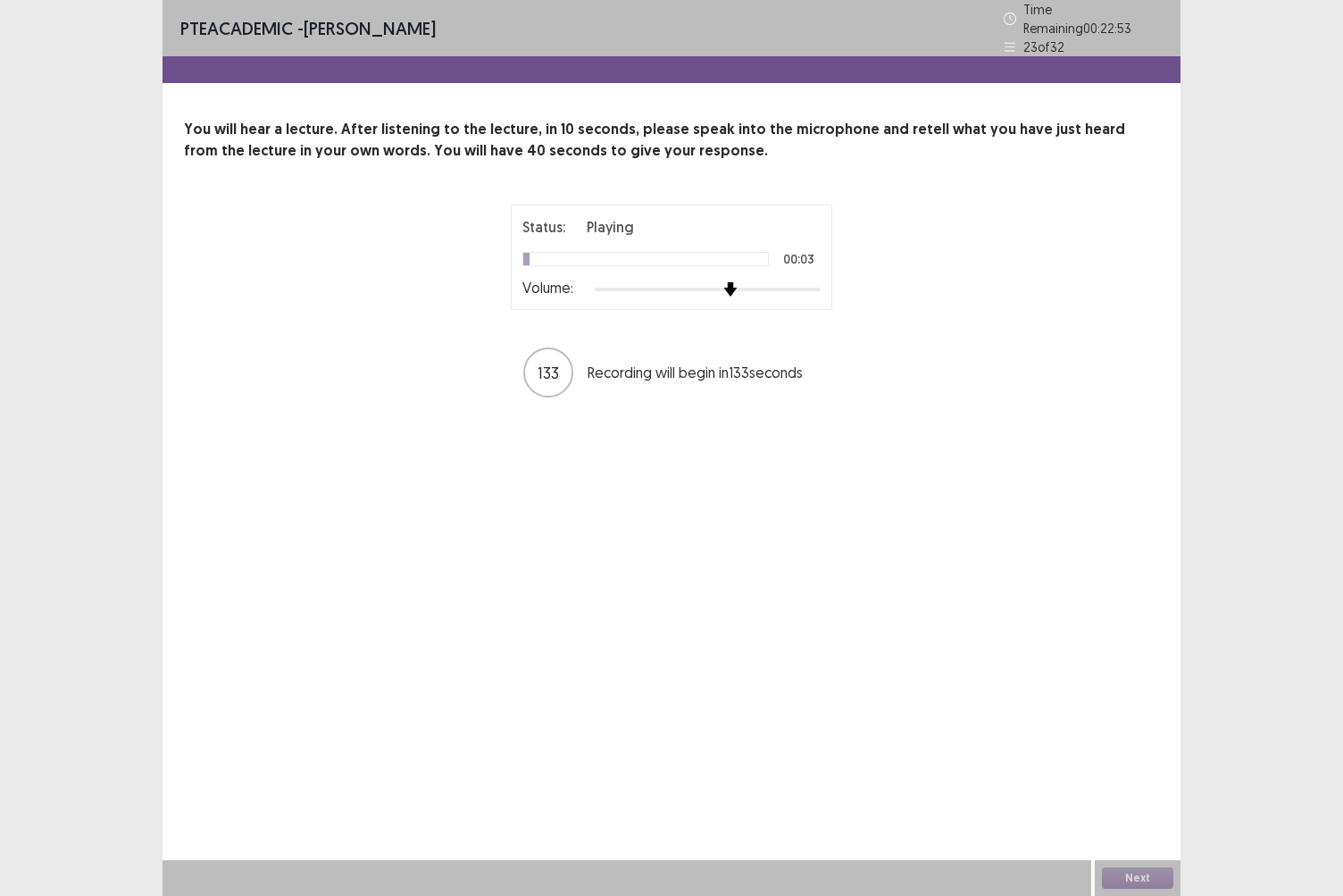
click at [730, 287] on img at bounding box center [730, 289] width 15 height 15
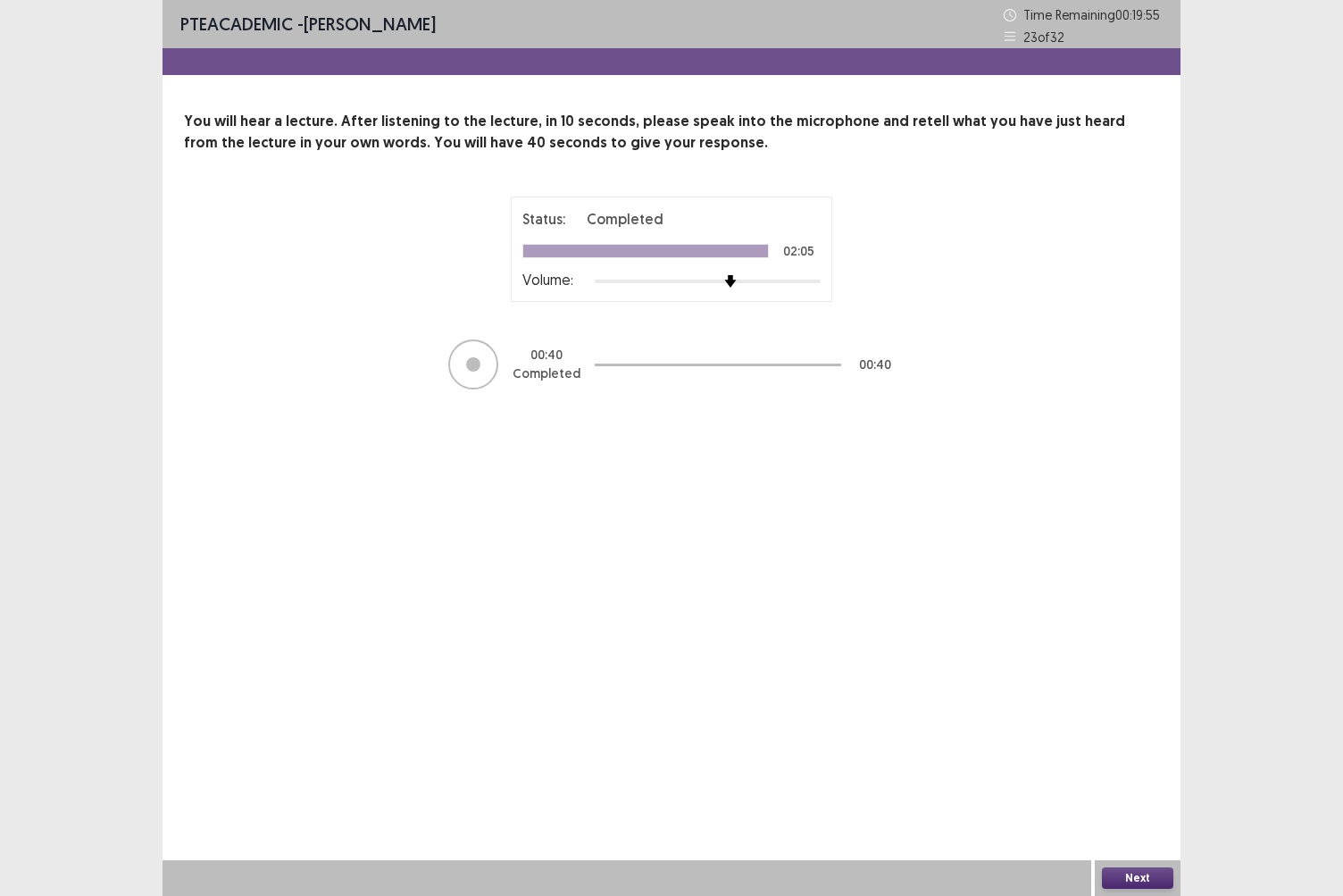
click at [1125, 774] on button "Next" at bounding box center [1138, 878] width 72 height 22
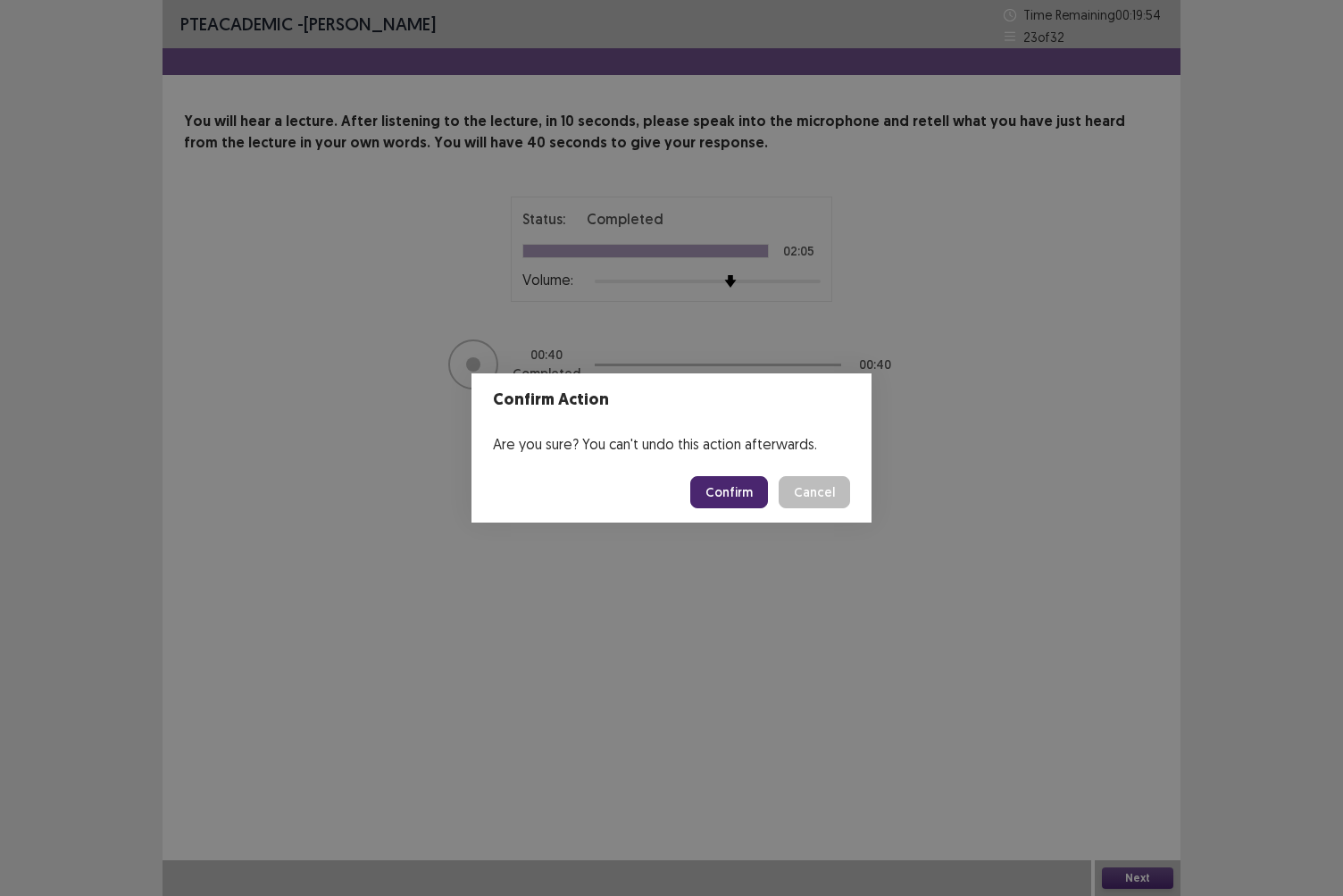
click at [731, 495] on button "Confirm" at bounding box center [729, 491] width 78 height 32
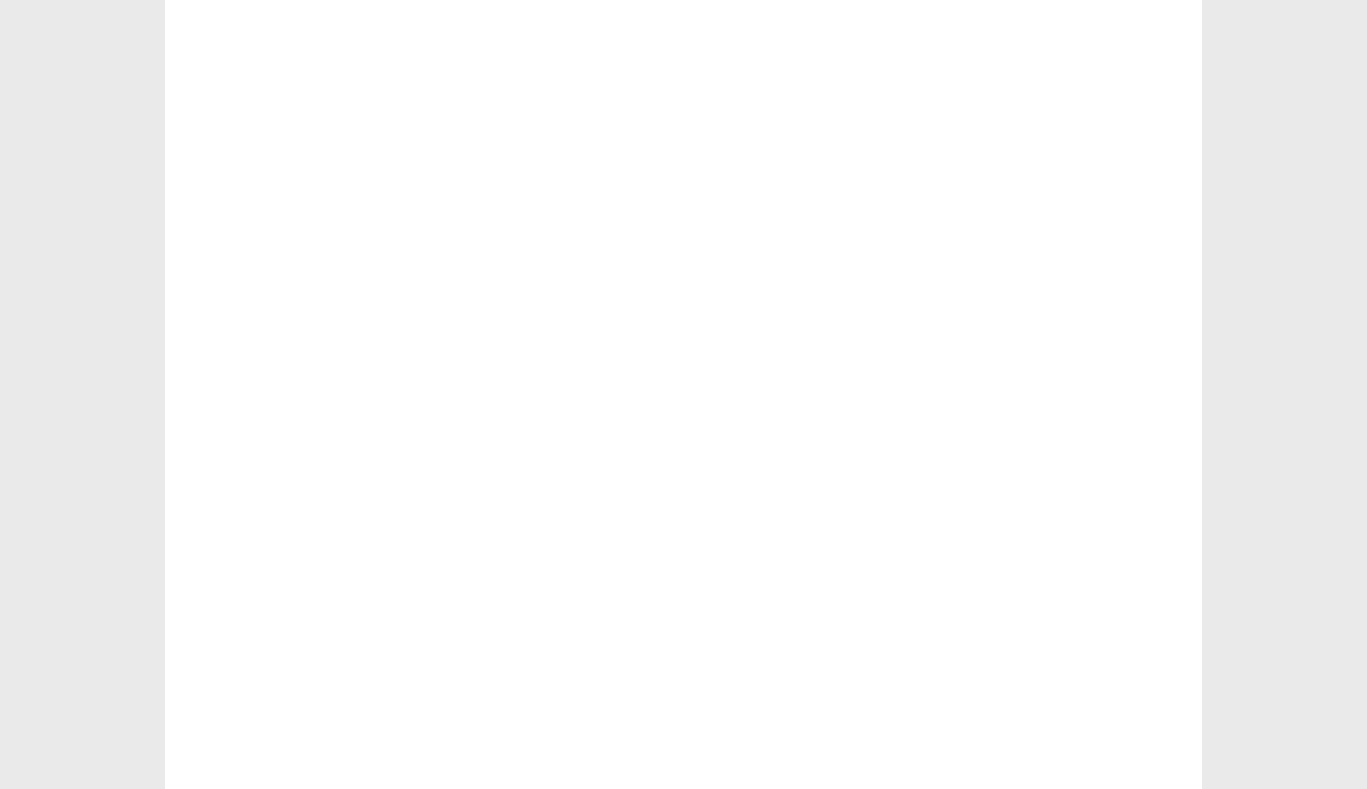
click at [694, 299] on div at bounding box center [683, 394] width 1036 height 789
